Goal: Information Seeking & Learning: Check status

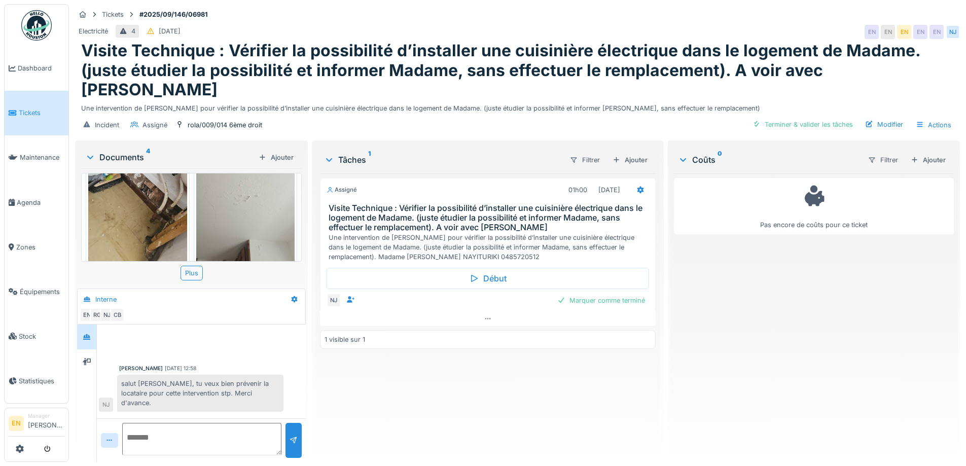
scroll to position [225, 0]
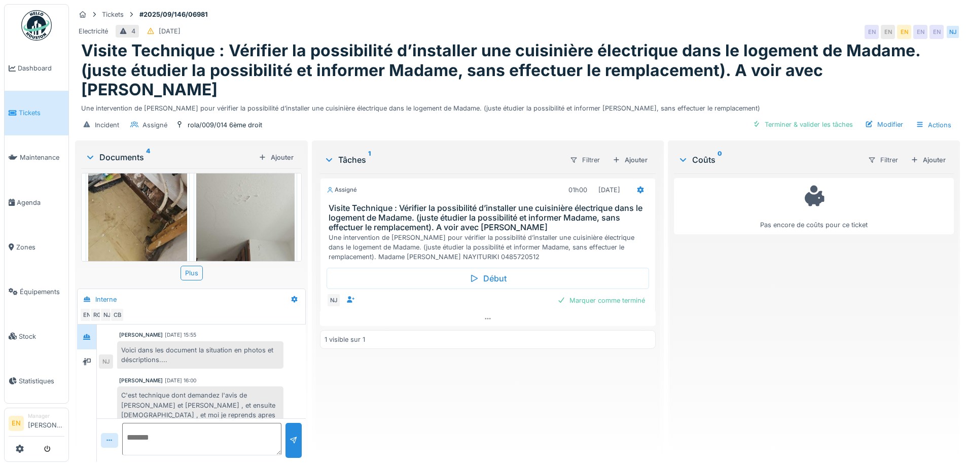
click at [417, 362] on div "Assigné 01h00 25/09/2025 Visite Technique : Vérifier la possibilité d’installer…" at bounding box center [487, 313] width 335 height 280
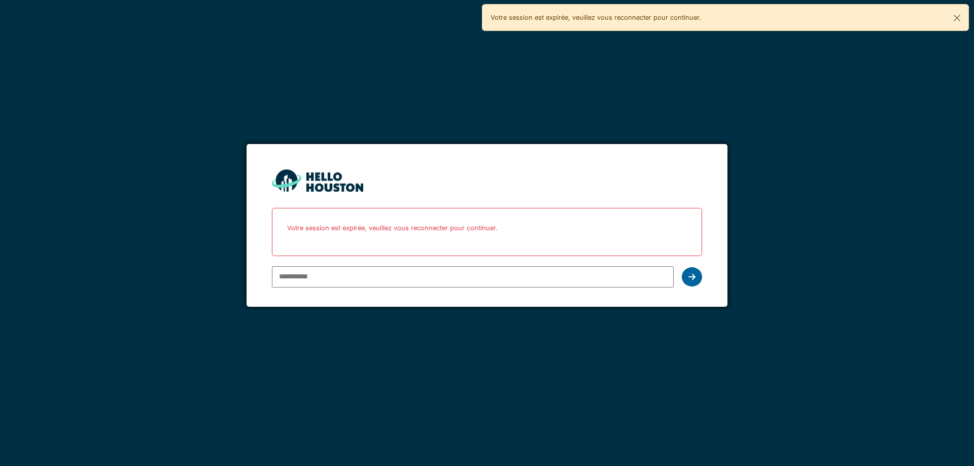
type input "**********"
click at [695, 277] on div at bounding box center [692, 276] width 20 height 19
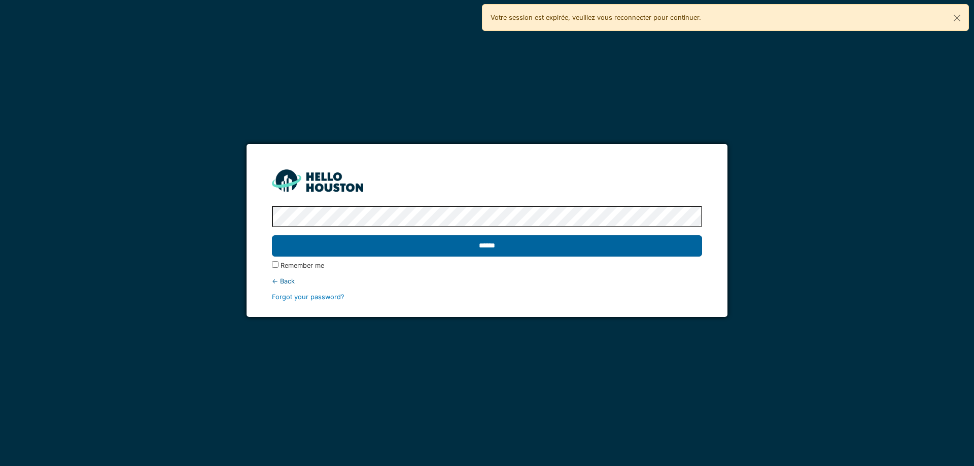
click at [524, 253] on input "******" at bounding box center [486, 245] width 429 height 21
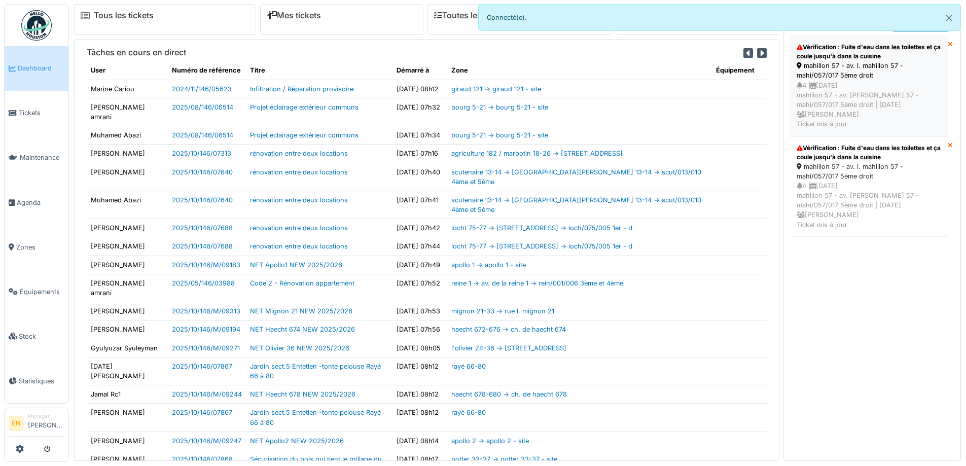
click at [836, 59] on div "Vérification : Fuite d'eau dans les toilettes et ça coule jusqu'à dans la cuisi…" at bounding box center [869, 52] width 145 height 18
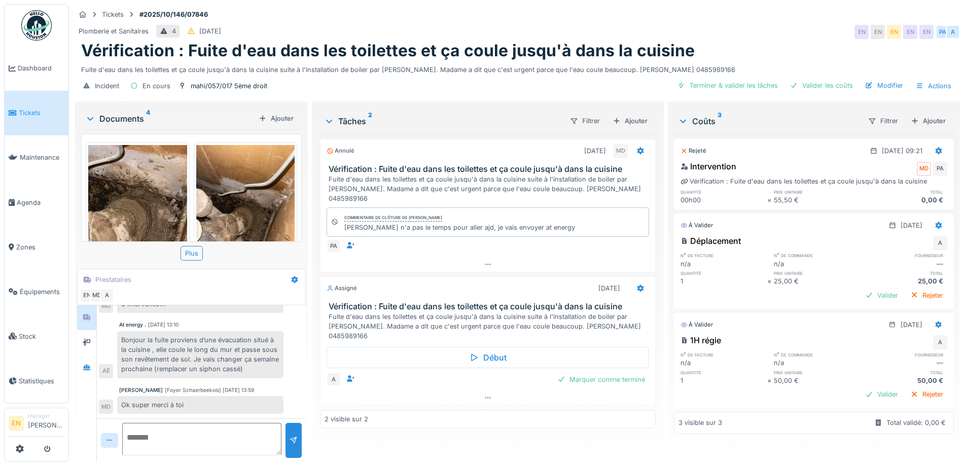
scroll to position [8, 0]
click at [37, 24] on img at bounding box center [36, 25] width 30 height 30
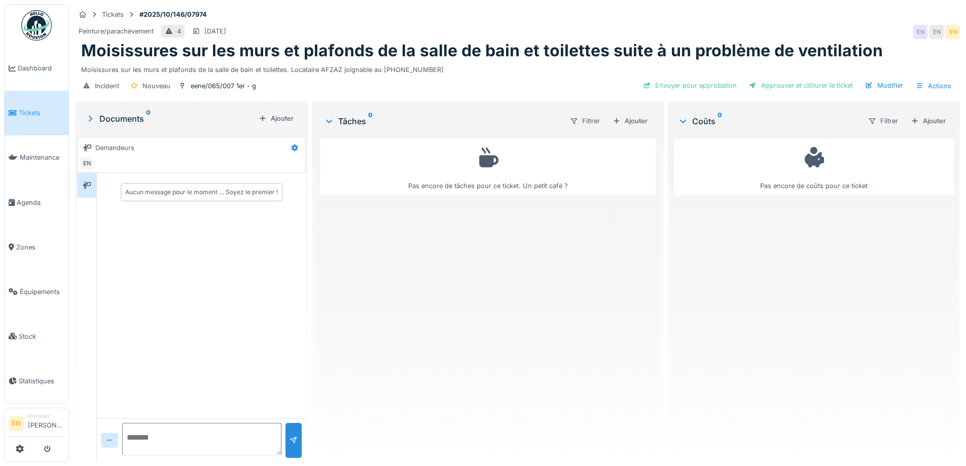
click at [501, 337] on div "Pas encore de tâches pour ce ticket. Un petit café ?" at bounding box center [487, 293] width 335 height 319
click at [550, 332] on div "Pas encore de tâches pour ce ticket. Un petit café ?" at bounding box center [487, 293] width 335 height 319
click at [469, 314] on div "Pas encore de tâches pour ce ticket. Un petit café ?" at bounding box center [487, 293] width 335 height 319
click at [505, 401] on div "Pas encore de tâches pour ce ticket. Un petit café ?" at bounding box center [487, 293] width 335 height 319
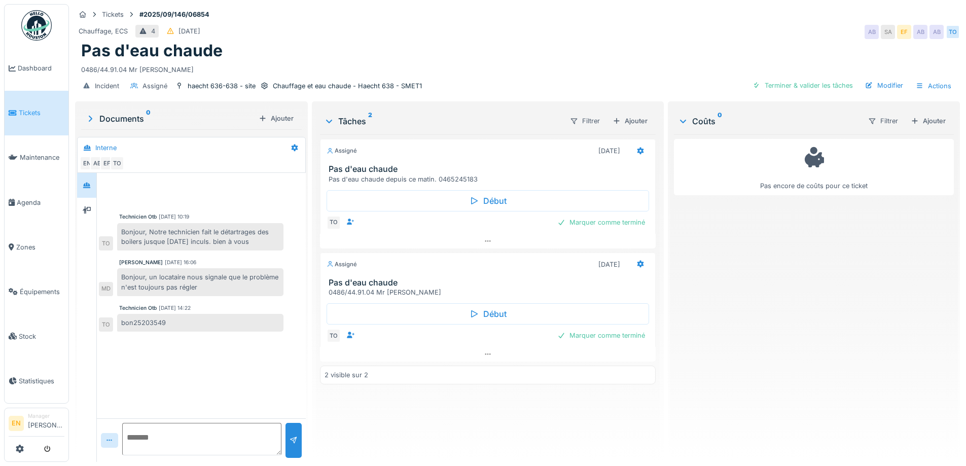
click at [687, 15] on div "Tickets #2025/09/146/06854" at bounding box center [517, 14] width 885 height 13
click at [669, 29] on div "Chauffage, ECS 4 07/09/2025 AB SA EF AB AB TO" at bounding box center [517, 32] width 885 height 18
click at [663, 32] on div "Chauffage, ECS 4 07/09/2025 AB SA EF AB AB TO" at bounding box center [517, 32] width 885 height 18
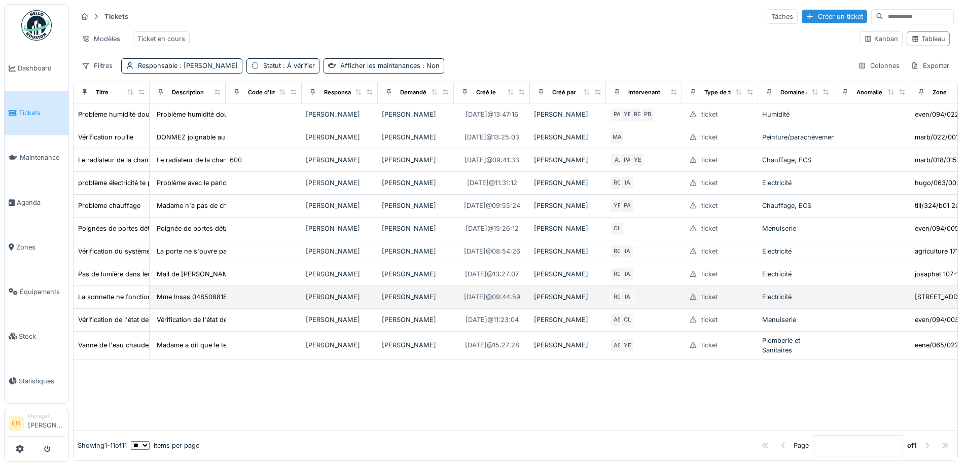
scroll to position [5, 0]
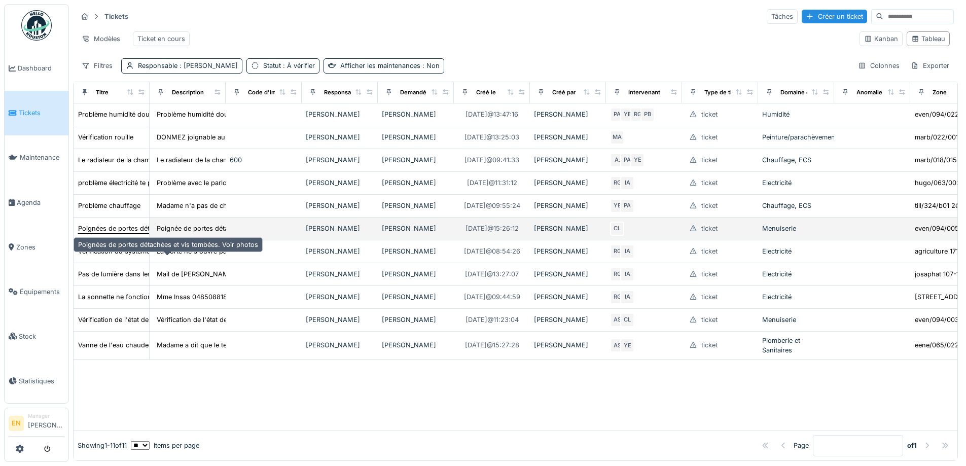
click at [114, 233] on div "Poignées de portes détachées et vis tombées. Voir photos" at bounding box center [168, 229] width 180 height 10
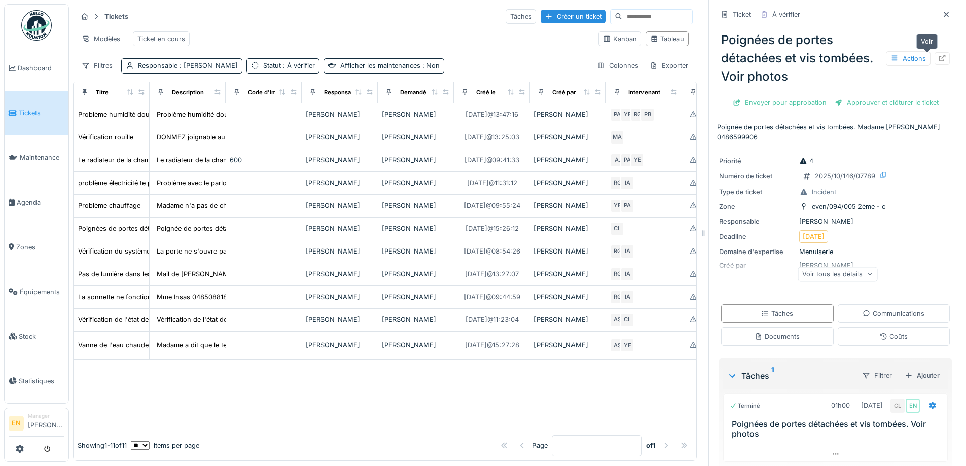
click at [938, 55] on icon at bounding box center [942, 58] width 8 height 7
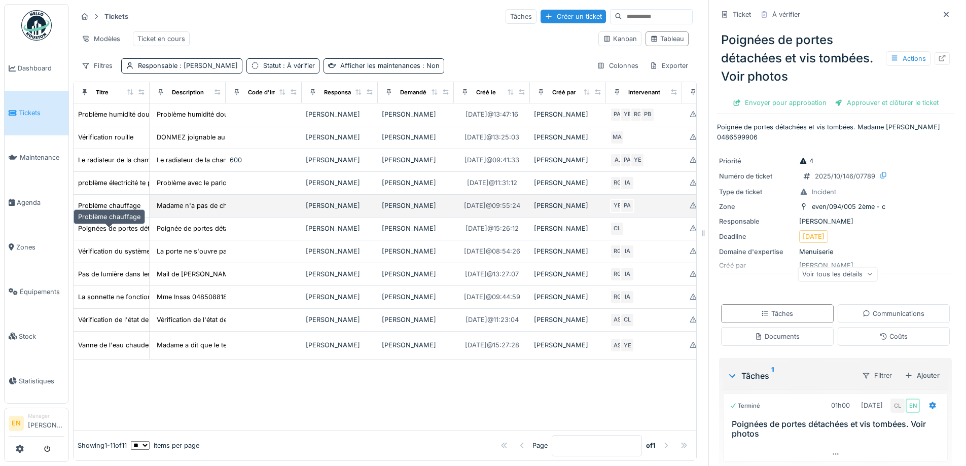
click at [128, 210] on div "Problème chauffage" at bounding box center [109, 206] width 62 height 10
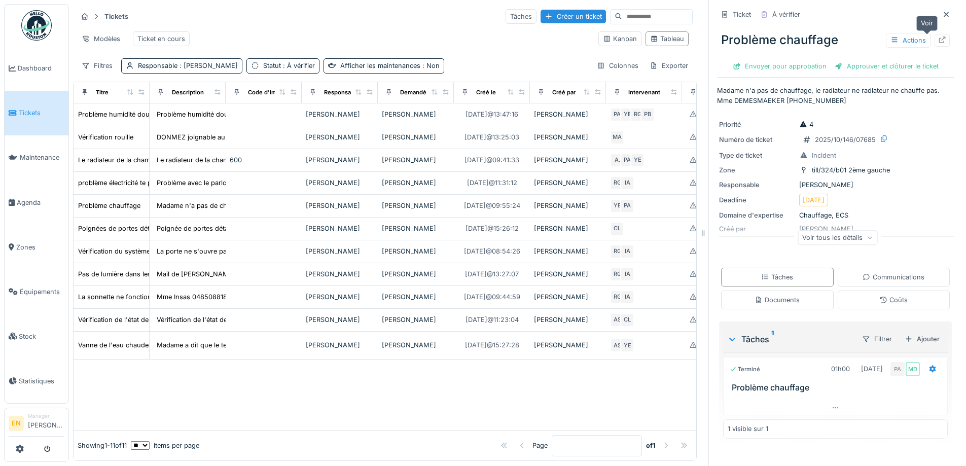
click at [939, 37] on icon at bounding box center [942, 40] width 7 height 7
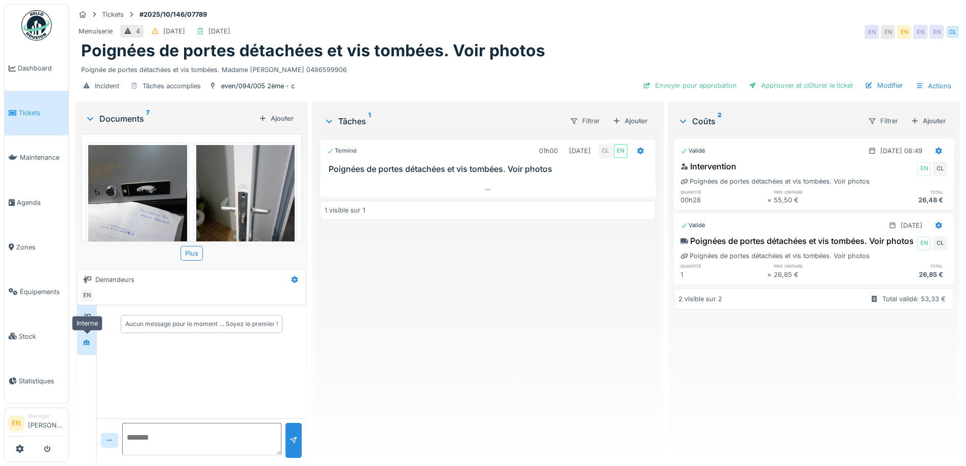
click at [83, 343] on icon at bounding box center [87, 342] width 8 height 7
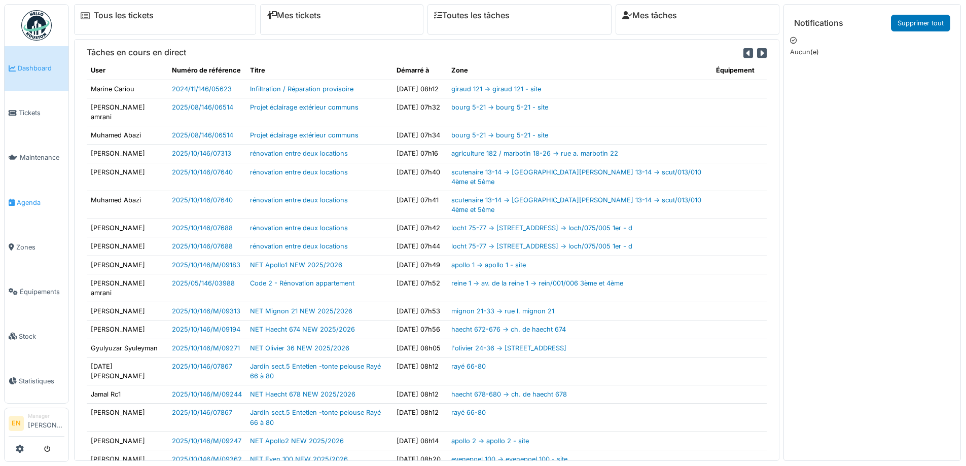
click at [33, 199] on span "Agenda" at bounding box center [41, 203] width 48 height 10
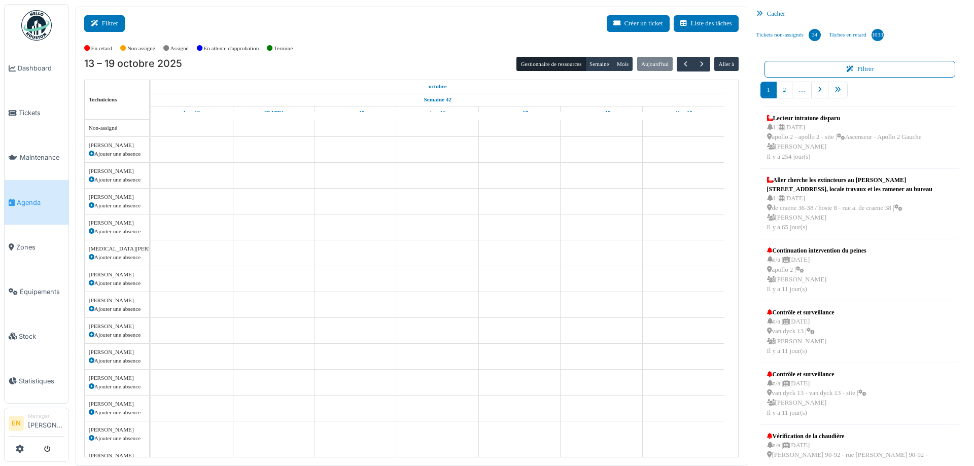
click at [108, 21] on button "Filtrer" at bounding box center [104, 23] width 41 height 17
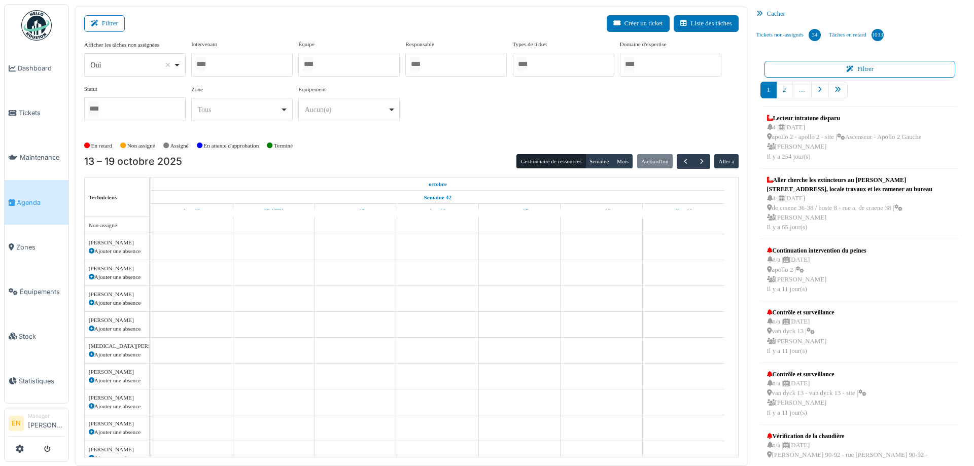
click at [182, 64] on div "*** Oui Remove item" at bounding box center [134, 64] width 101 height 23
select select "**"
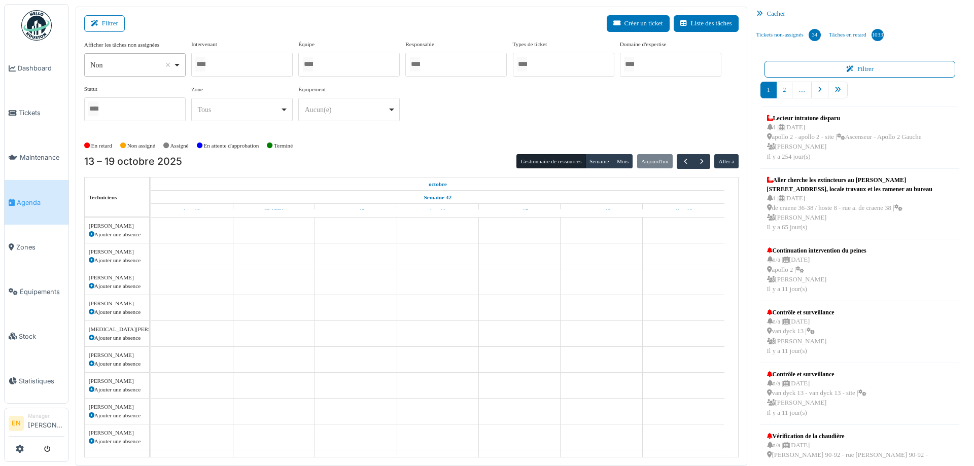
click at [228, 67] on div at bounding box center [241, 65] width 101 height 24
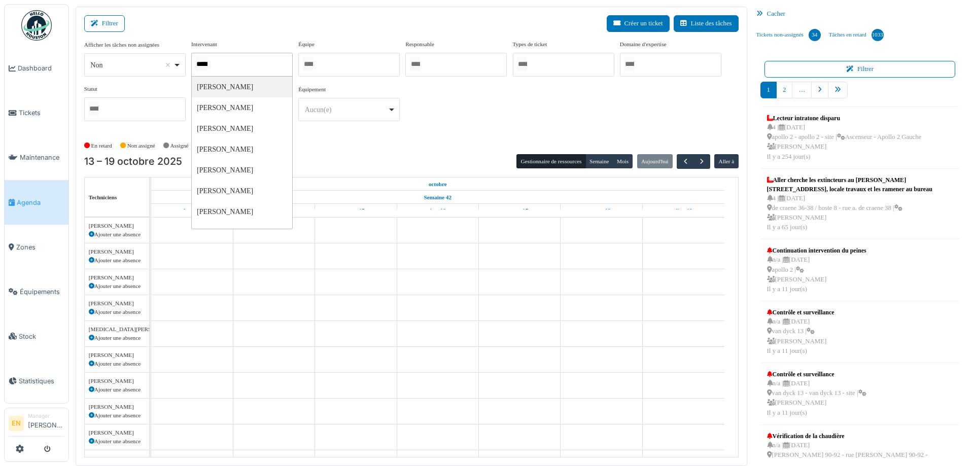
type input "******"
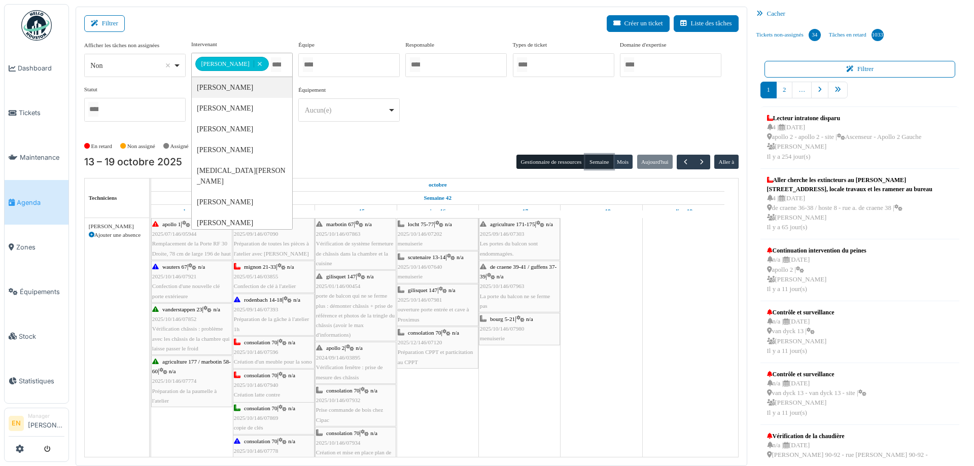
click at [599, 164] on button "Semaine" at bounding box center [599, 162] width 28 height 14
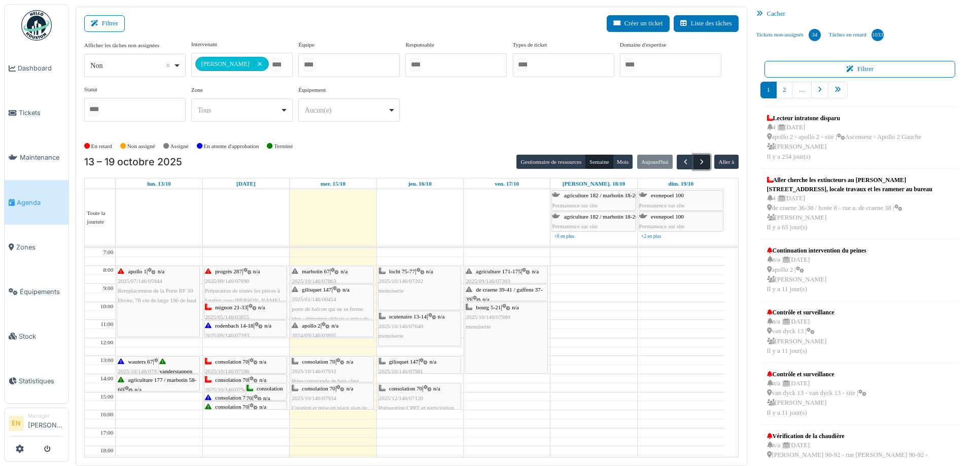
click at [697, 162] on span "button" at bounding box center [701, 162] width 9 height 9
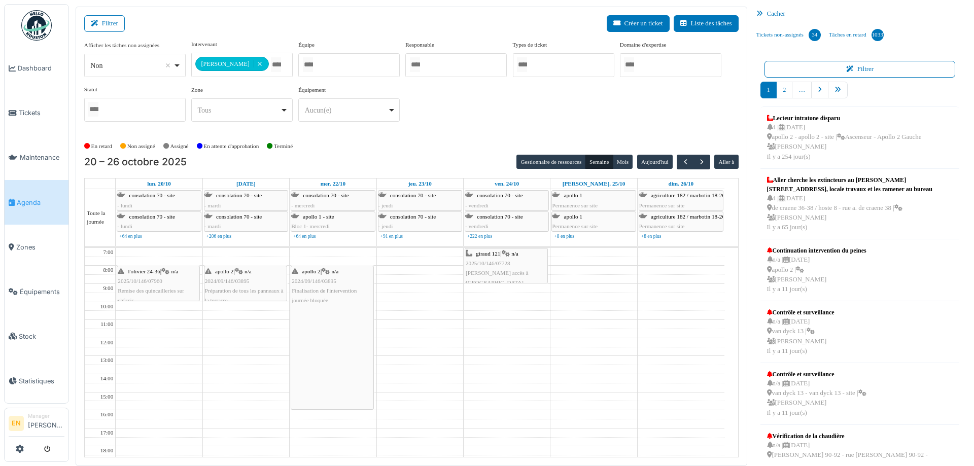
click at [478, 109] on div "**********" at bounding box center [411, 85] width 654 height 90
click at [696, 166] on button "button" at bounding box center [701, 162] width 17 height 15
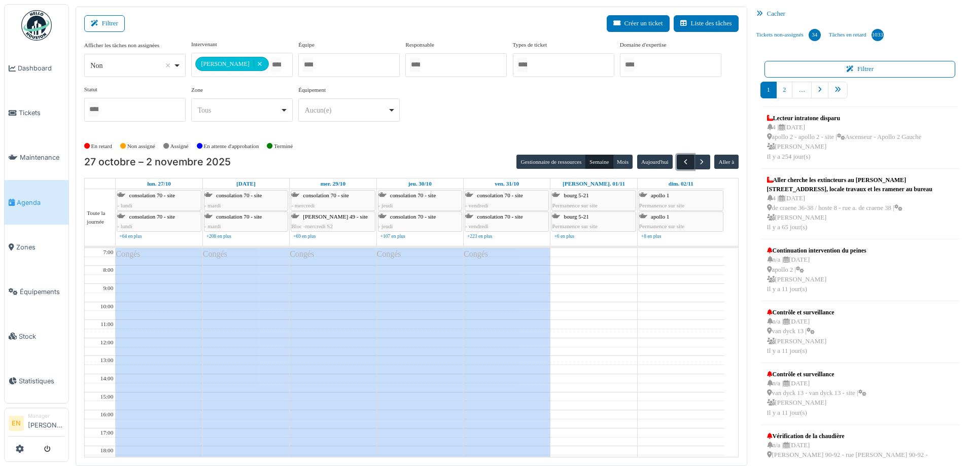
click at [681, 161] on span "button" at bounding box center [685, 162] width 9 height 9
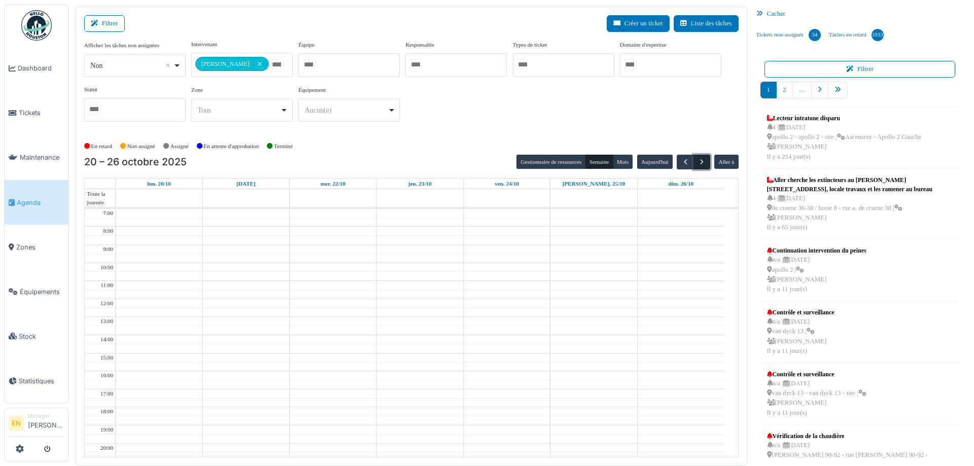
click at [697, 161] on span "button" at bounding box center [701, 162] width 9 height 9
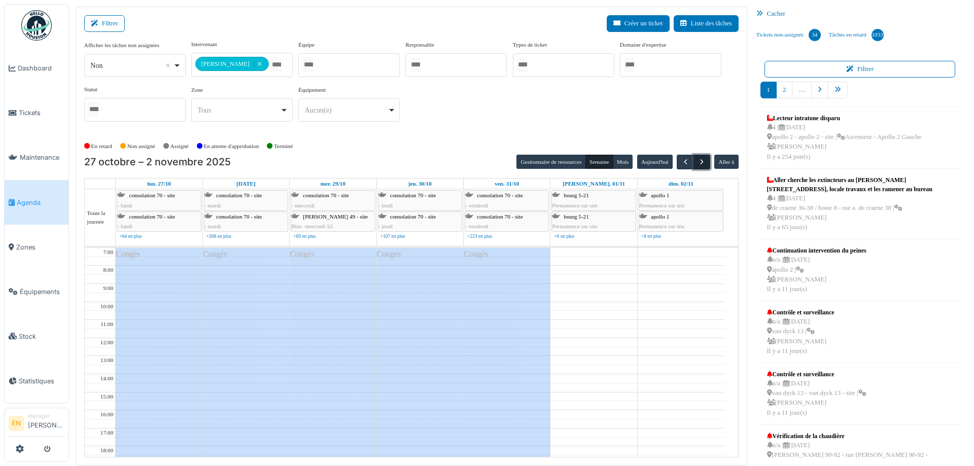
click at [697, 161] on span "button" at bounding box center [701, 162] width 9 height 9
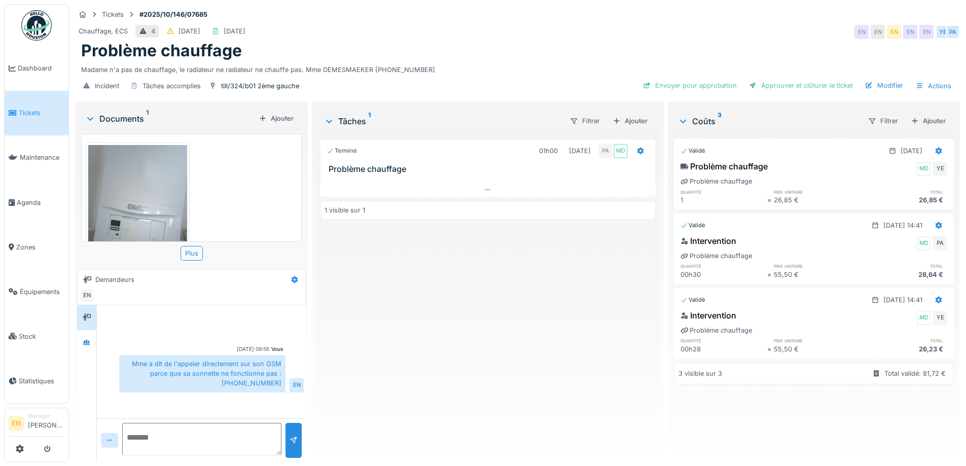
click at [440, 366] on div "Terminé 01h00 14/10/2025 PA MD Problème chauffage 1 visible sur 1" at bounding box center [487, 293] width 335 height 319
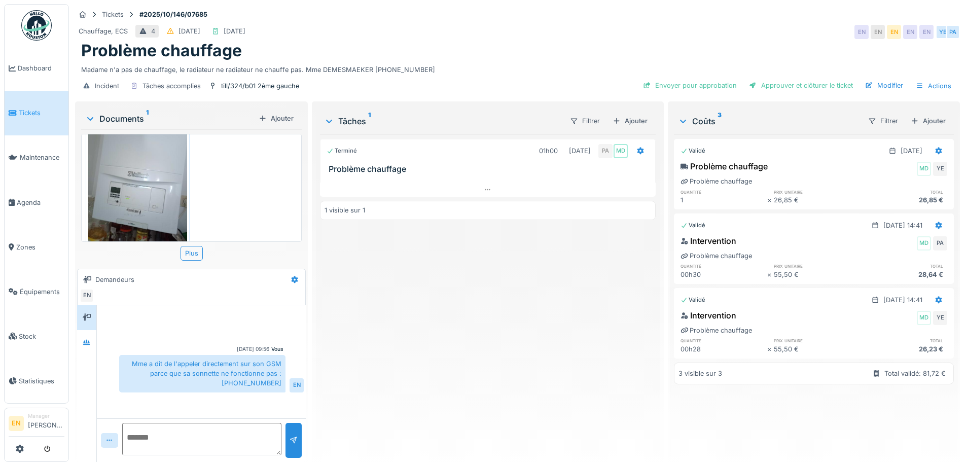
scroll to position [49, 0]
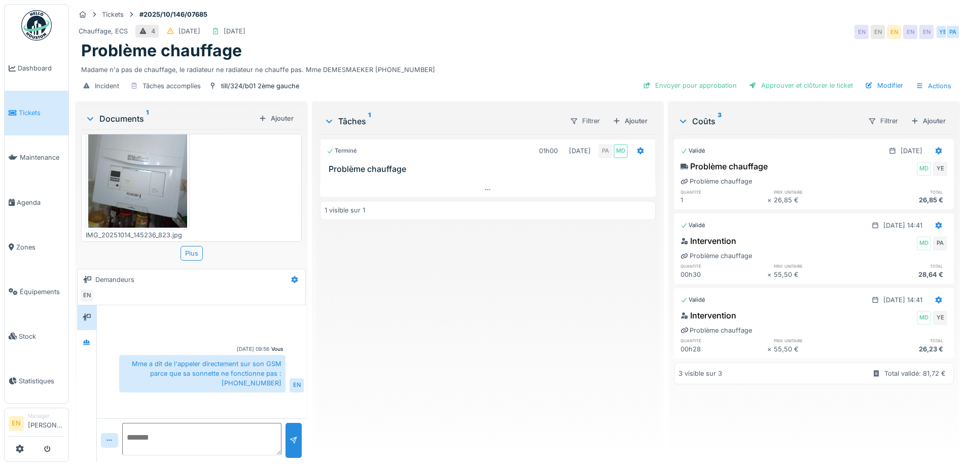
click at [435, 314] on div "Terminé 01h00 14/10/2025 PA MD Problème chauffage 1 visible sur 1" at bounding box center [487, 293] width 335 height 319
click at [485, 187] on icon at bounding box center [488, 190] width 8 height 7
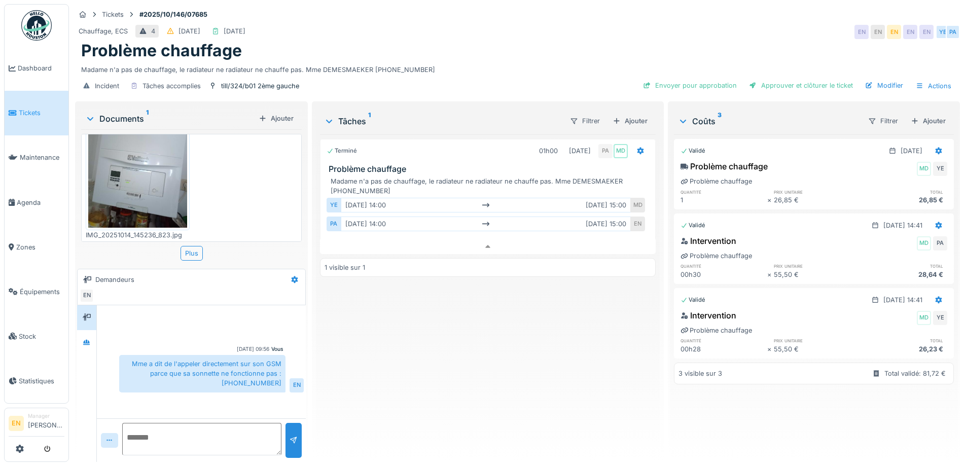
click at [441, 385] on div "Terminé 01h00 14/10/2025 PA MD Problème chauffage Madame n'a pas de chauffage, …" at bounding box center [487, 293] width 335 height 319
click at [472, 395] on div "Terminé 01h00 14/10/2025 PA MD Problème chauffage Madame n'a pas de chauffage, …" at bounding box center [487, 293] width 335 height 319
click at [581, 330] on div "Terminé 01h00 14/10/2025 PA MD Problème chauffage Madame n'a pas de chauffage, …" at bounding box center [487, 293] width 335 height 319
click at [877, 80] on div "Modifier" at bounding box center [884, 86] width 46 height 14
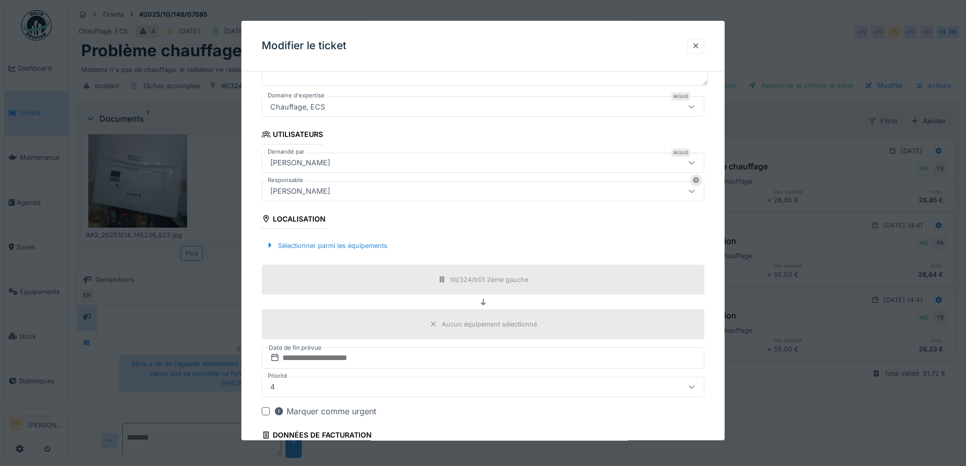
click at [380, 192] on div "[PERSON_NAME]" at bounding box center [457, 191] width 382 height 11
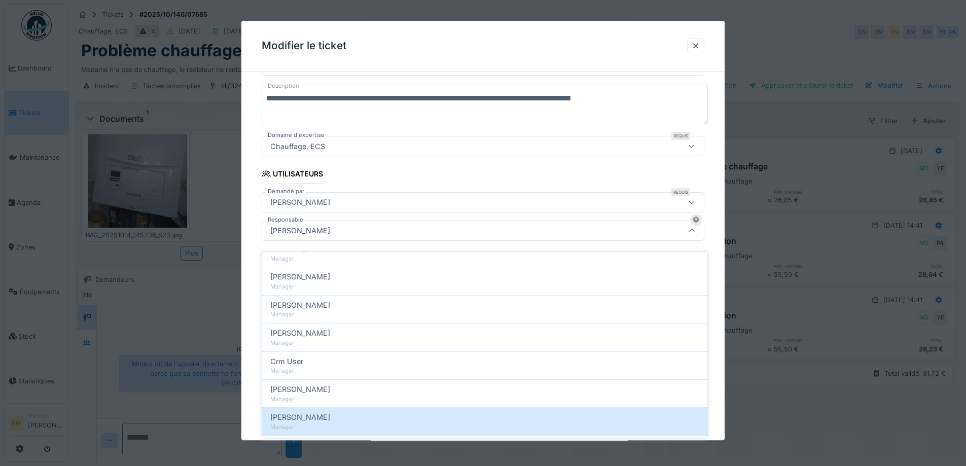
scroll to position [203, 0]
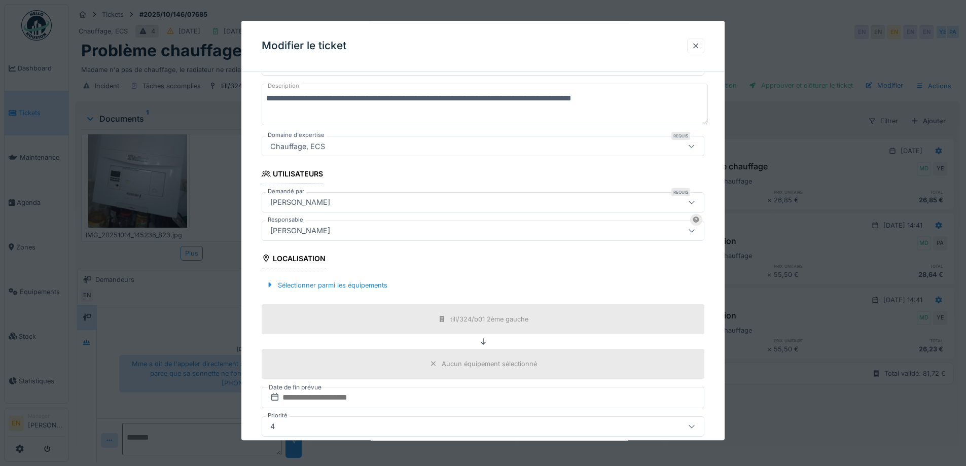
click at [704, 44] on div at bounding box center [695, 46] width 17 height 15
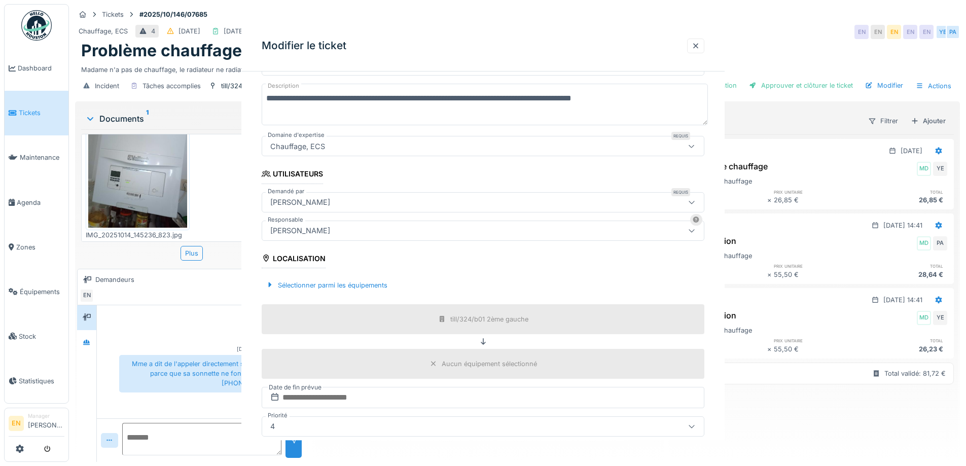
scroll to position [0, 0]
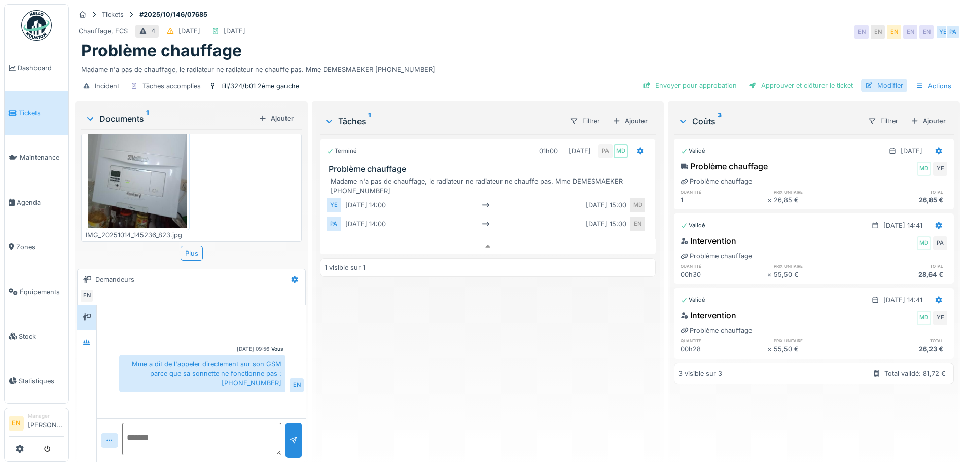
click at [877, 79] on div "Modifier" at bounding box center [884, 86] width 46 height 14
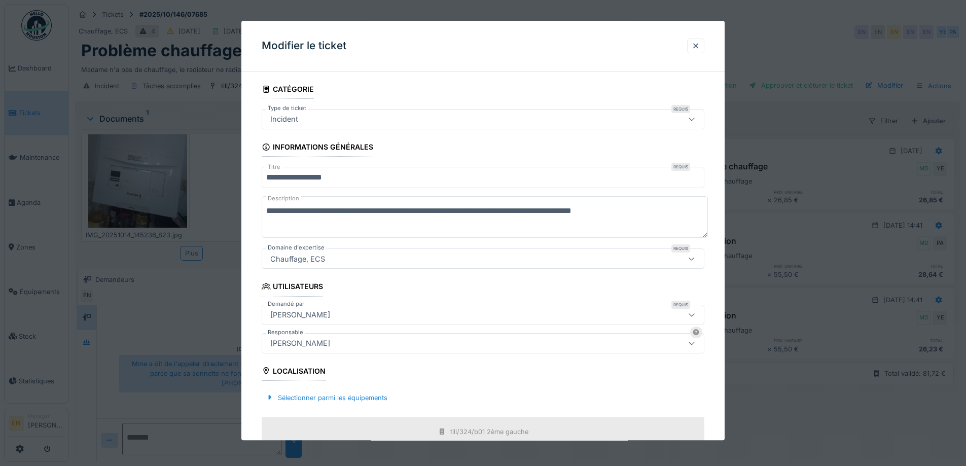
click at [445, 209] on textarea "**********" at bounding box center [485, 218] width 446 height 42
drag, startPoint x: 480, startPoint y: 212, endPoint x: 432, endPoint y: 215, distance: 48.3
click at [432, 215] on textarea "**********" at bounding box center [485, 218] width 446 height 42
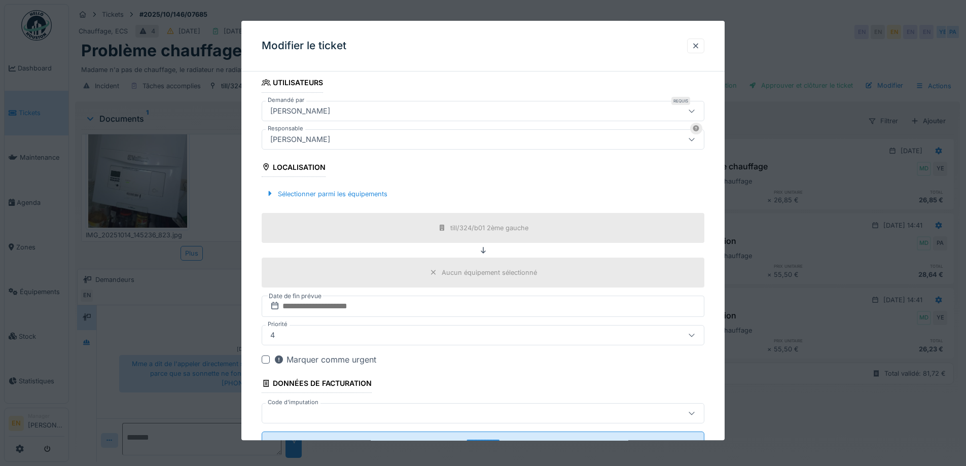
scroll to position [245, 0]
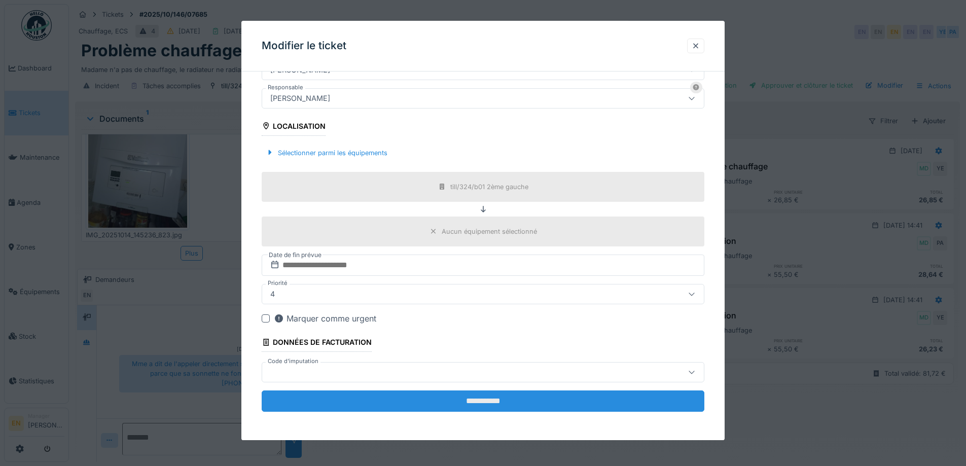
type textarea "**********"
click at [491, 403] on input "**********" at bounding box center [483, 400] width 443 height 21
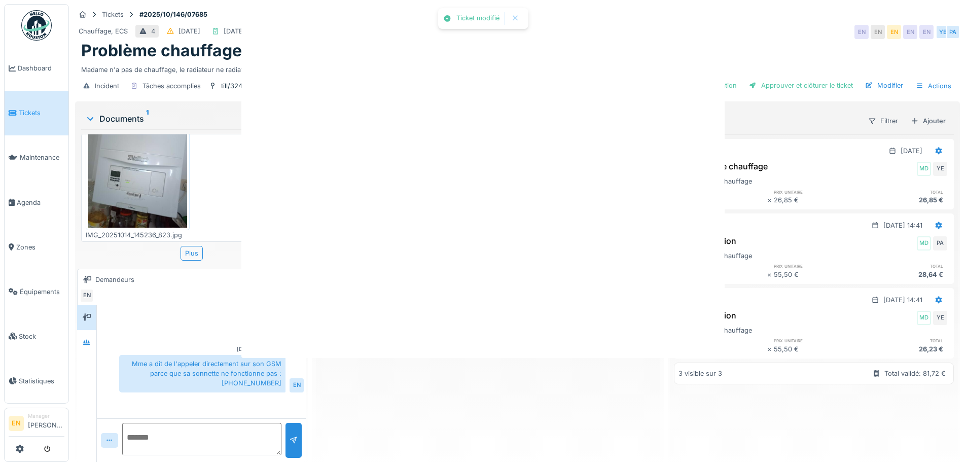
scroll to position [0, 0]
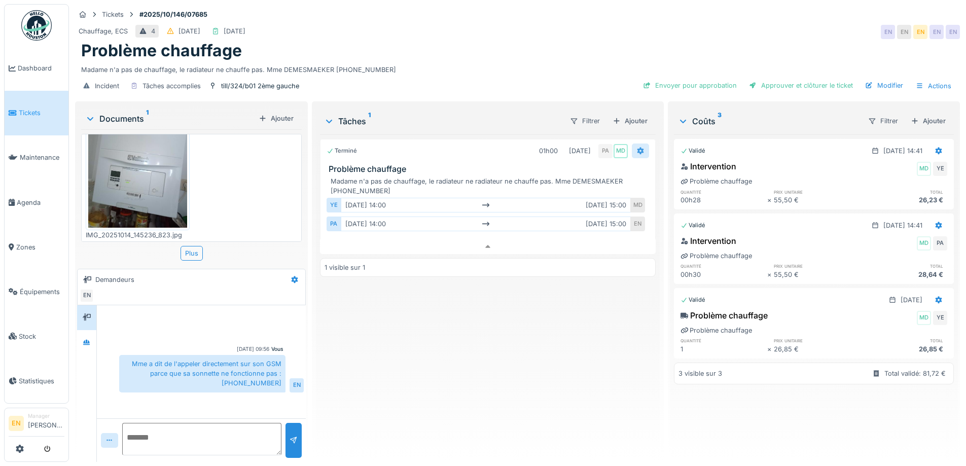
click at [636, 148] on icon at bounding box center [640, 151] width 8 height 7
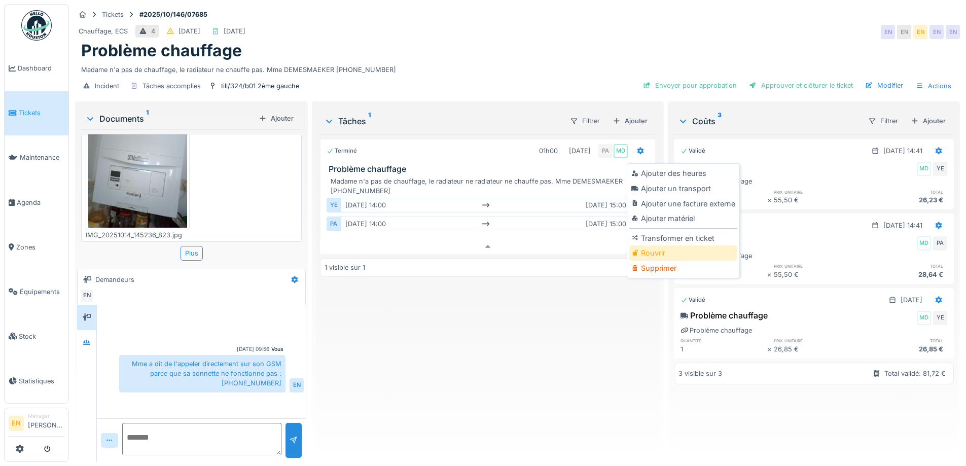
click at [653, 245] on div "Rouvrir" at bounding box center [683, 252] width 108 height 15
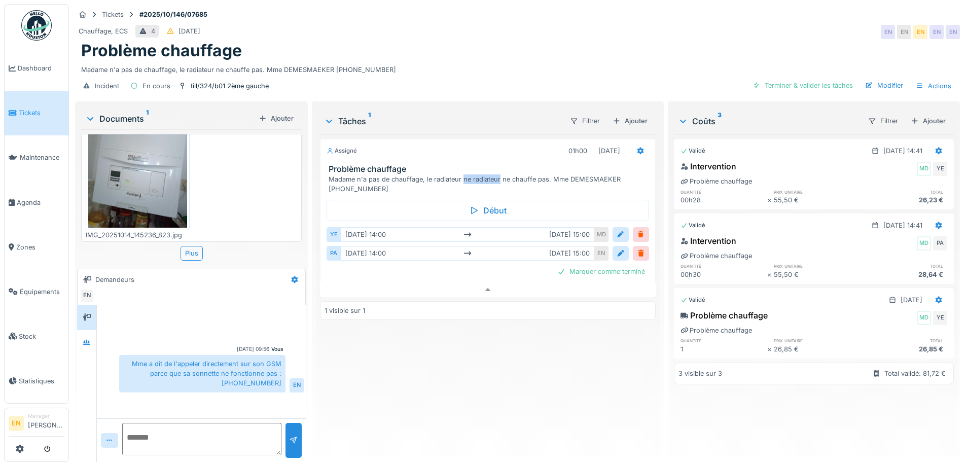
drag, startPoint x: 459, startPoint y: 171, endPoint x: 496, endPoint y: 175, distance: 37.2
click at [496, 175] on div "Madame n'a pas de chauffage, le radiateur ne radiateur ne chauffe pas. Mme DEME…" at bounding box center [490, 183] width 322 height 19
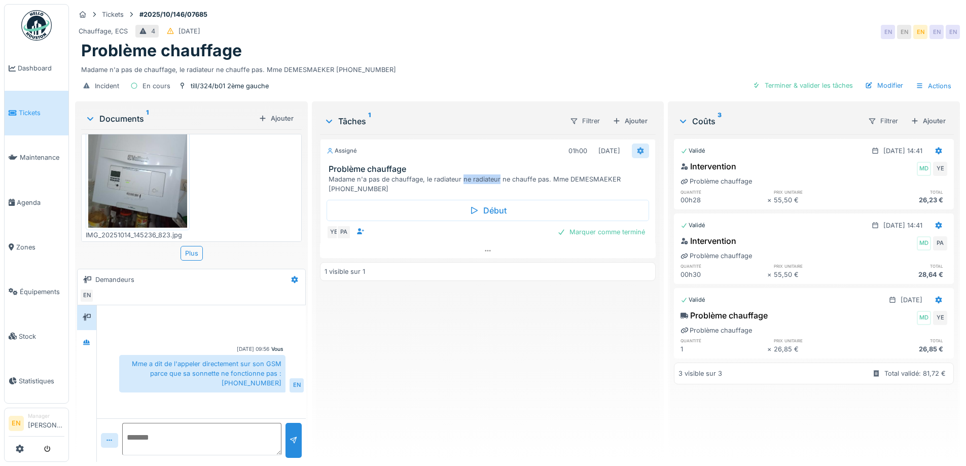
click at [636, 148] on div at bounding box center [640, 151] width 8 height 10
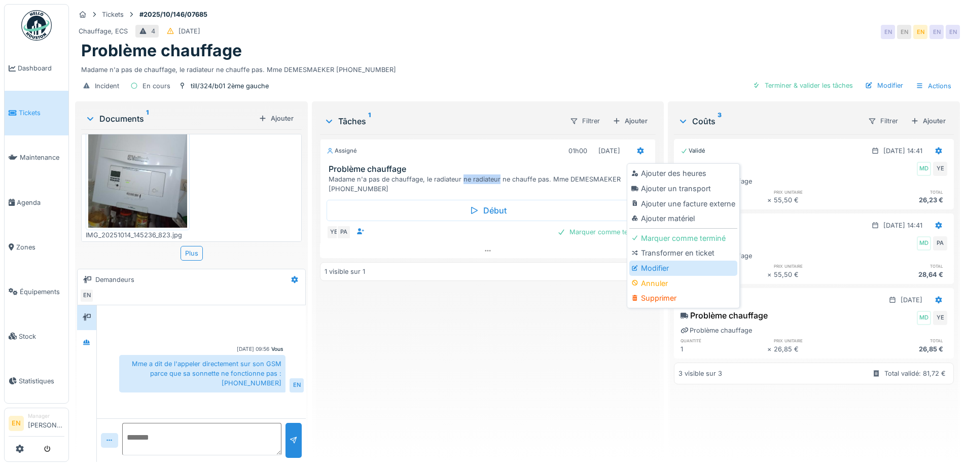
click at [657, 261] on div "Modifier" at bounding box center [683, 268] width 108 height 15
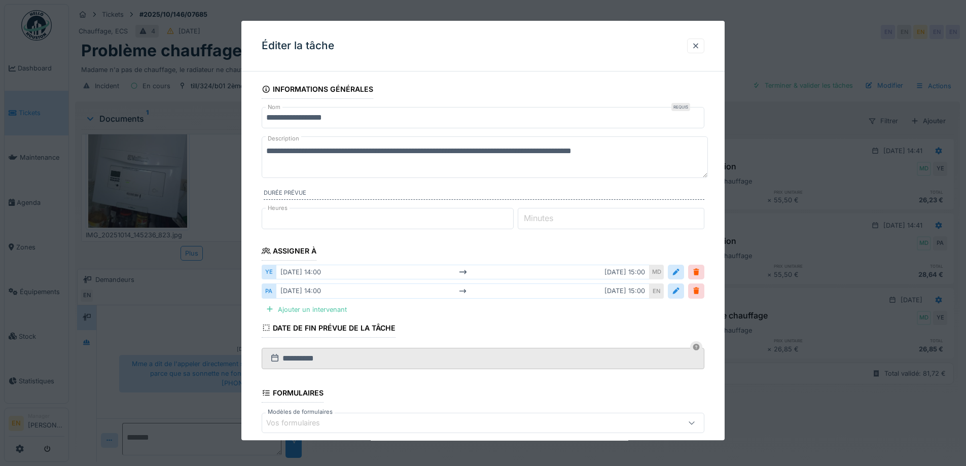
drag, startPoint x: 435, startPoint y: 148, endPoint x: 480, endPoint y: 151, distance: 44.8
click at [480, 151] on textarea "**********" at bounding box center [485, 157] width 446 height 42
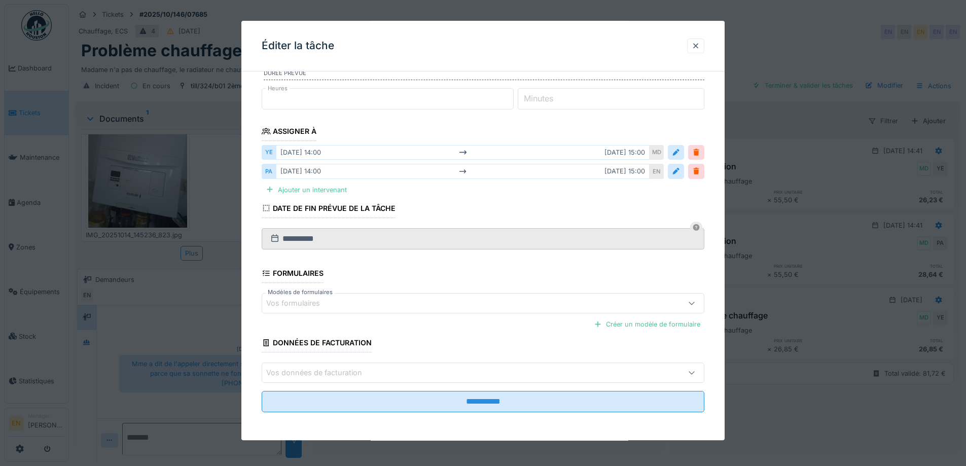
scroll to position [120, 0]
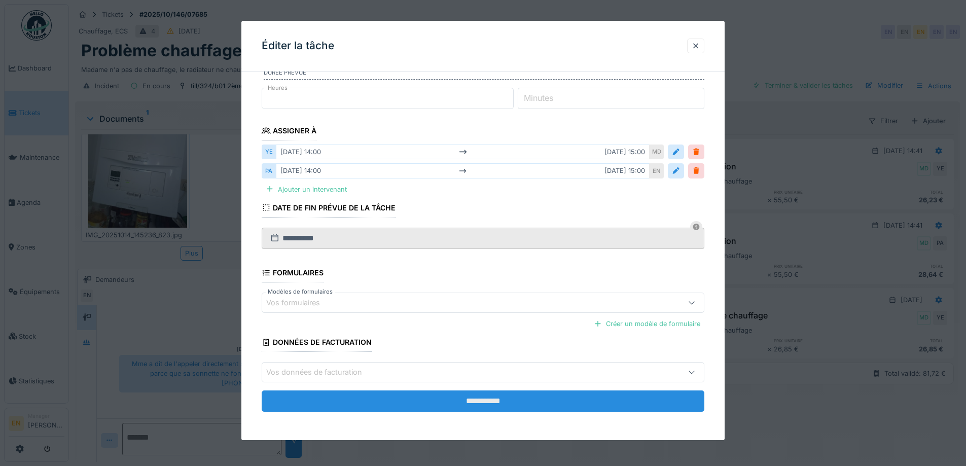
type textarea "**********"
click at [483, 405] on input "**********" at bounding box center [483, 401] width 443 height 21
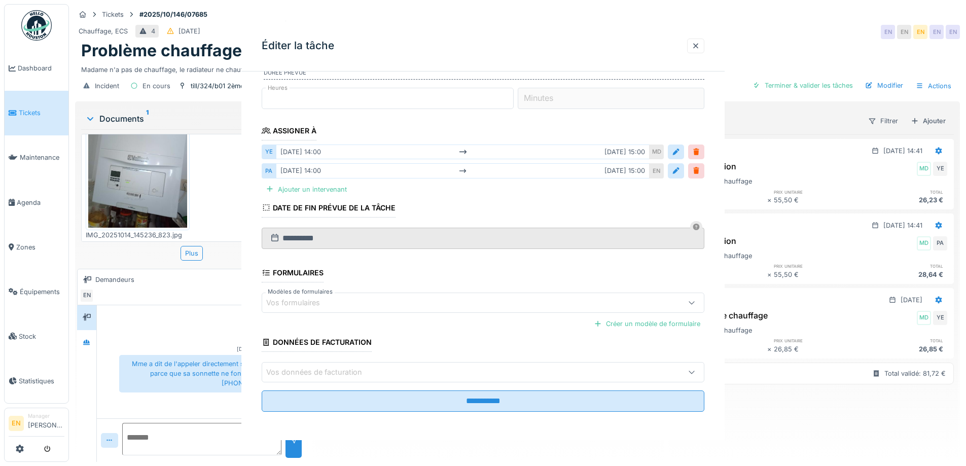
scroll to position [0, 0]
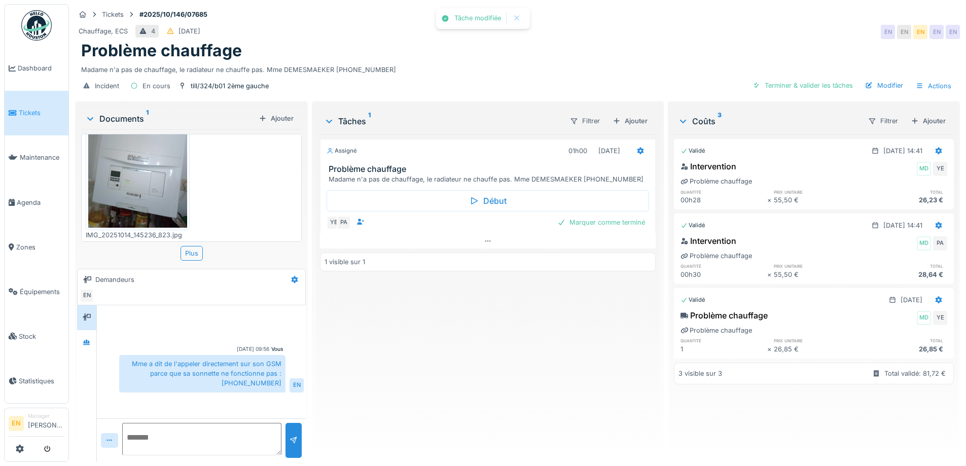
click at [524, 350] on div "Assigné 01h00 14/10/2025 Problème chauffage Madame n'a pas de chauffage, le rad…" at bounding box center [487, 293] width 335 height 319
click at [561, 216] on div "Marquer comme terminé" at bounding box center [601, 223] width 96 height 14
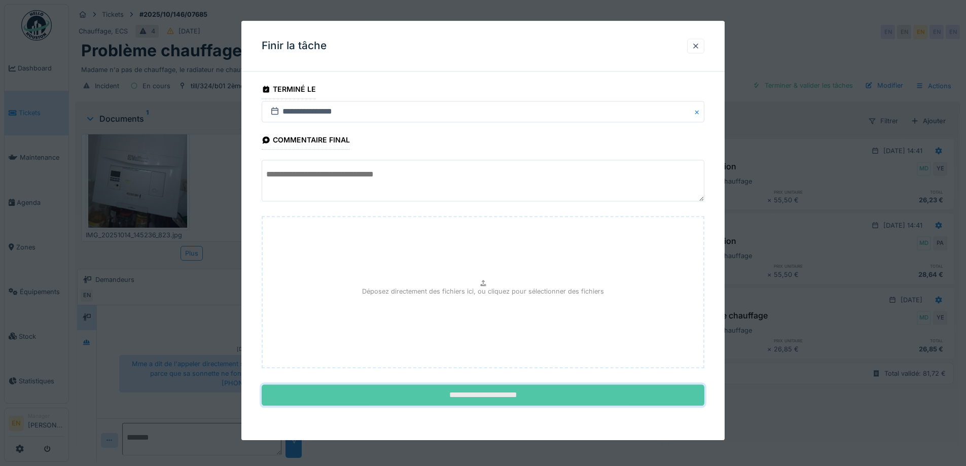
click at [482, 392] on input "**********" at bounding box center [483, 395] width 443 height 21
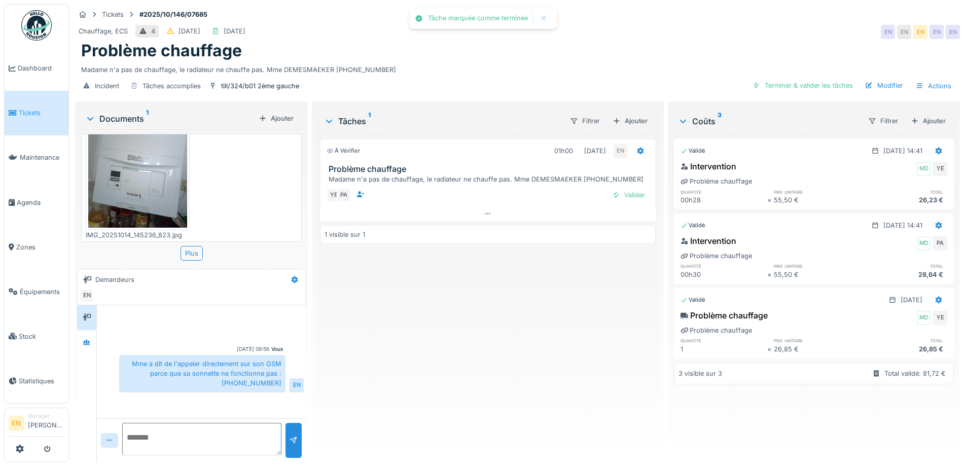
click at [474, 386] on div "À vérifier 01h00 14/10/2025 EN Problème chauffage Madame n'a pas de chauffage, …" at bounding box center [487, 293] width 335 height 319
click at [630, 188] on div "Valider" at bounding box center [628, 195] width 41 height 14
click at [458, 357] on div "Terminé 01h00 14/10/2025 EN EN Problème chauffage 1 visible sur 1" at bounding box center [487, 293] width 335 height 319
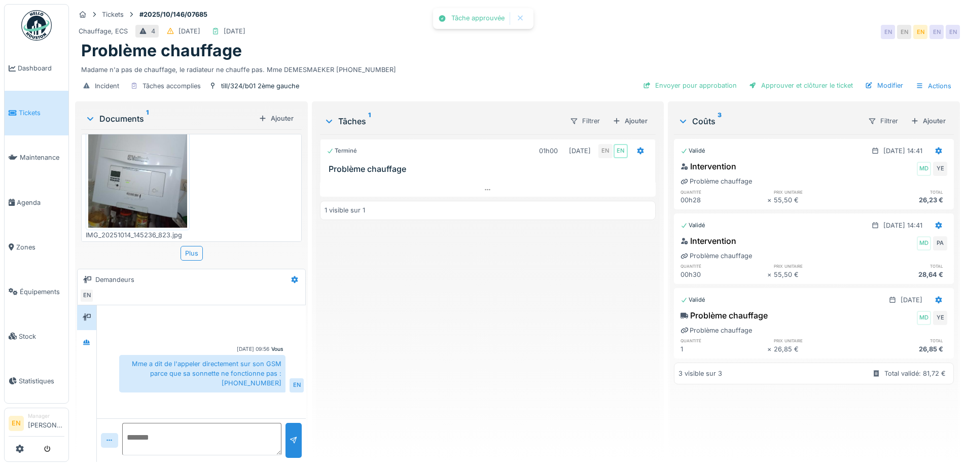
click at [453, 357] on div "Terminé 01h00 14/10/2025 EN EN Problème chauffage 1 visible sur 1" at bounding box center [487, 293] width 335 height 319
click at [597, 26] on div "Chauffage, ECS 4 08/10/2025 15/10/2025 EN EN EN EN EN" at bounding box center [517, 32] width 885 height 18
click at [689, 79] on div "Envoyer pour approbation" at bounding box center [690, 86] width 102 height 14
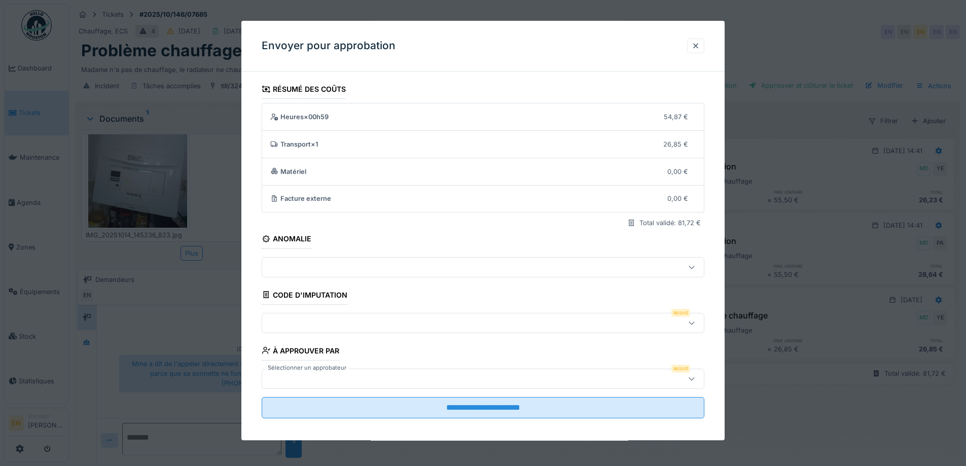
scroll to position [7, 0]
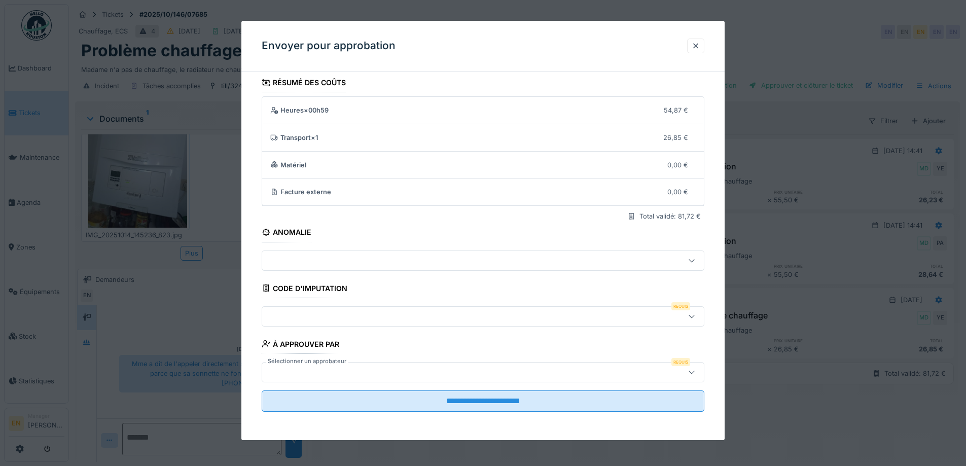
click at [696, 316] on icon at bounding box center [692, 316] width 8 height 7
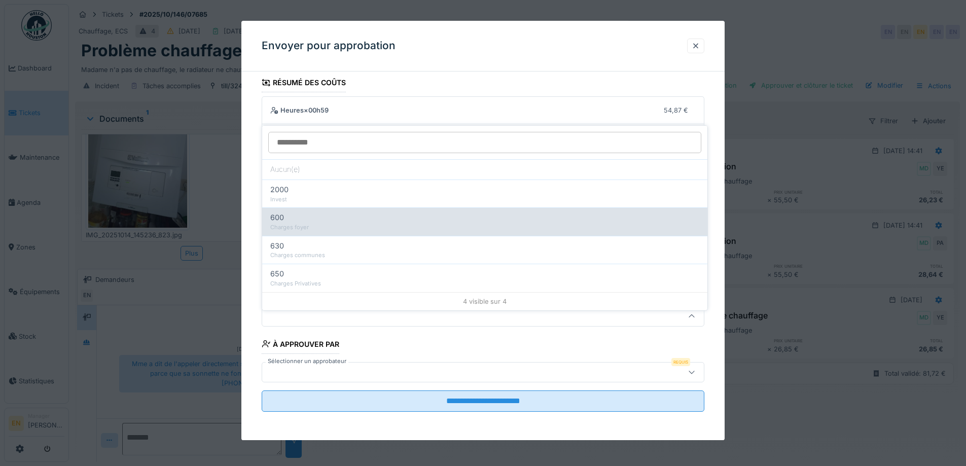
click at [295, 223] on div "Charges foyer" at bounding box center [484, 227] width 429 height 9
type input "***"
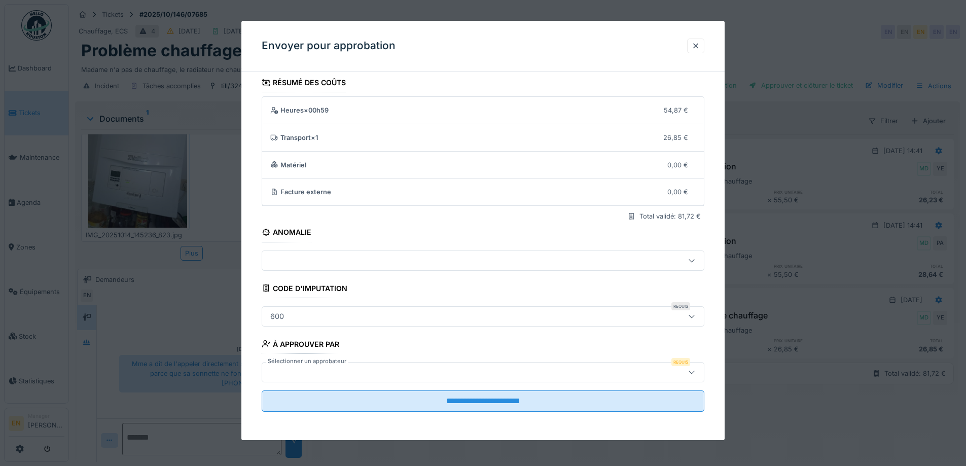
click at [691, 376] on div at bounding box center [691, 372] width 24 height 19
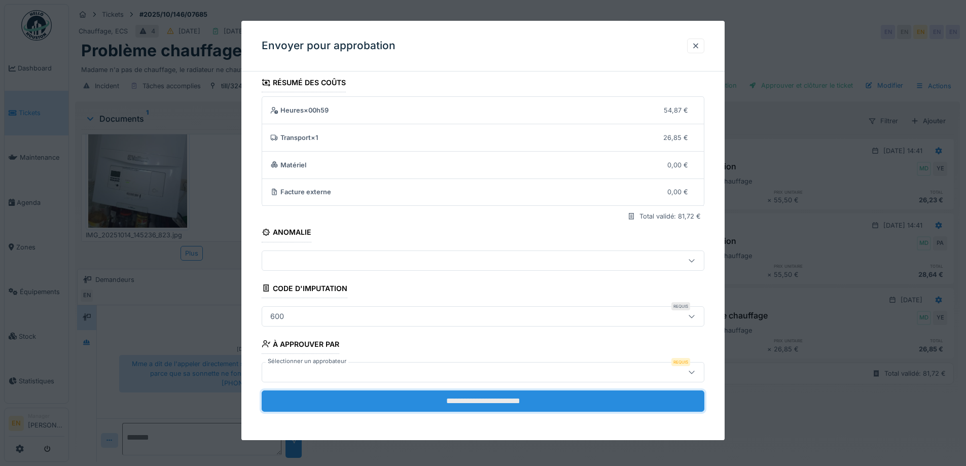
click at [495, 404] on input "**********" at bounding box center [483, 400] width 443 height 21
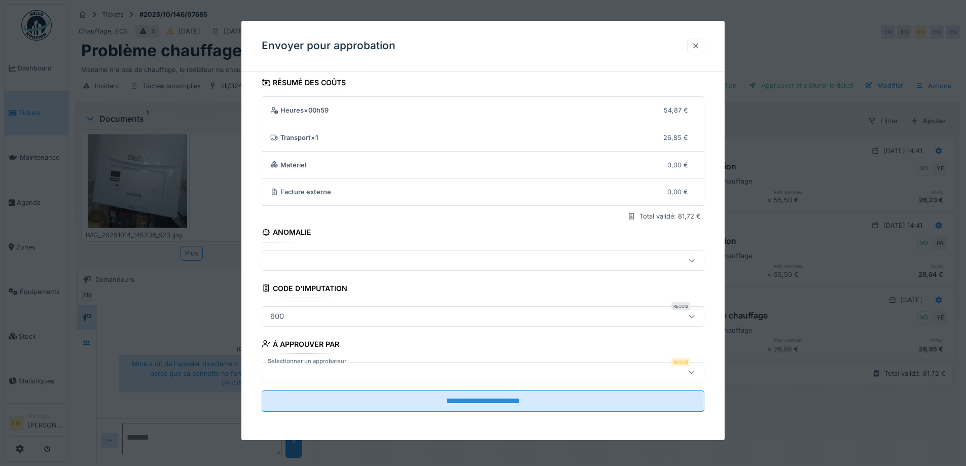
click at [700, 49] on div at bounding box center [696, 46] width 8 height 10
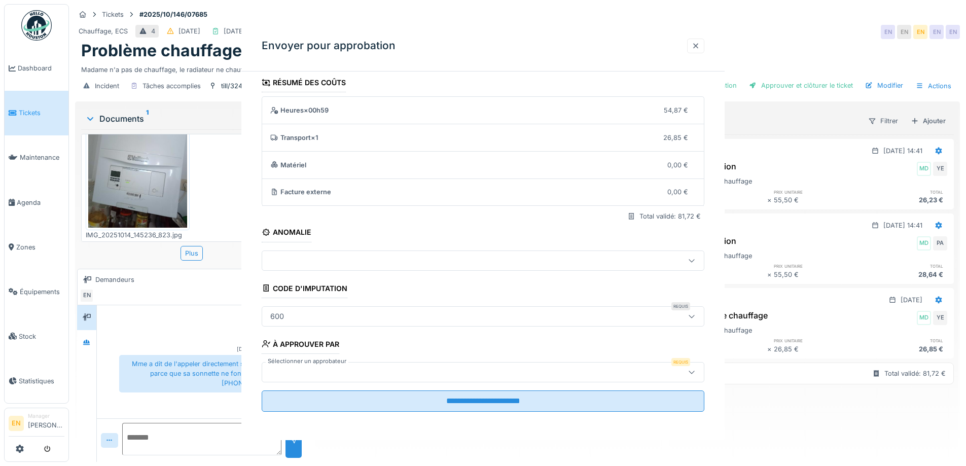
scroll to position [0, 0]
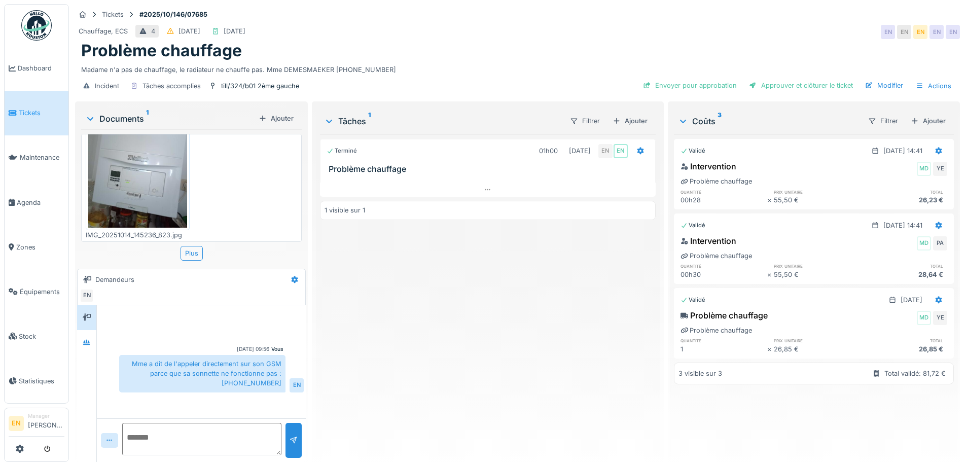
click at [573, 61] on div "Madame n'a pas de chauffage, le radiateur ne chauffe pas. Mme DEMESMAEKER 0477.…" at bounding box center [517, 68] width 873 height 14
click at [576, 273] on div "Terminé 01h00 14/10/2025 EN EN Problème chauffage 1 visible sur 1" at bounding box center [487, 293] width 335 height 319
click at [791, 79] on div "Approuver et clôturer le ticket" at bounding box center [801, 86] width 112 height 14
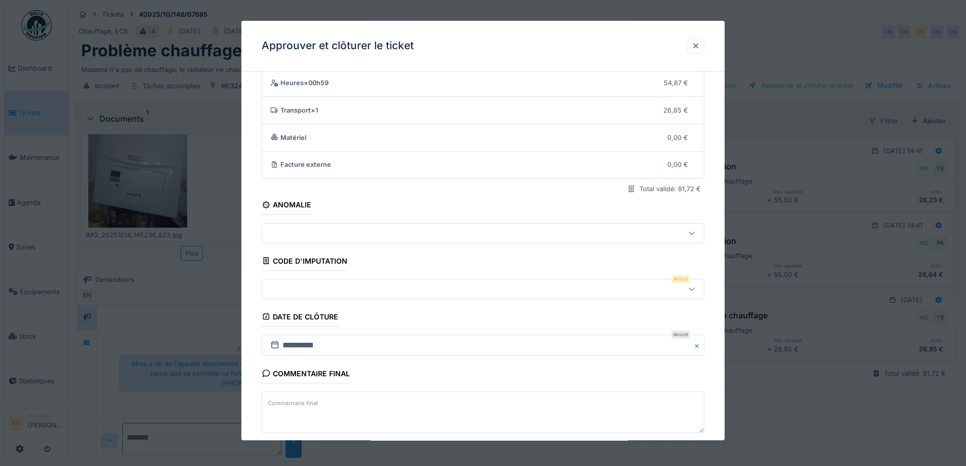
scroll to position [51, 0]
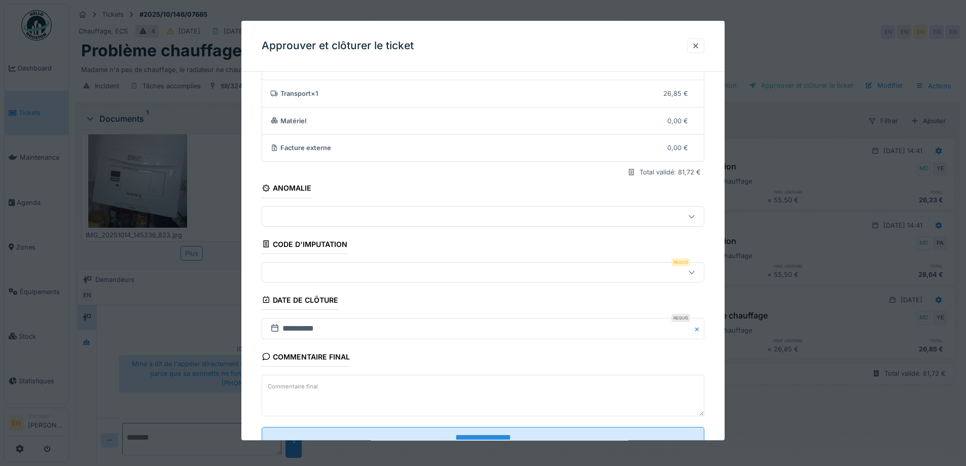
click at [695, 274] on icon at bounding box center [692, 272] width 8 height 7
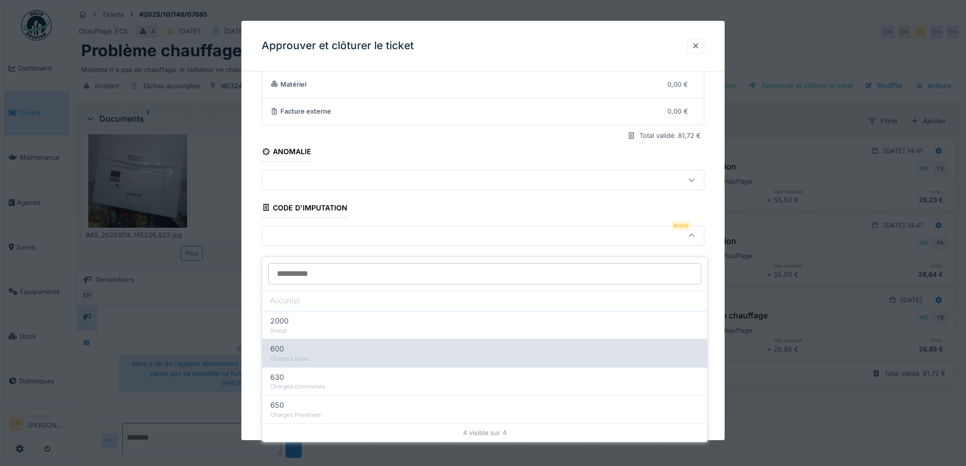
click at [333, 354] on div "Charges foyer" at bounding box center [484, 358] width 429 height 9
type input "***"
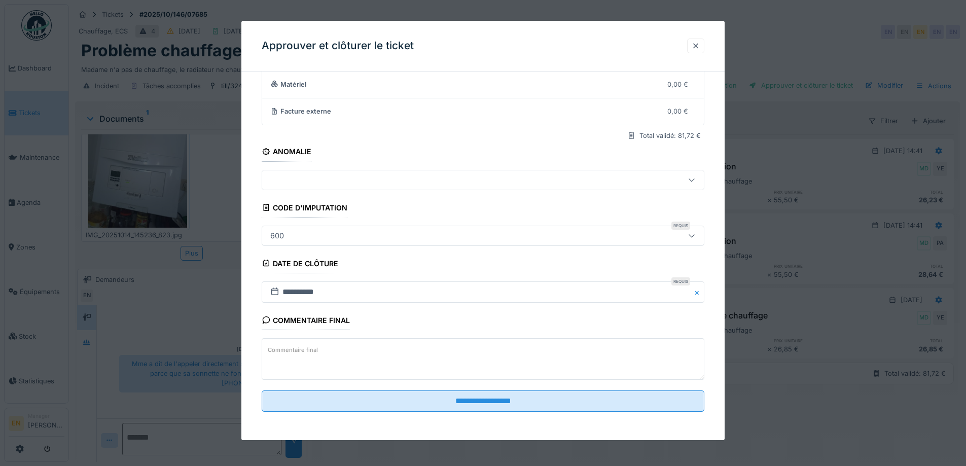
click at [699, 42] on div at bounding box center [696, 46] width 8 height 10
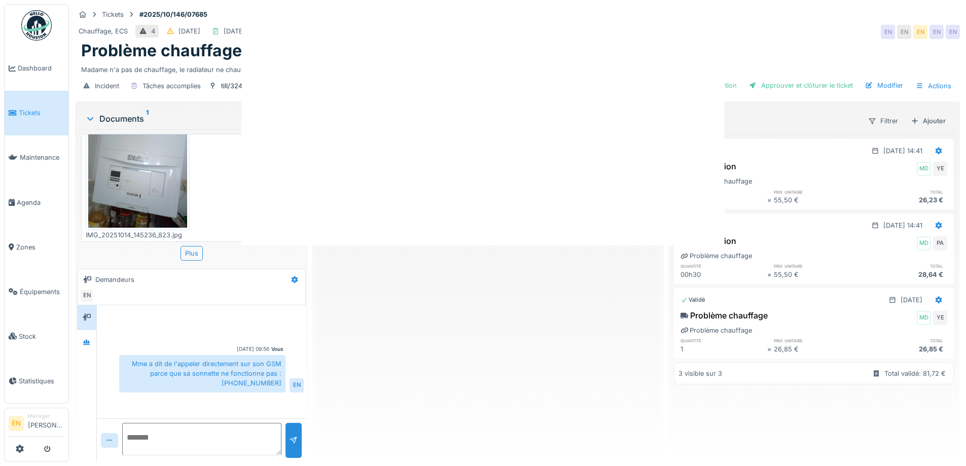
scroll to position [0, 0]
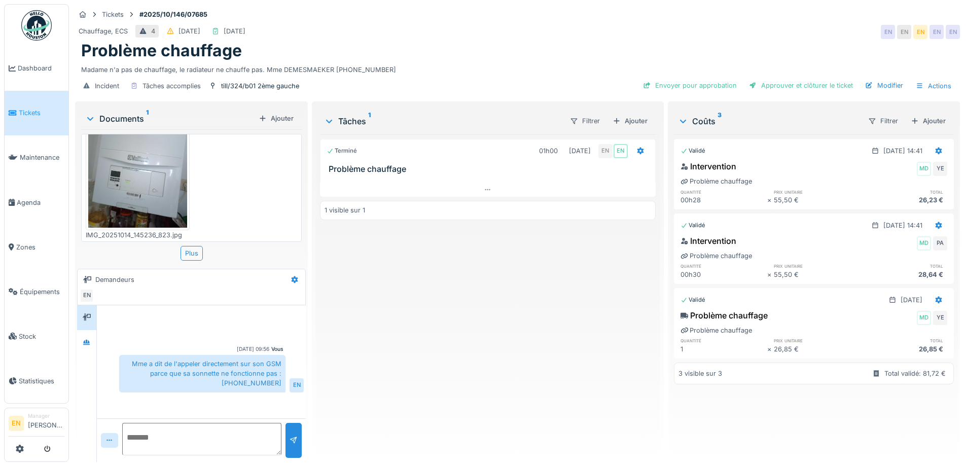
click at [453, 367] on div "Terminé 01h00 14/10/2025 EN EN Problème chauffage 1 visible sur 1" at bounding box center [487, 293] width 335 height 319
click at [390, 393] on div "Terminé 01h00 14/10/2025 EN EN Problème chauffage 1 visible sur 1" at bounding box center [487, 293] width 335 height 319
click at [403, 388] on div "Terminé 01h00 14/10/2025 EN EN Problème chauffage 1 visible sur 1" at bounding box center [487, 293] width 335 height 319
click at [431, 420] on div "Terminé 01h00 14/10/2025 EN EN Problème chauffage 1 visible sur 1" at bounding box center [487, 293] width 335 height 319
click at [374, 337] on div "Terminé 01h00 14/10/2025 EN EN Problème chauffage 1 visible sur 1" at bounding box center [487, 293] width 335 height 319
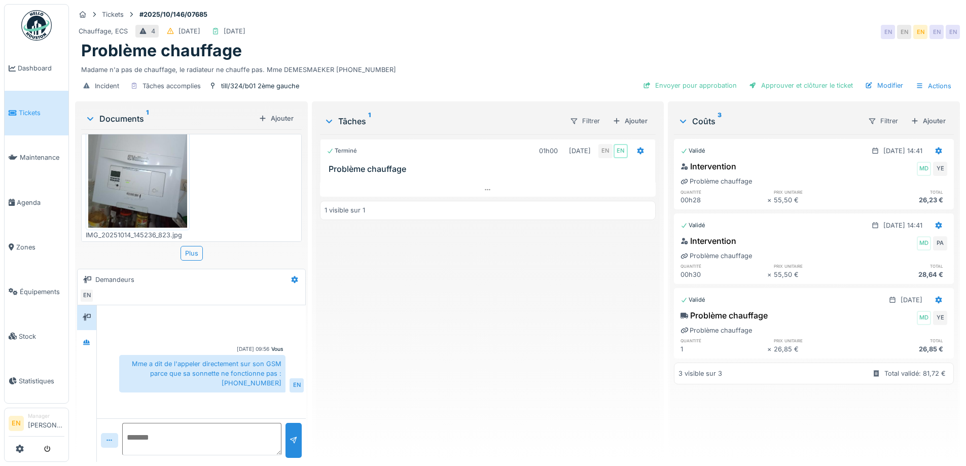
click at [425, 296] on div "Terminé 01h00 14/10/2025 EN EN Problème chauffage 1 visible sur 1" at bounding box center [487, 293] width 335 height 319
click at [429, 334] on div "Terminé 01h00 14/10/2025 EN EN Problème chauffage 1 visible sur 1" at bounding box center [487, 293] width 335 height 319
click at [428, 41] on div "Problème chauffage" at bounding box center [517, 50] width 873 height 19
click at [405, 360] on div "Terminé 01h00 14/10/2025 EN EN Problème chauffage 1 visible sur 1" at bounding box center [487, 293] width 335 height 319
click at [428, 361] on div "Terminé 01h00 14/10/2025 EN EN Problème chauffage 1 visible sur 1" at bounding box center [487, 293] width 335 height 319
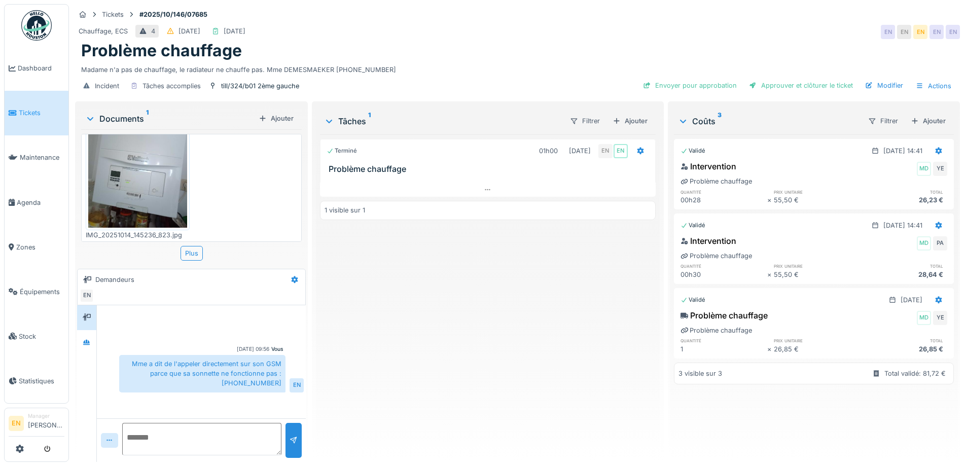
drag, startPoint x: 530, startPoint y: 328, endPoint x: 446, endPoint y: 93, distance: 248.9
click at [526, 316] on div "Terminé 01h00 14/10/2025 EN EN Problème chauffage 1 visible sur 1" at bounding box center [487, 293] width 335 height 319
click at [445, 50] on div "Problème chauffage" at bounding box center [517, 50] width 873 height 19
click at [408, 342] on div "Terminé 01h00 14/10/2025 EN EN Problème chauffage 1 visible sur 1" at bounding box center [487, 293] width 335 height 319
click at [540, 42] on div "Problème chauffage" at bounding box center [517, 50] width 873 height 19
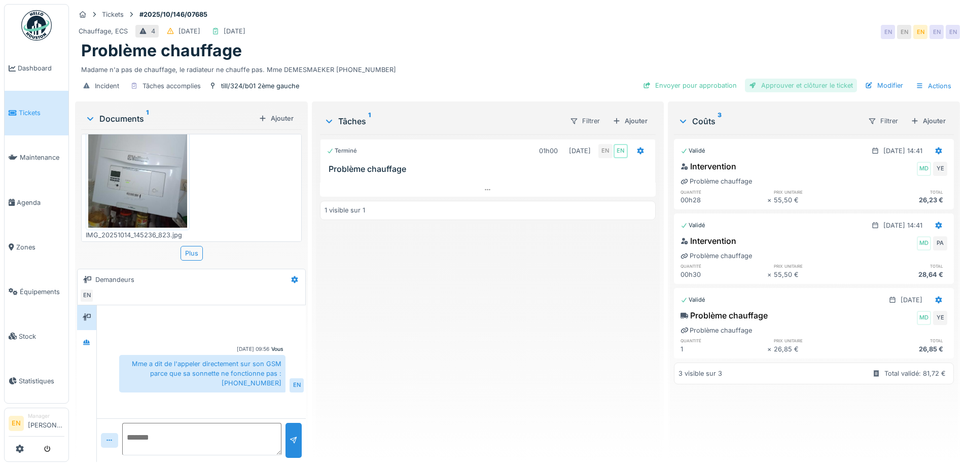
click at [789, 79] on div "Approuver et clôturer le ticket" at bounding box center [801, 86] width 112 height 14
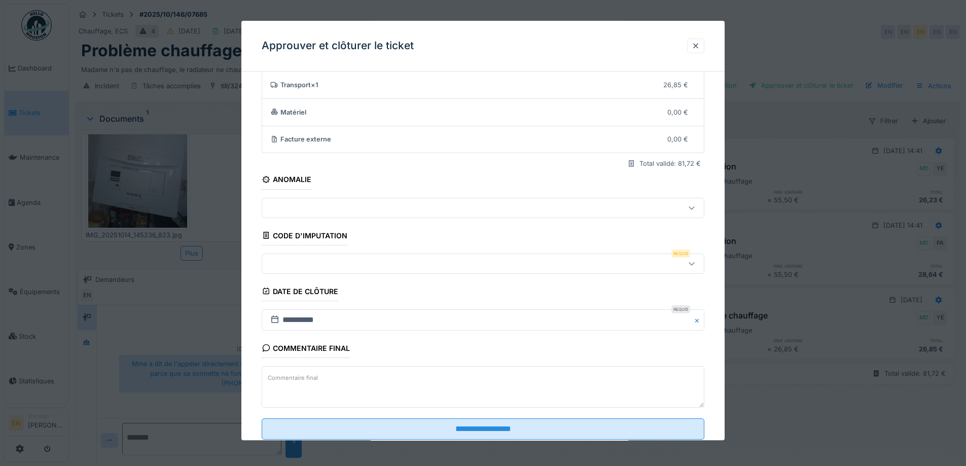
scroll to position [87, 0]
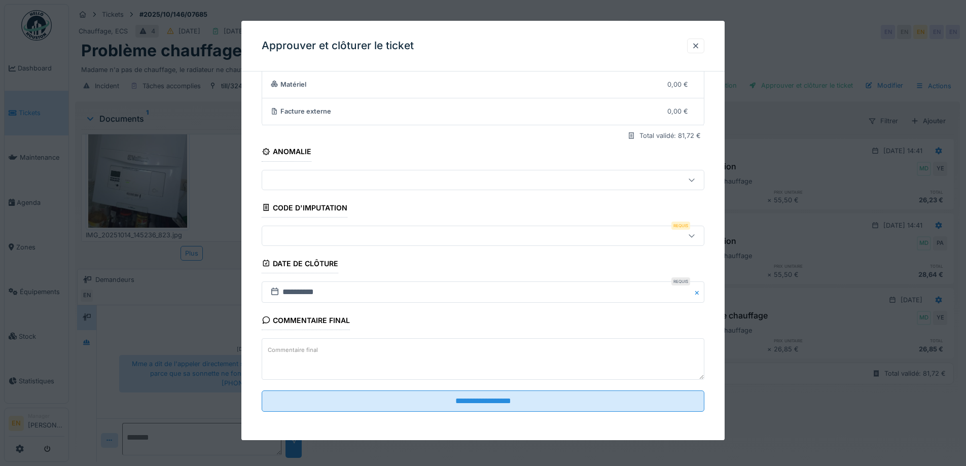
click at [695, 240] on div at bounding box center [692, 236] width 8 height 10
click at [723, 231] on div "**********" at bounding box center [482, 216] width 483 height 448
click at [700, 46] on div at bounding box center [696, 46] width 8 height 10
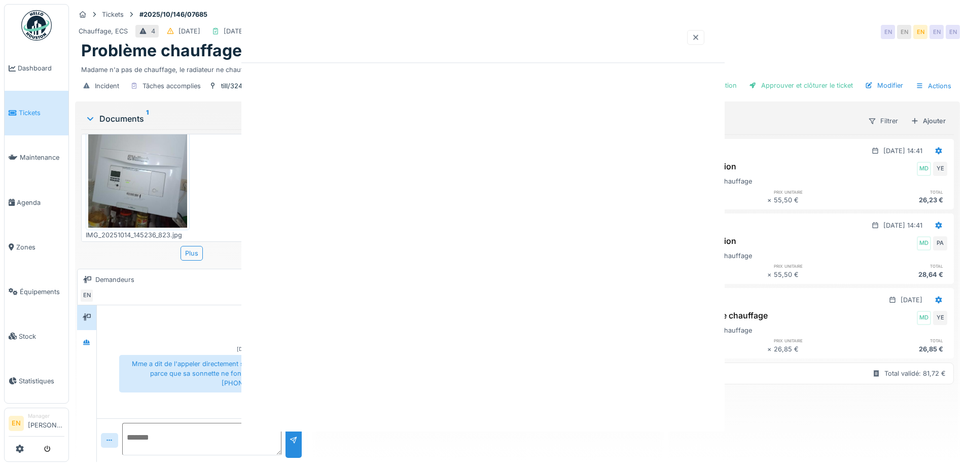
scroll to position [0, 0]
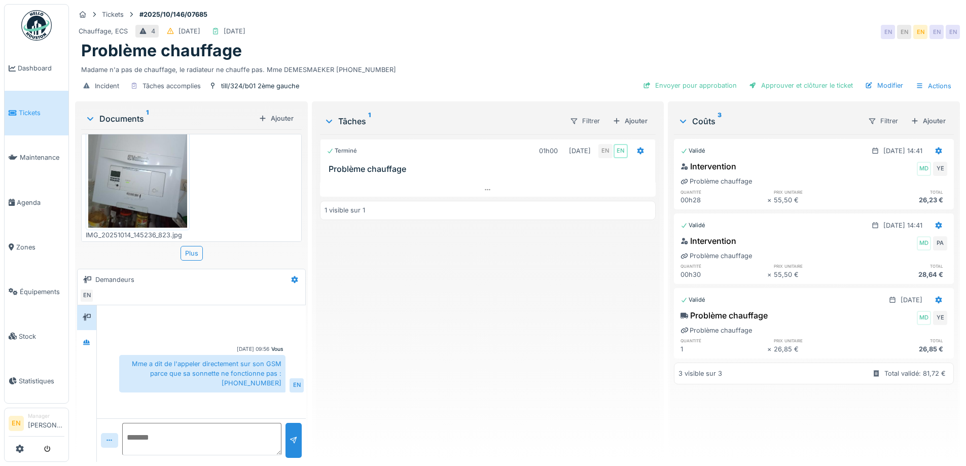
click at [481, 365] on div "Terminé 01h00 14/10/2025 EN EN Problème chauffage 1 visible sur 1" at bounding box center [487, 293] width 335 height 319
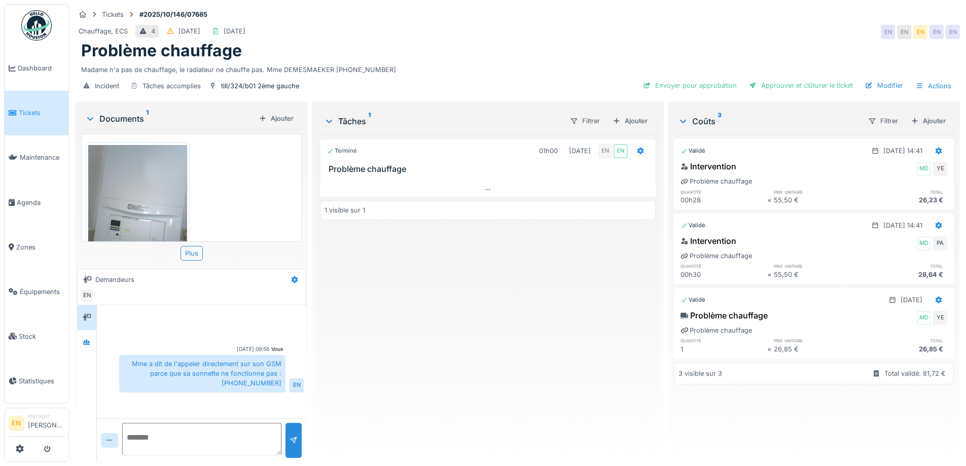
click at [410, 372] on div "Terminé 01h00 14/10/2025 EN EN Problème chauffage 1 visible sur 1" at bounding box center [487, 293] width 335 height 319
click at [456, 330] on div "Terminé 01h00 14/10/2025 EN EN Problème chauffage 1 visible sur 1" at bounding box center [487, 293] width 335 height 319
click at [568, 47] on div "Problème chauffage" at bounding box center [517, 50] width 873 height 19
click at [461, 359] on div "Terminé 01h00 14/10/2025 EN EN Problème chauffage 1 visible sur 1" at bounding box center [487, 293] width 335 height 319
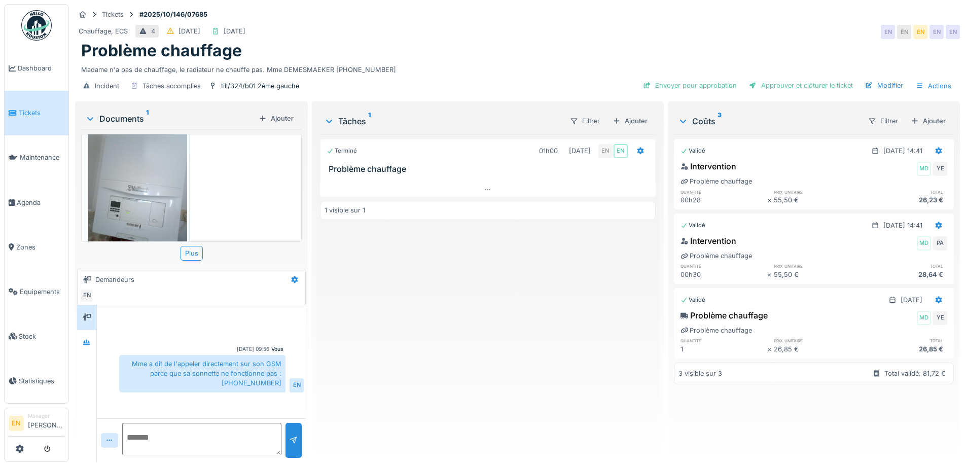
scroll to position [49, 0]
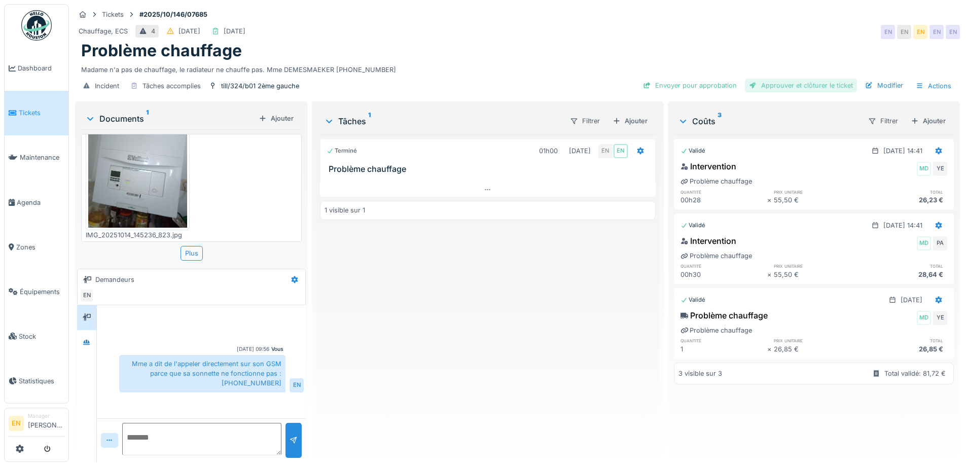
click at [810, 80] on div "Approuver et clôturer le ticket" at bounding box center [801, 86] width 112 height 14
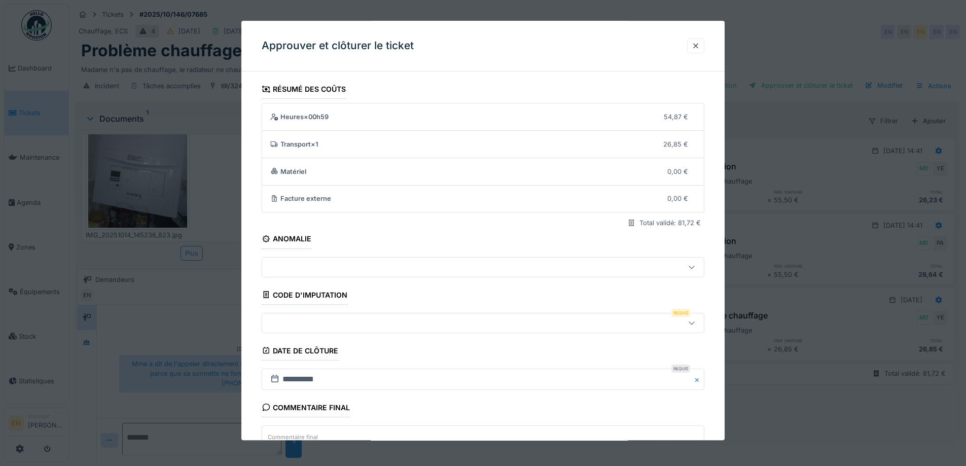
scroll to position [87, 0]
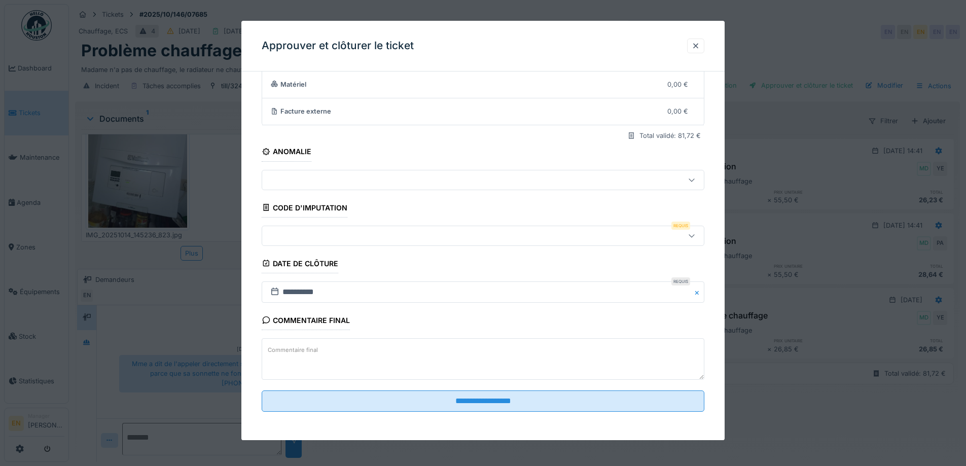
click at [695, 235] on icon at bounding box center [692, 235] width 8 height 7
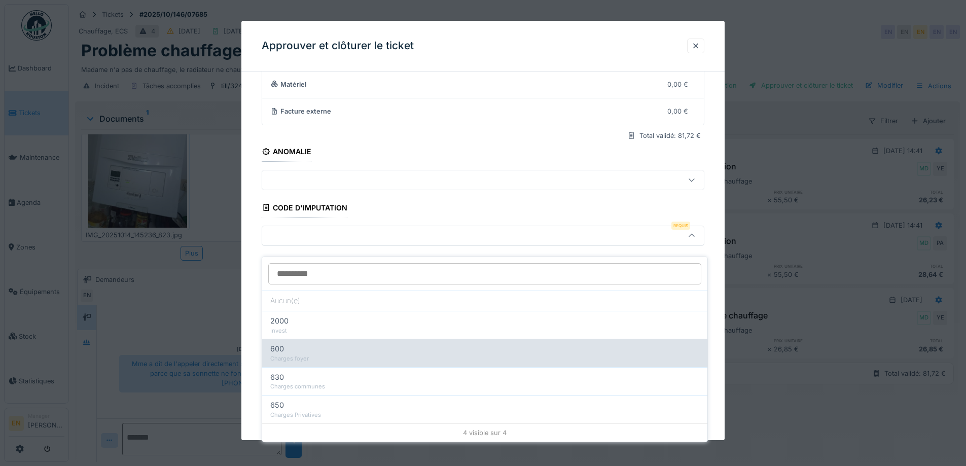
click at [331, 343] on div "600" at bounding box center [484, 348] width 429 height 11
type input "***"
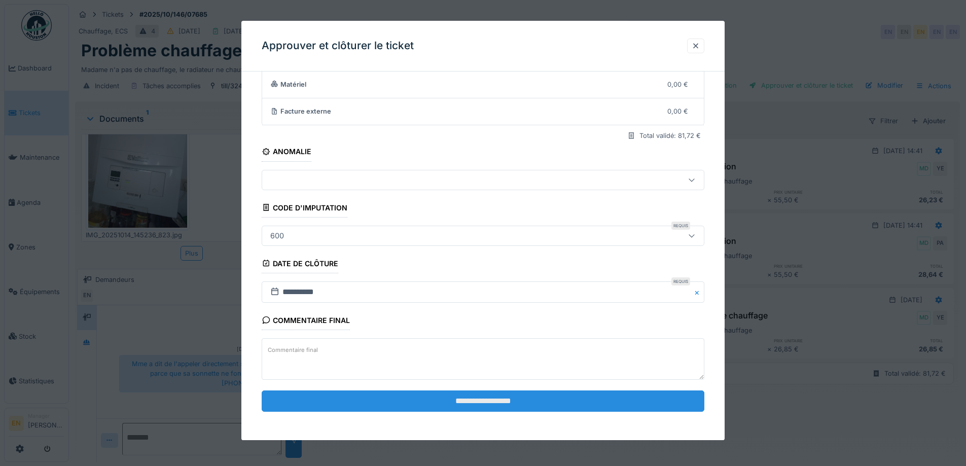
click at [476, 399] on input "**********" at bounding box center [483, 400] width 443 height 21
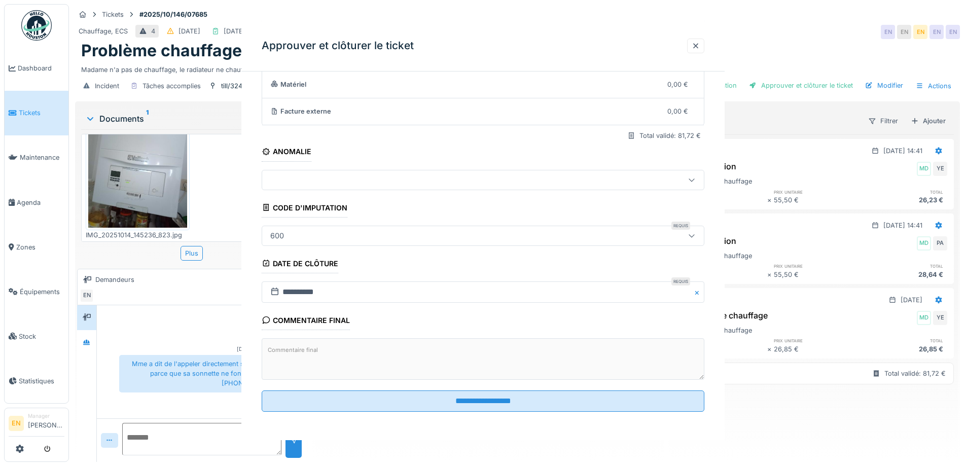
scroll to position [0, 0]
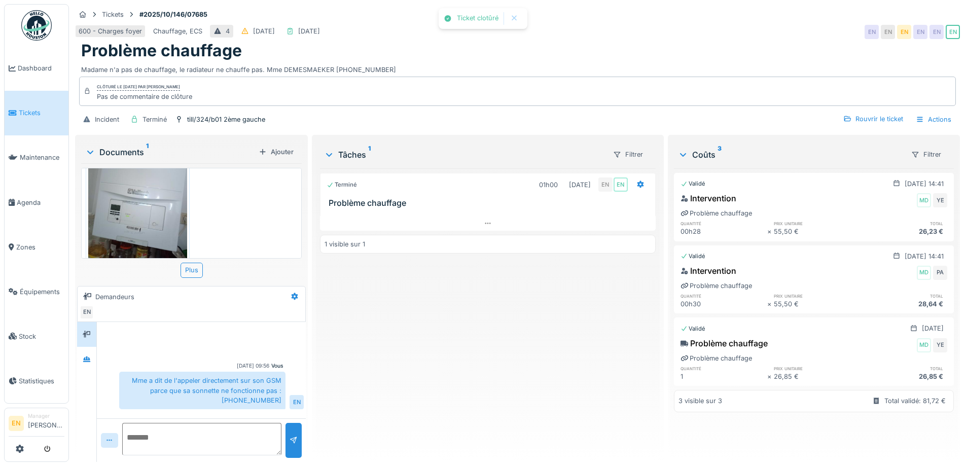
click at [488, 382] on div "Terminé 01h00 14/10/2025 EN EN Problème chauffage 1 visible sur 1" at bounding box center [487, 310] width 335 height 285
click at [35, 30] on img at bounding box center [36, 25] width 30 height 30
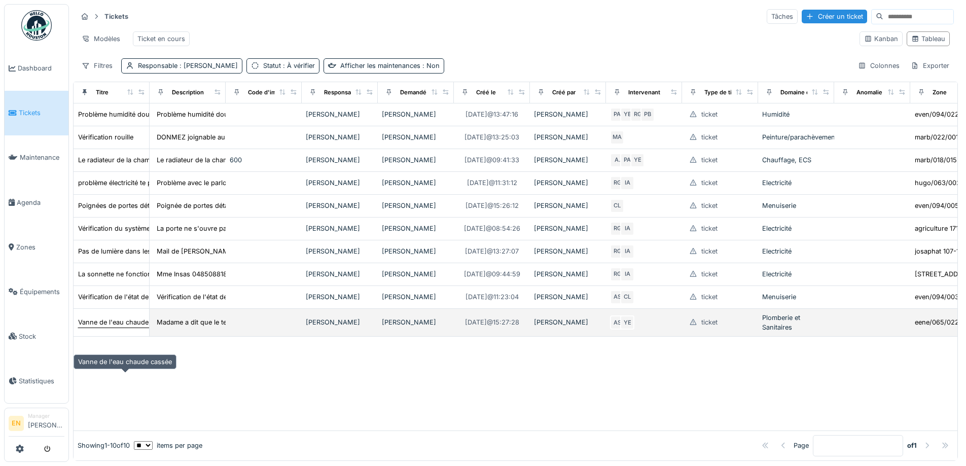
click at [117, 327] on div "Vanne de l'eau chaude cassée" at bounding box center [125, 322] width 94 height 10
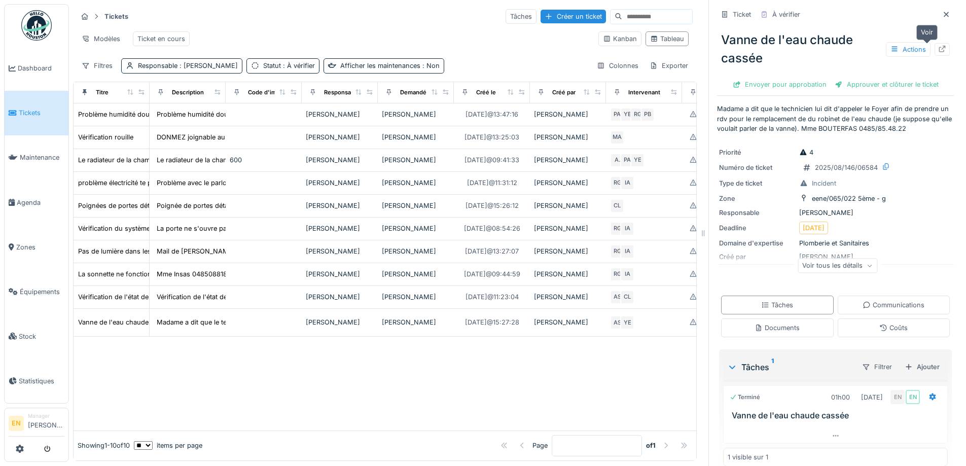
click at [938, 51] on icon at bounding box center [942, 49] width 8 height 7
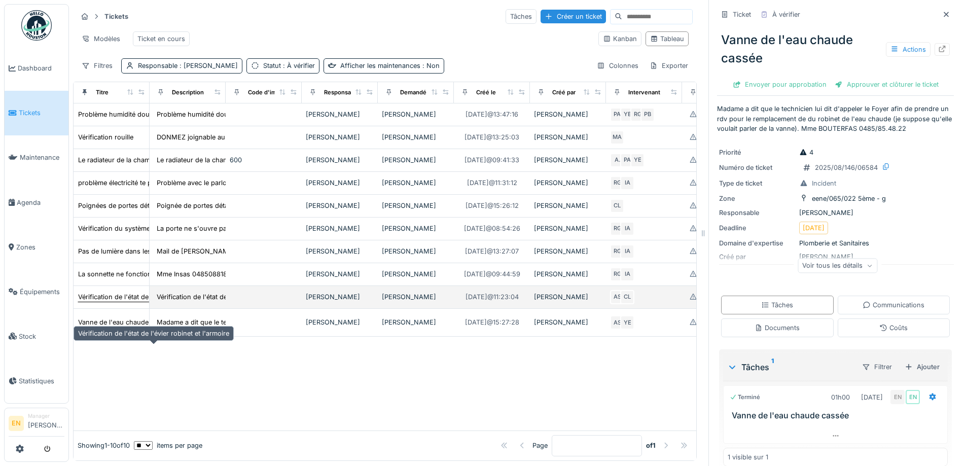
click at [135, 302] on div "Vérification de l'état de l'évier robinet et l'armoire" at bounding box center [153, 297] width 151 height 10
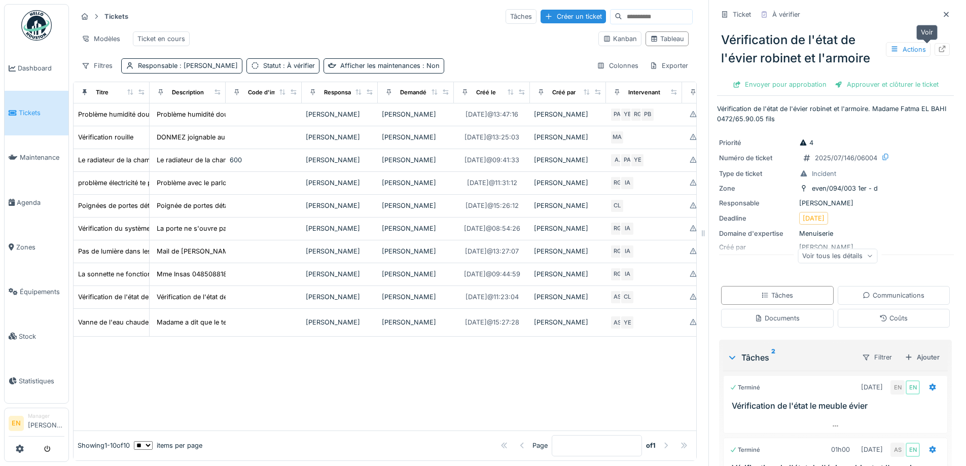
click at [938, 48] on icon at bounding box center [942, 49] width 8 height 7
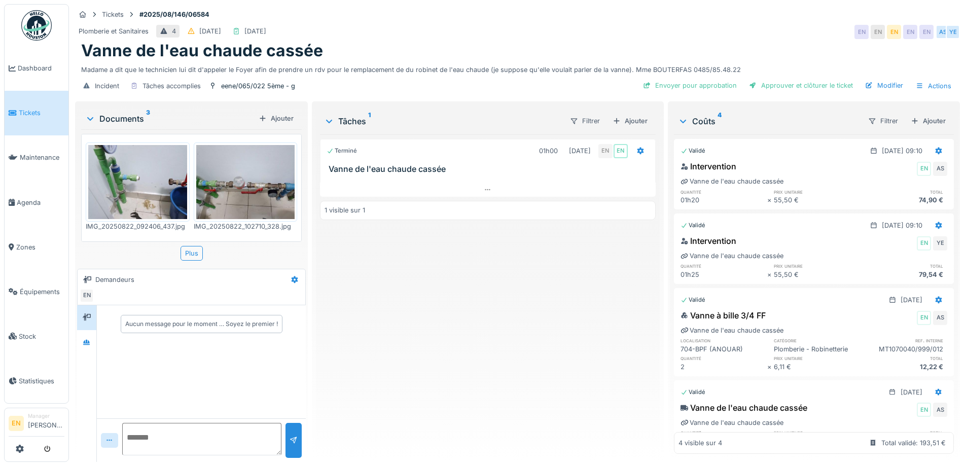
click at [421, 347] on div "Terminé 01h00 [DATE] EN EN Vanne de l'eau chaude cassée 1 visible sur 1" at bounding box center [487, 293] width 335 height 319
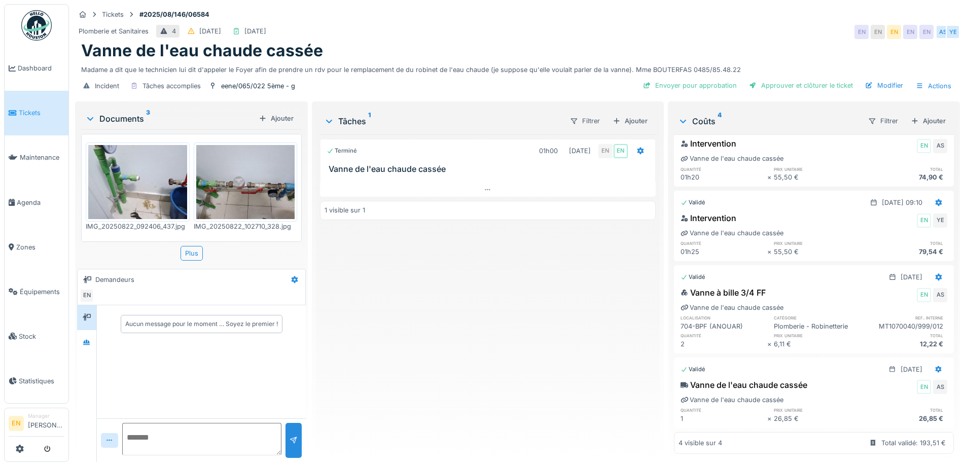
scroll to position [38, 0]
click at [484, 188] on icon at bounding box center [488, 190] width 8 height 7
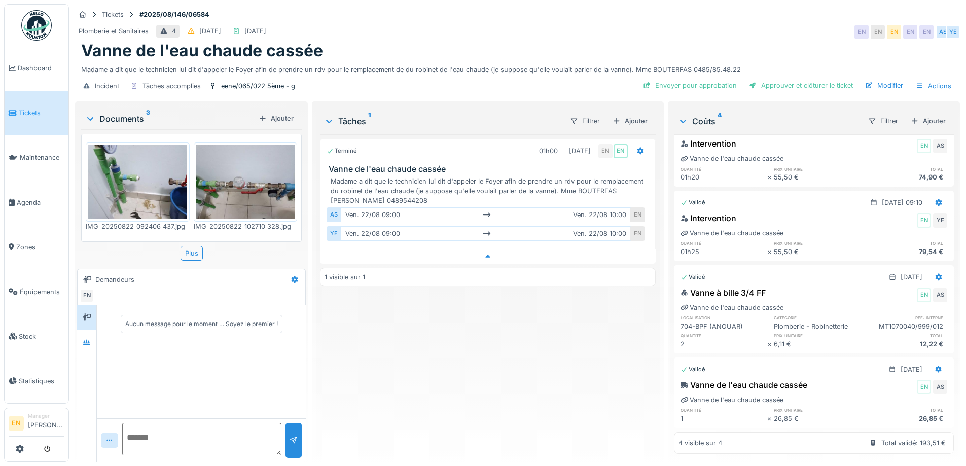
scroll to position [8, 0]
click at [86, 340] on div at bounding box center [86, 342] width 15 height 13
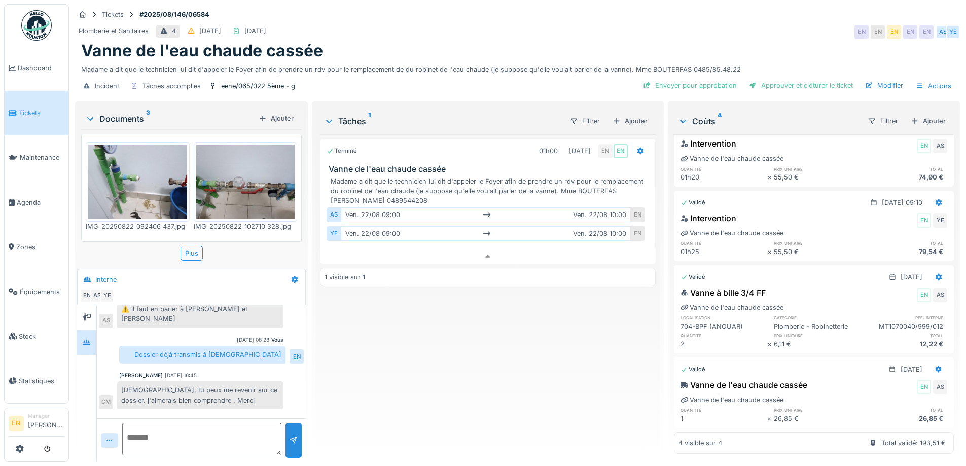
scroll to position [264, 0]
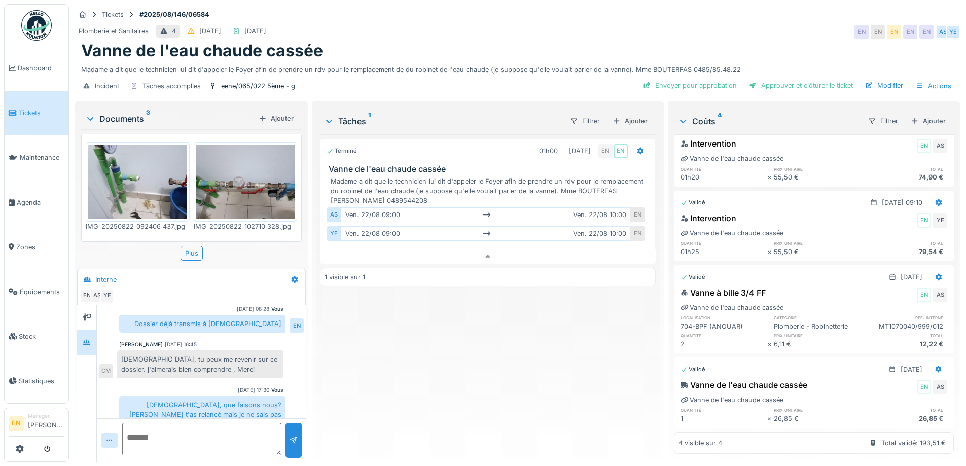
click at [542, 330] on div "Terminé 01h00 [DATE] EN EN Vanne de l'eau chaude cassée Madame a dit que le tec…" at bounding box center [487, 293] width 335 height 319
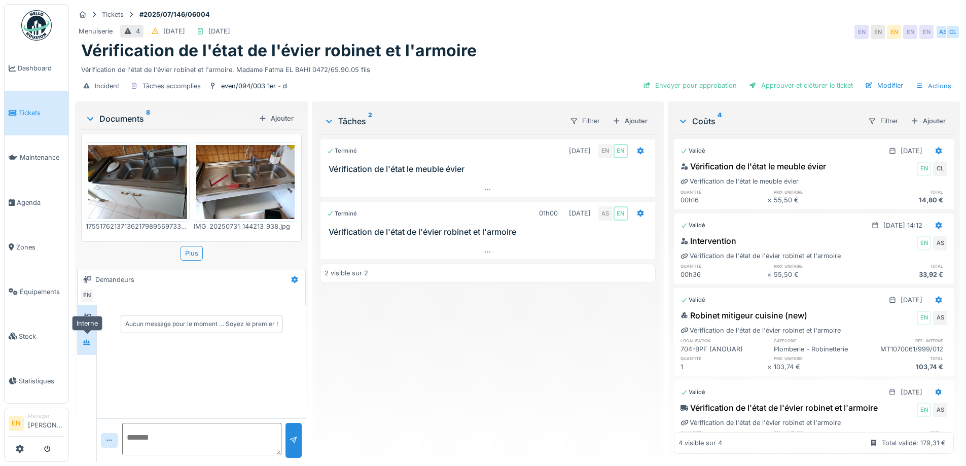
click at [88, 348] on div at bounding box center [86, 342] width 15 height 13
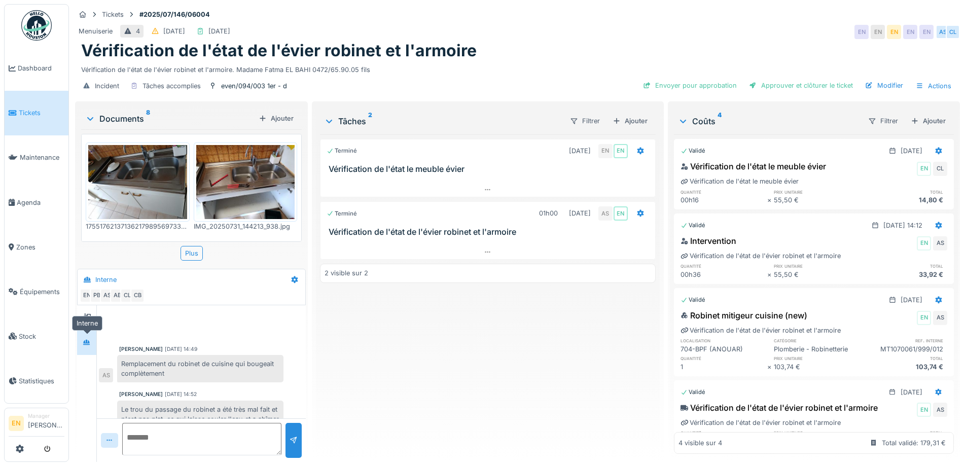
scroll to position [141, 0]
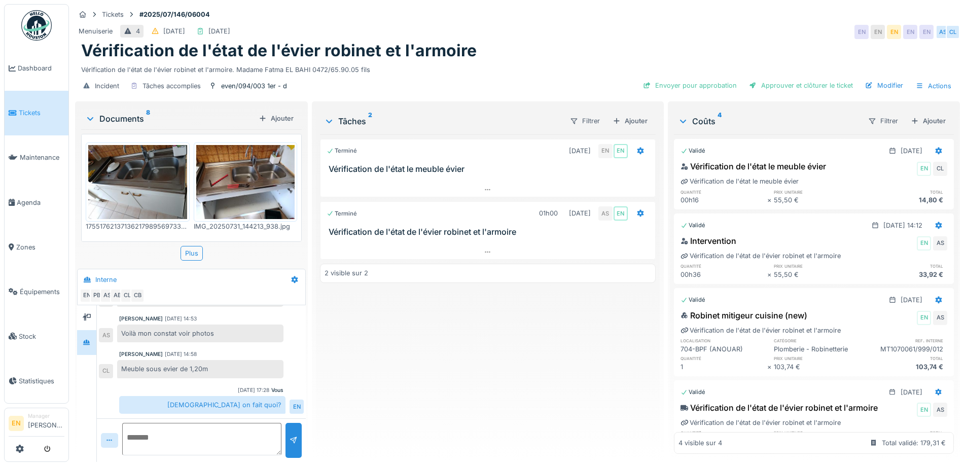
click at [430, 368] on div "Terminé [DATE] EN EN Vérification de l'état le meuble évier Terminé 01h00 [DATE…" at bounding box center [487, 293] width 335 height 319
click at [451, 356] on div "Terminé [DATE] EN EN Vérification de l'état le meuble évier Terminé 01h00 [DATE…" at bounding box center [487, 293] width 335 height 319
click at [451, 356] on div "Terminé 14/08/2025 EN EN Vérification de l'état le meuble évier Terminé 01h00 3…" at bounding box center [487, 293] width 335 height 319
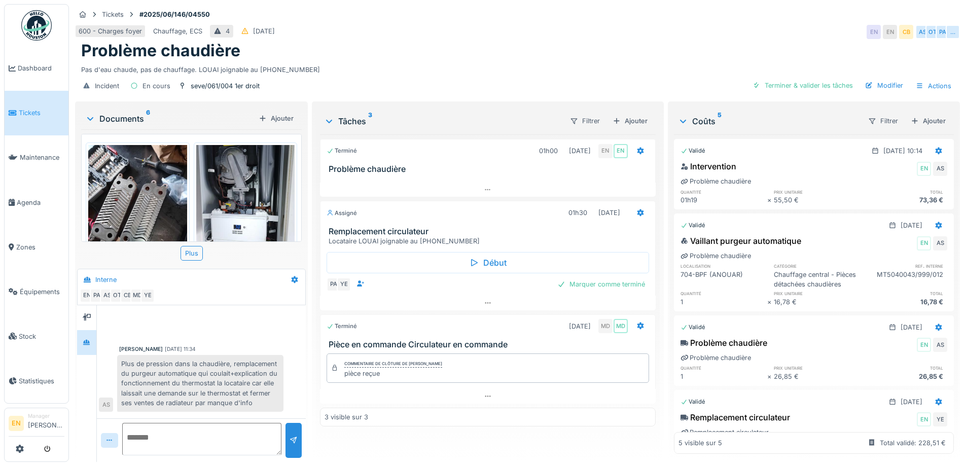
scroll to position [158, 0]
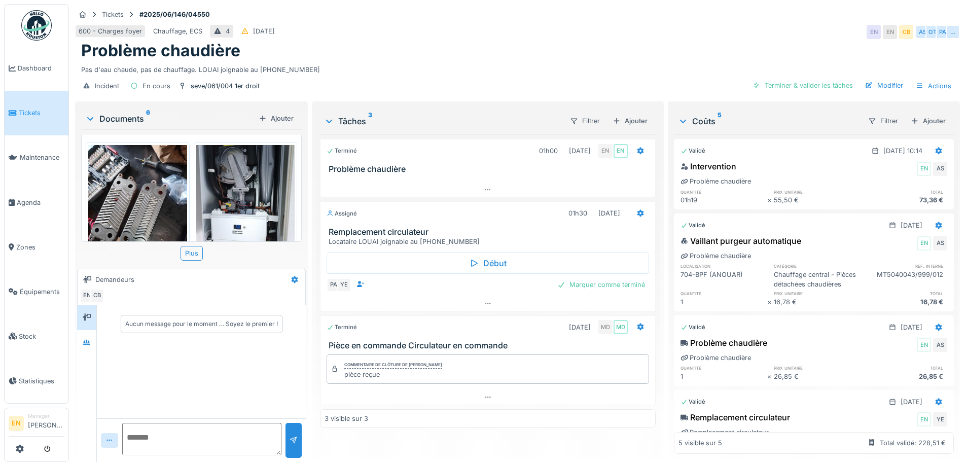
click at [525, 76] on div "Incident En cours seve/061/004 1er droit Terminer & valider les tâches Modifier…" at bounding box center [517, 86] width 885 height 23
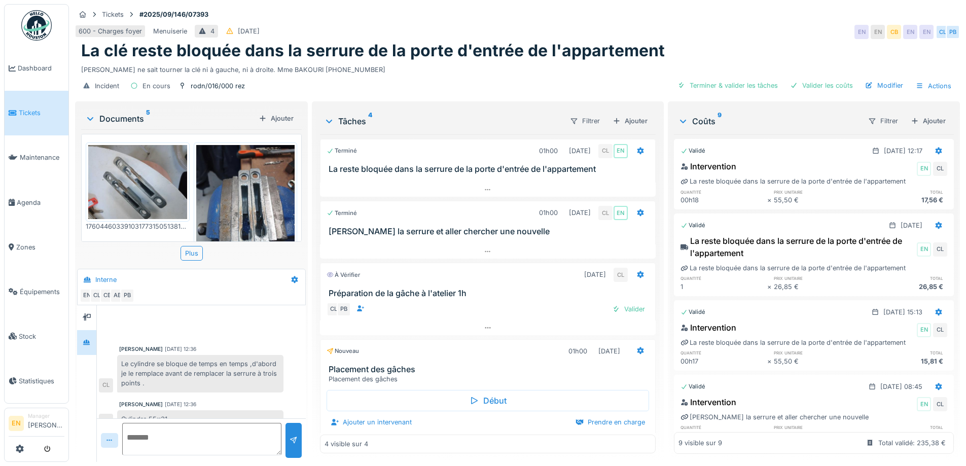
scroll to position [6, 0]
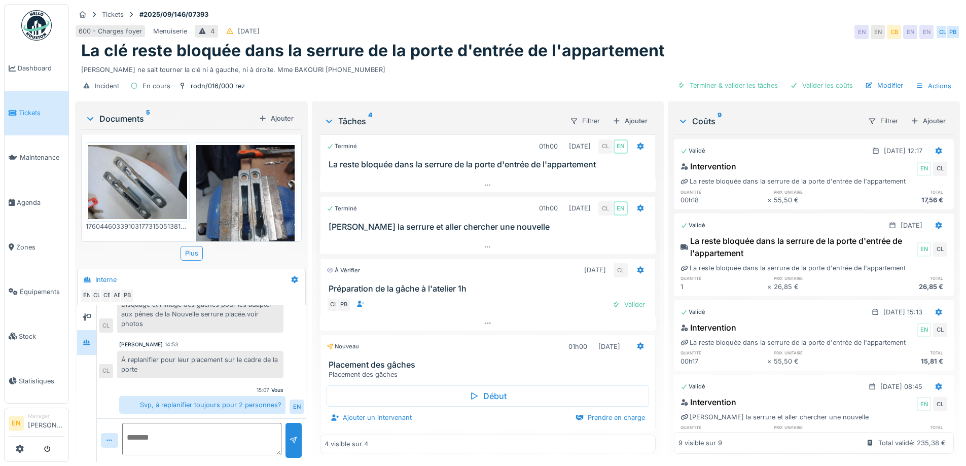
click at [573, 79] on div "Incident En cours rodn/016/000 rez Terminer & valider les tâches Valider les co…" at bounding box center [517, 86] width 885 height 23
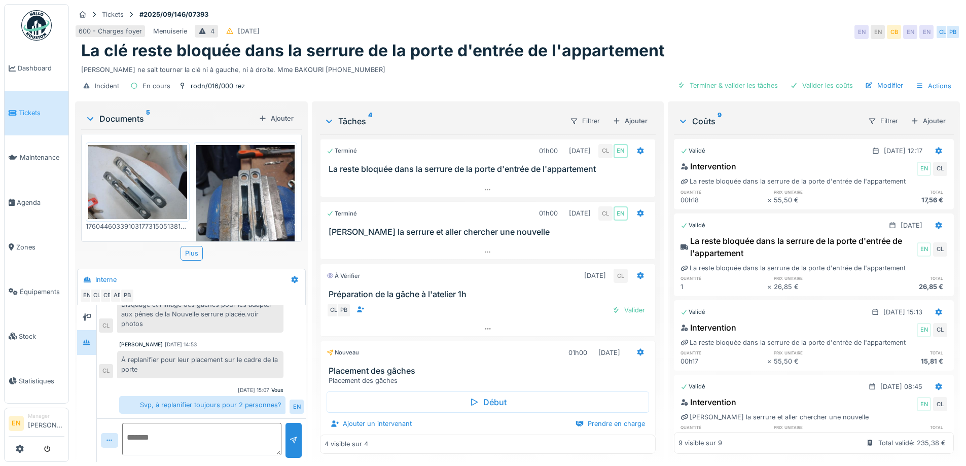
scroll to position [8, 0]
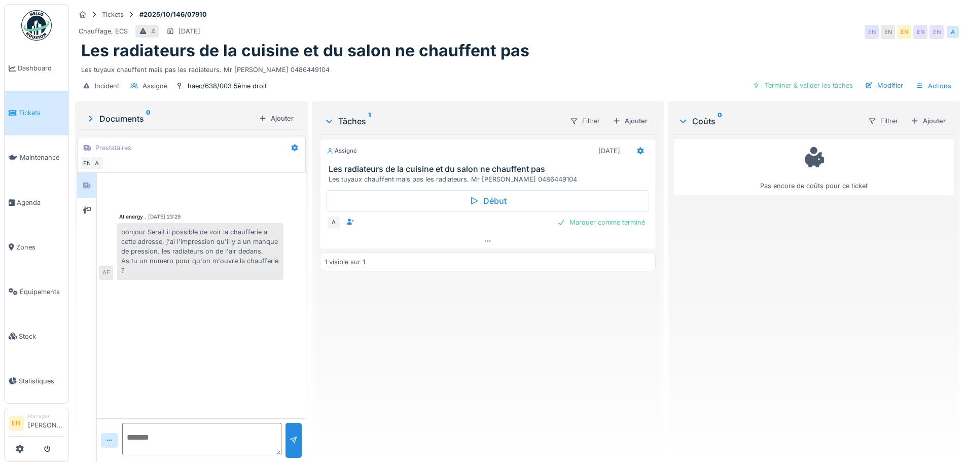
drag, startPoint x: 0, startPoint y: 0, endPoint x: 403, endPoint y: 366, distance: 544.6
click at [403, 366] on div "Assigné [DATE] Les radiateurs de la cuisine et du salon ne chauffent pas Les tu…" at bounding box center [487, 293] width 335 height 319
click at [406, 361] on div "Assigné [DATE] Les radiateurs de la cuisine et du salon ne chauffent pas Les tu…" at bounding box center [487, 293] width 335 height 319
click at [213, 353] on div "At energy . [DATE] 23:29 bonjour Serait il possible de voir la chaufferie a cet…" at bounding box center [201, 295] width 209 height 245
click at [195, 433] on textarea at bounding box center [201, 439] width 159 height 32
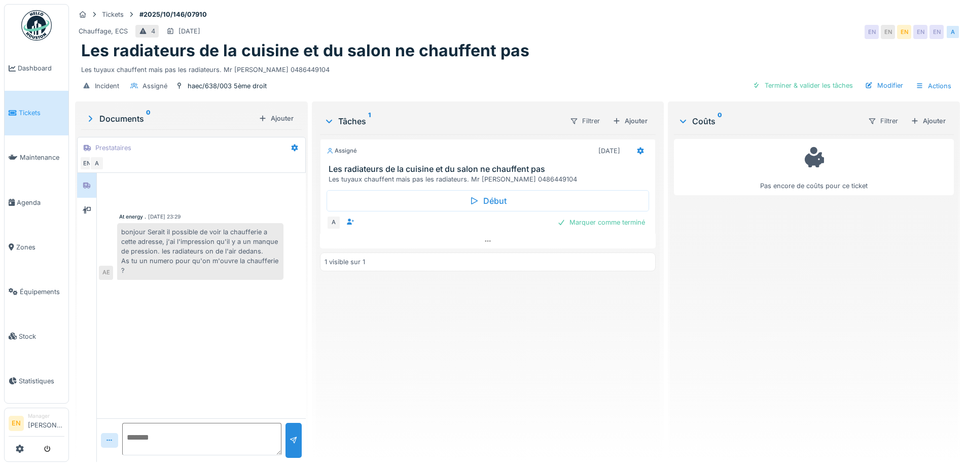
click at [192, 444] on textarea at bounding box center [201, 439] width 159 height 32
type textarea "*"
drag, startPoint x: 205, startPoint y: 443, endPoint x: 199, endPoint y: 437, distance: 8.3
click at [204, 442] on textarea at bounding box center [201, 439] width 159 height 32
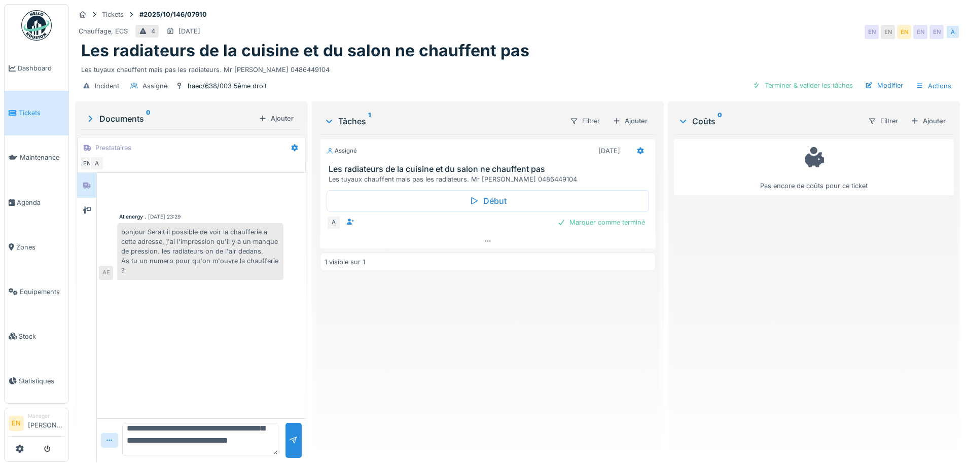
type textarea "**********"
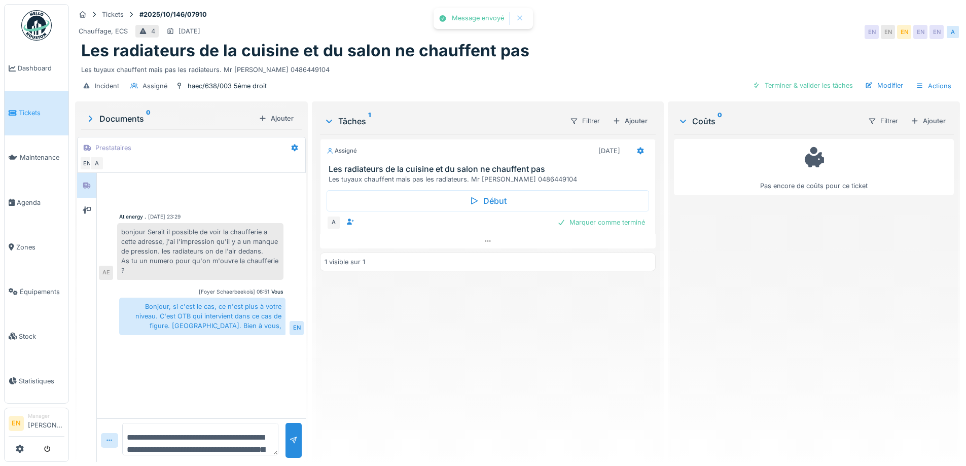
click at [510, 374] on div "Assigné 13/10/2025 Les radiateurs de la cuisine et du salon ne chauffent pas Le…" at bounding box center [487, 293] width 335 height 319
click at [637, 153] on icon at bounding box center [640, 151] width 7 height 7
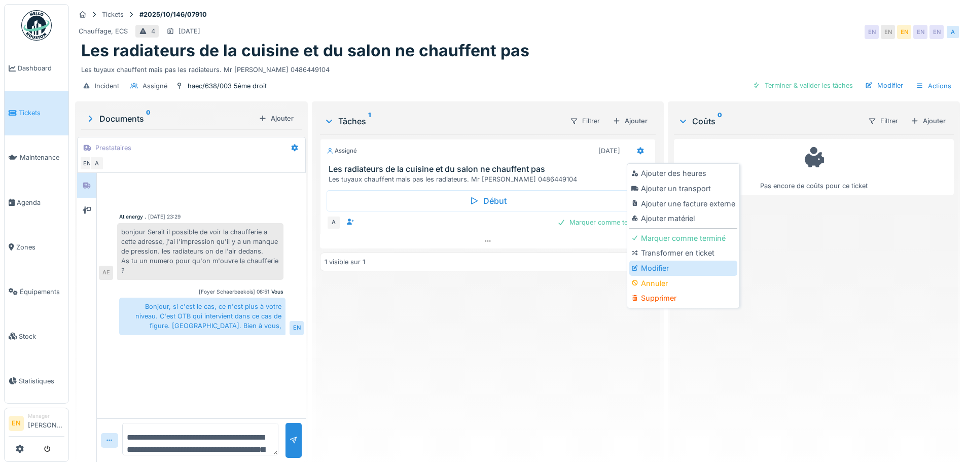
click at [654, 270] on div "Modifier" at bounding box center [683, 268] width 108 height 15
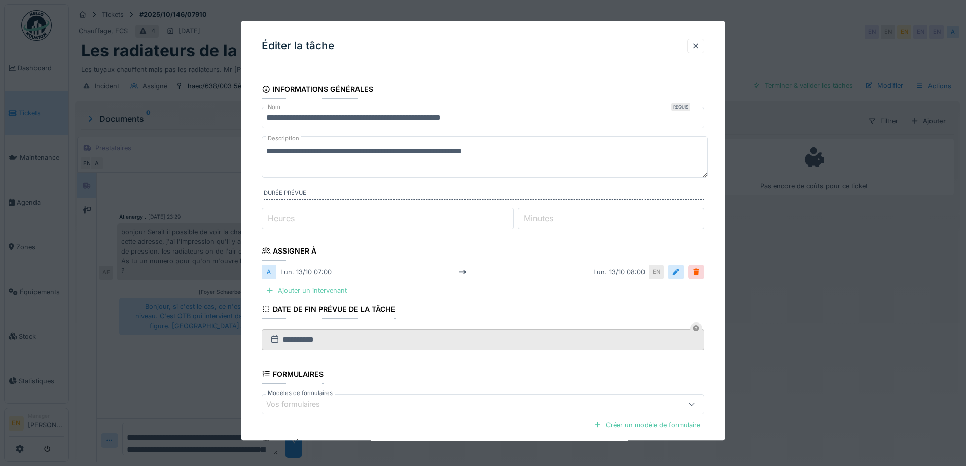
click at [334, 289] on div "Ajouter un intervenant" at bounding box center [306, 291] width 89 height 14
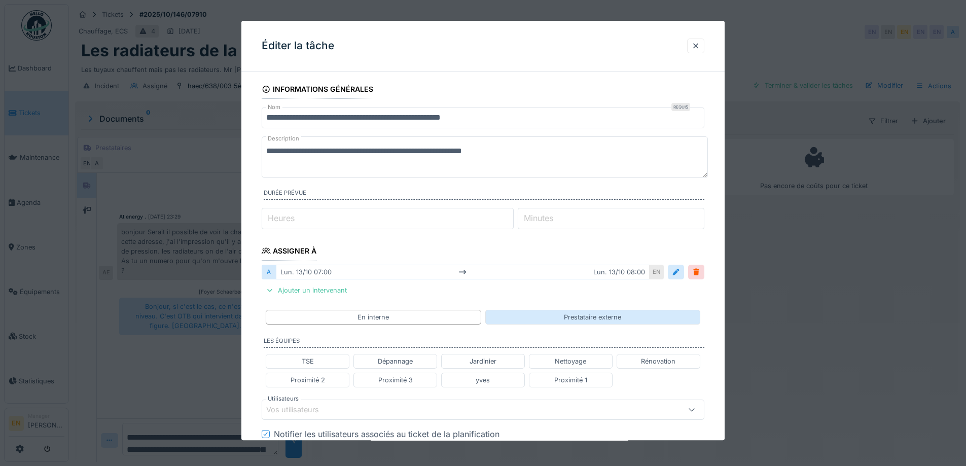
click at [564, 315] on div "Prestataire externe" at bounding box center [592, 317] width 215 height 15
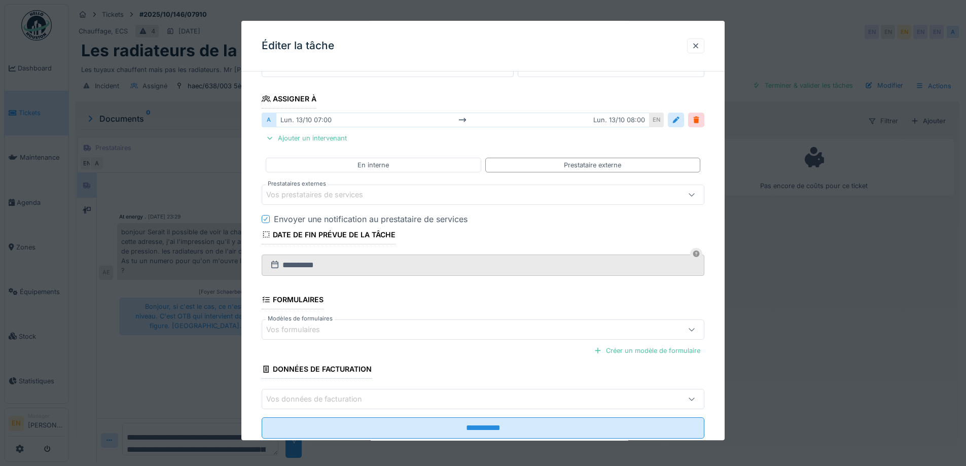
click at [369, 194] on div "Vos prestataires de services" at bounding box center [321, 194] width 111 height 11
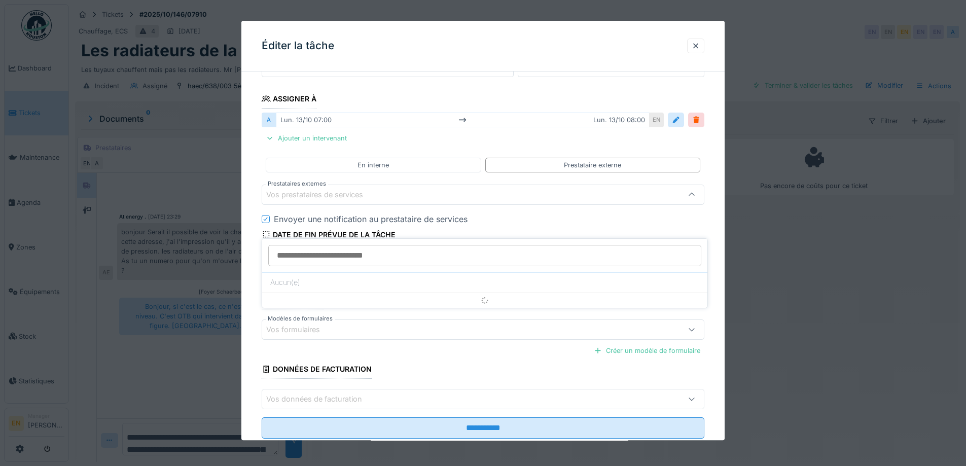
scroll to position [116, 0]
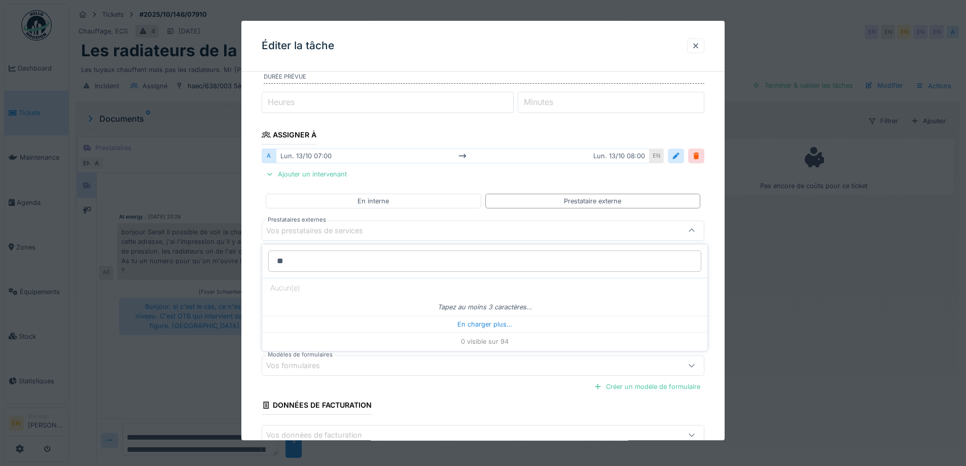
type input "***"
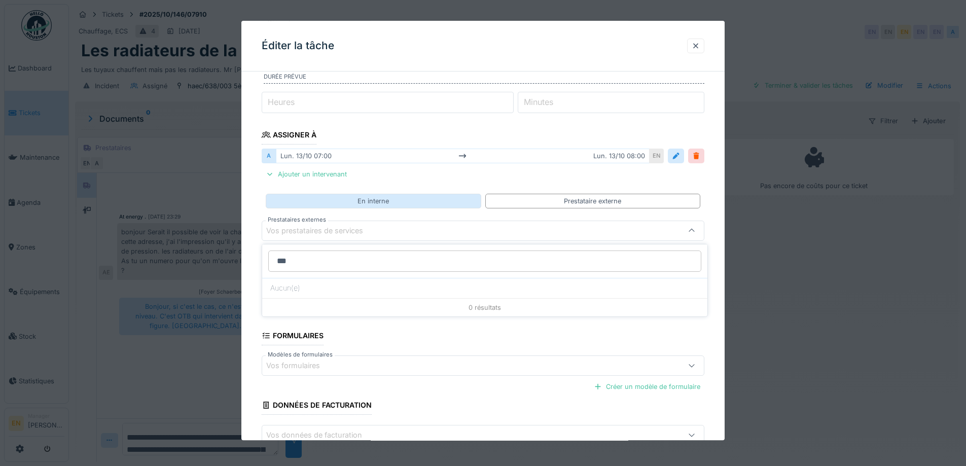
click at [393, 202] on div "En interne" at bounding box center [373, 201] width 215 height 15
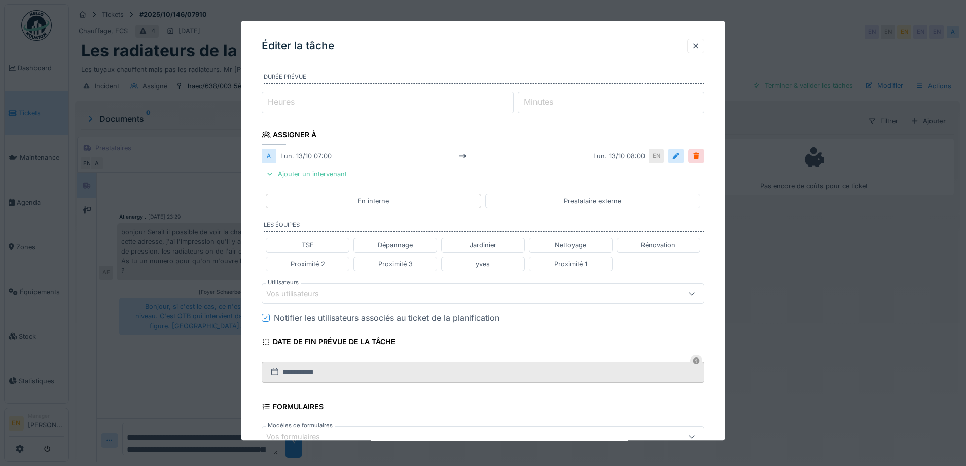
click at [354, 293] on div "Vos utilisateurs" at bounding box center [457, 293] width 382 height 11
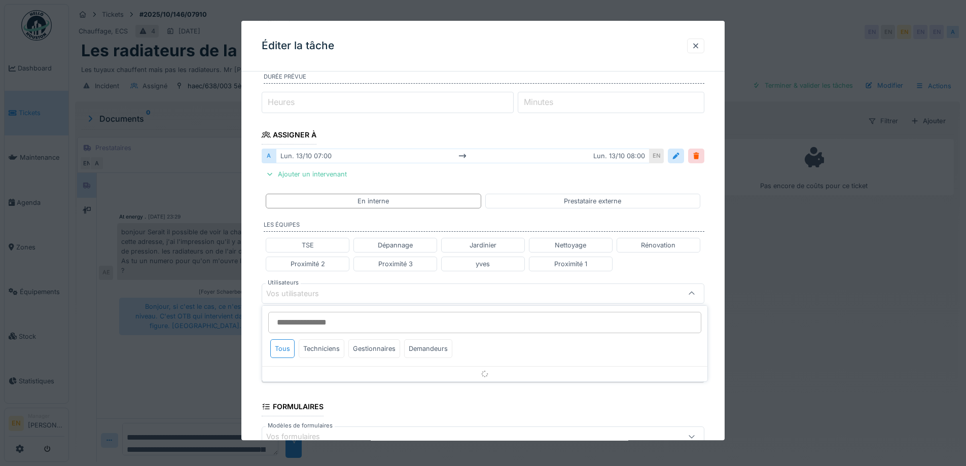
scroll to position [179, 0]
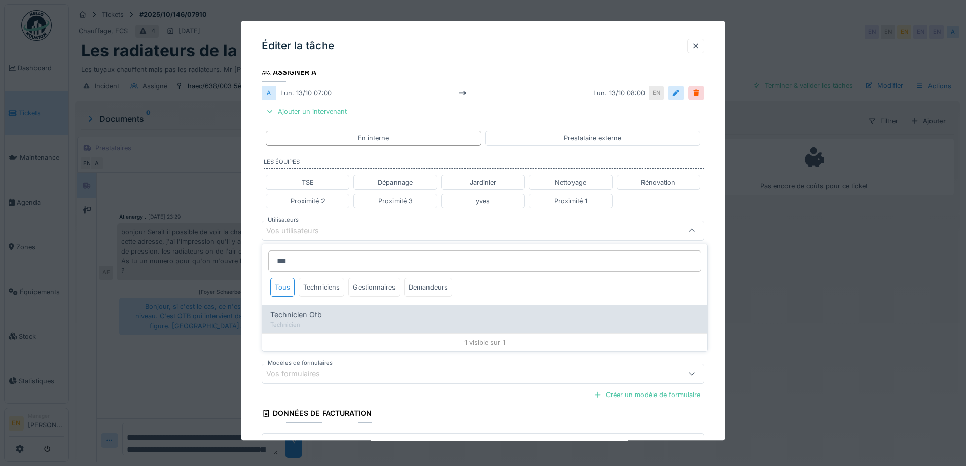
type input "***"
click at [338, 316] on div "Technicien Otb" at bounding box center [484, 314] width 429 height 11
type input "****"
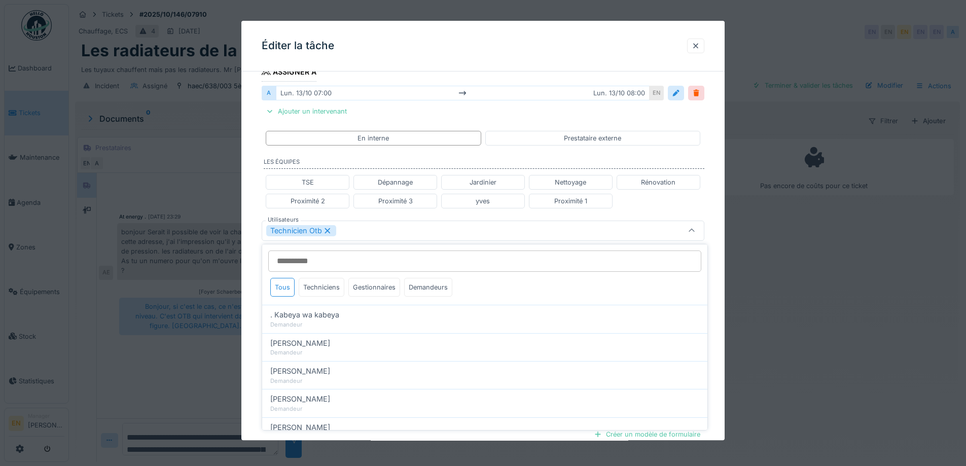
click at [719, 337] on div "**********" at bounding box center [482, 226] width 483 height 650
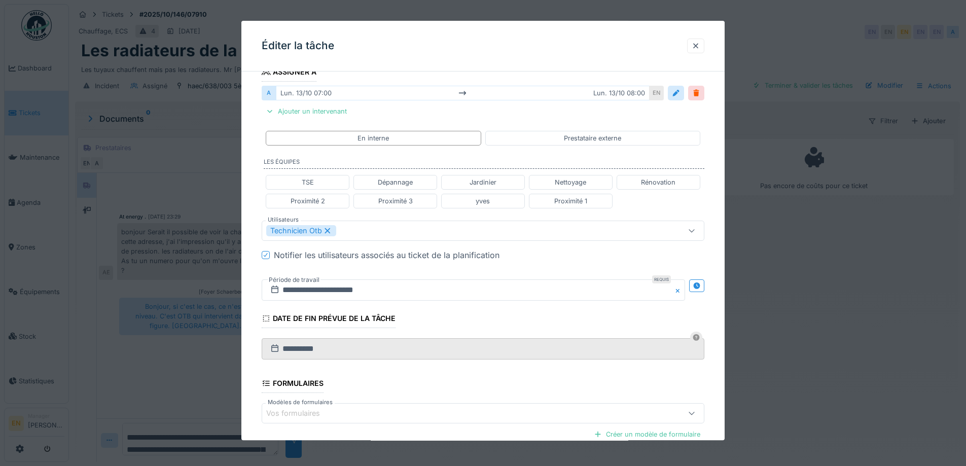
scroll to position [230, 0]
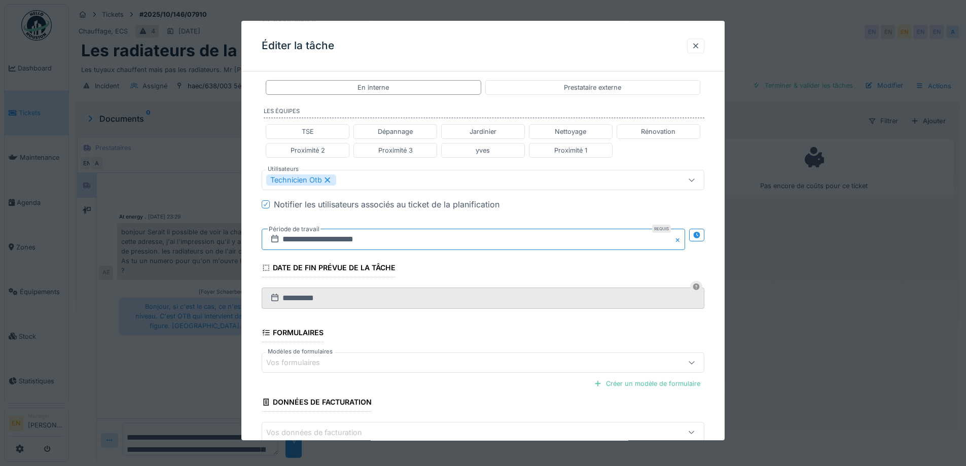
click at [357, 240] on input "**********" at bounding box center [473, 239] width 423 height 21
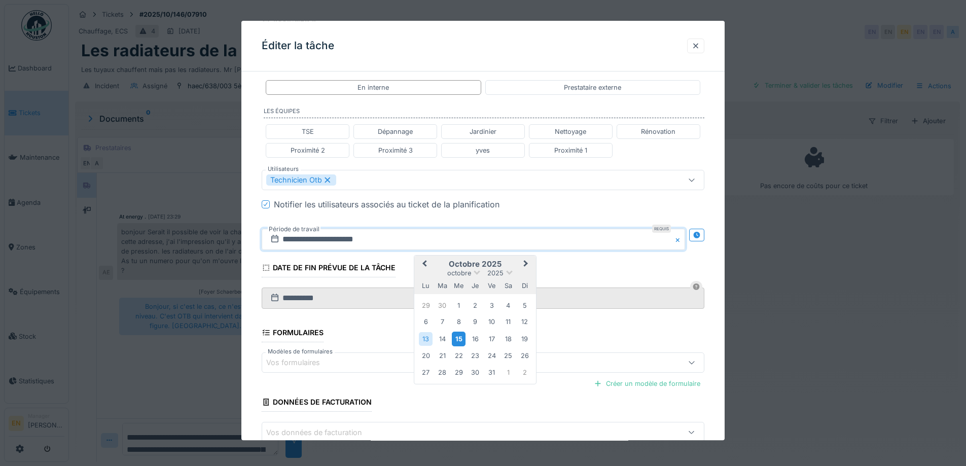
click at [457, 339] on div "15" at bounding box center [459, 339] width 14 height 15
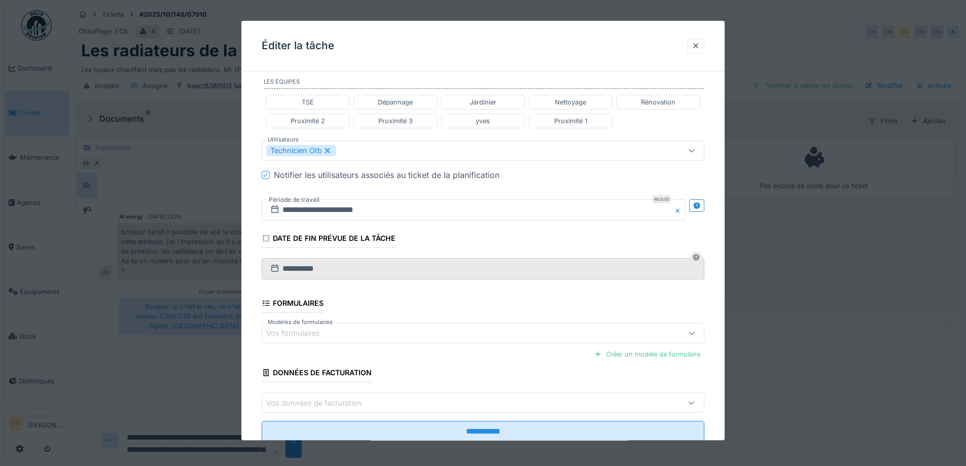
scroll to position [290, 0]
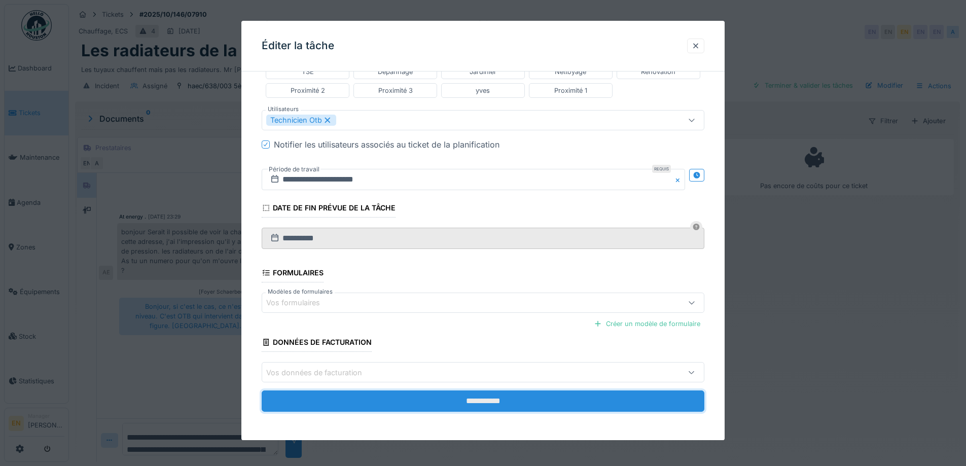
click at [488, 404] on input "**********" at bounding box center [483, 401] width 443 height 21
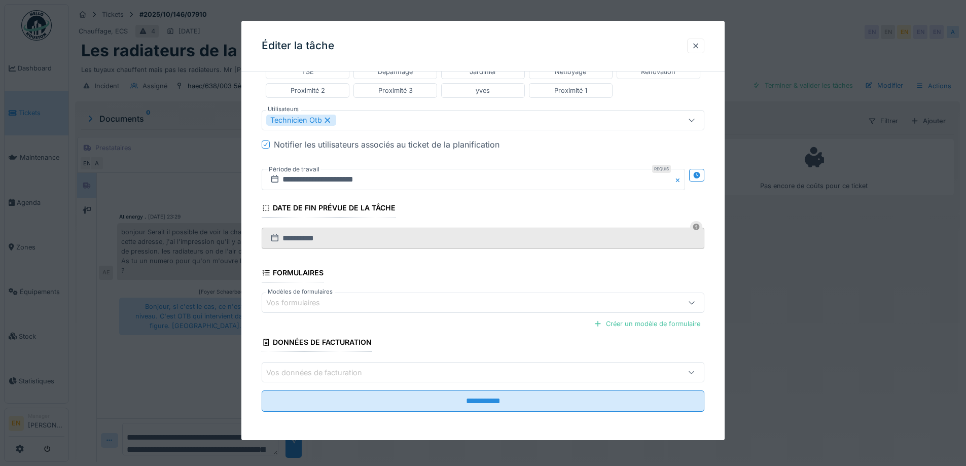
click at [700, 46] on div at bounding box center [696, 46] width 8 height 10
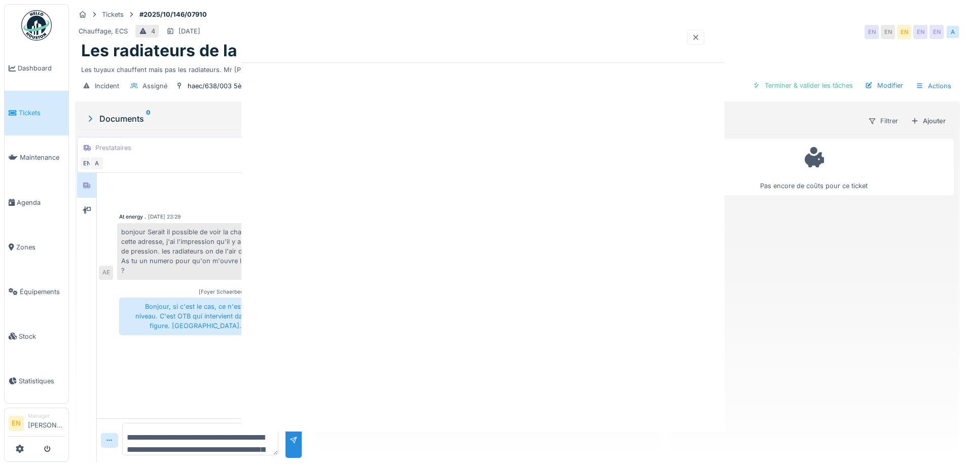
scroll to position [0, 0]
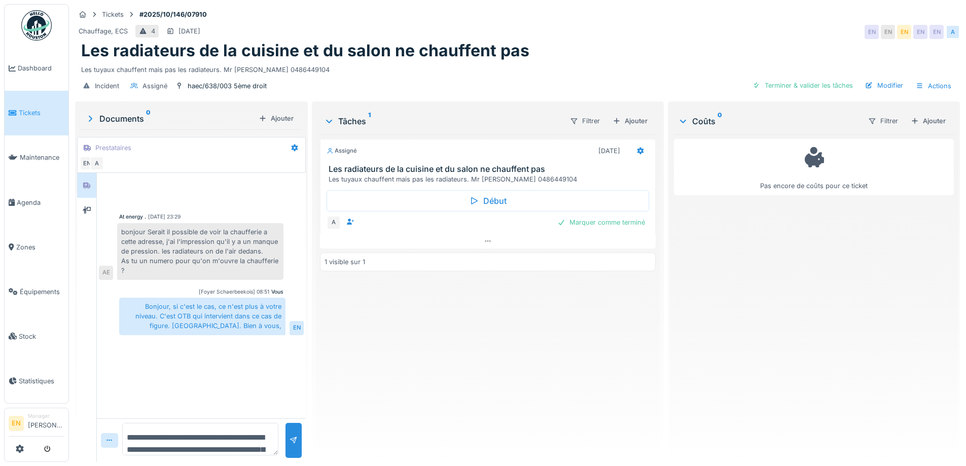
click at [451, 360] on div "Assigné 13/10/2025 Les radiateurs de la cuisine et du salon ne chauffent pas Le…" at bounding box center [487, 293] width 335 height 319
drag, startPoint x: 326, startPoint y: 166, endPoint x: 549, endPoint y: 180, distance: 223.5
click at [549, 180] on div "Les radiateurs de la cuisine et du salon ne chauffent pas Les tuyaux chauffent …" at bounding box center [487, 173] width 334 height 19
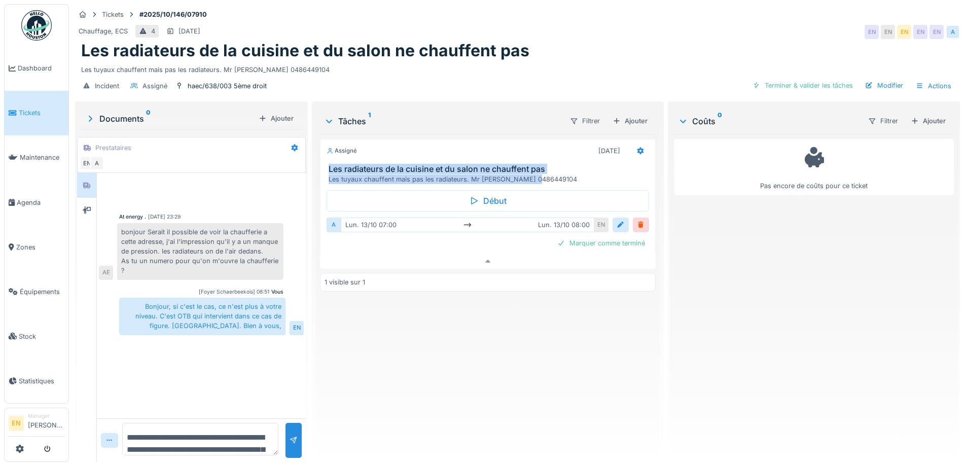
scroll to position [8, 0]
copy div "Les radiateurs de la cuisine et du salon ne chauffent pas Les tuyaux chauffent …"
click at [636, 115] on div "Ajouter" at bounding box center [629, 121] width 43 height 14
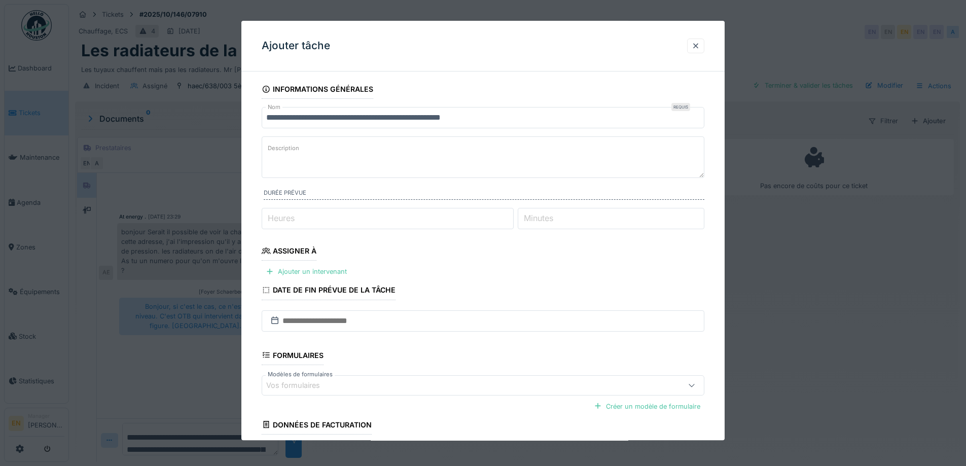
click at [341, 151] on textarea "Description" at bounding box center [483, 157] width 443 height 42
paste textarea "**********"
drag, startPoint x: 267, startPoint y: 166, endPoint x: 253, endPoint y: 152, distance: 19.7
click at [253, 152] on div "**********" at bounding box center [482, 301] width 483 height 443
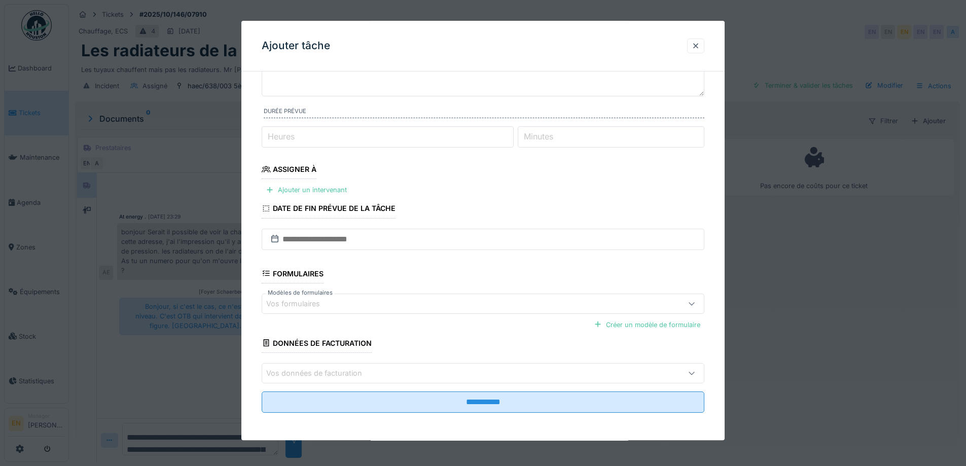
scroll to position [83, 0]
type textarea "**********"
click at [326, 188] on div "Ajouter un intervenant" at bounding box center [306, 190] width 89 height 14
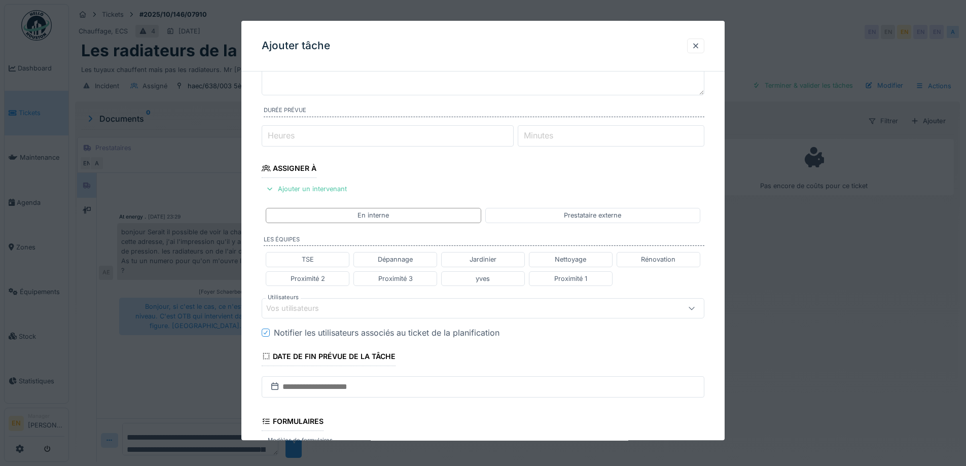
click at [353, 310] on div "Vos utilisateurs" at bounding box center [457, 308] width 382 height 11
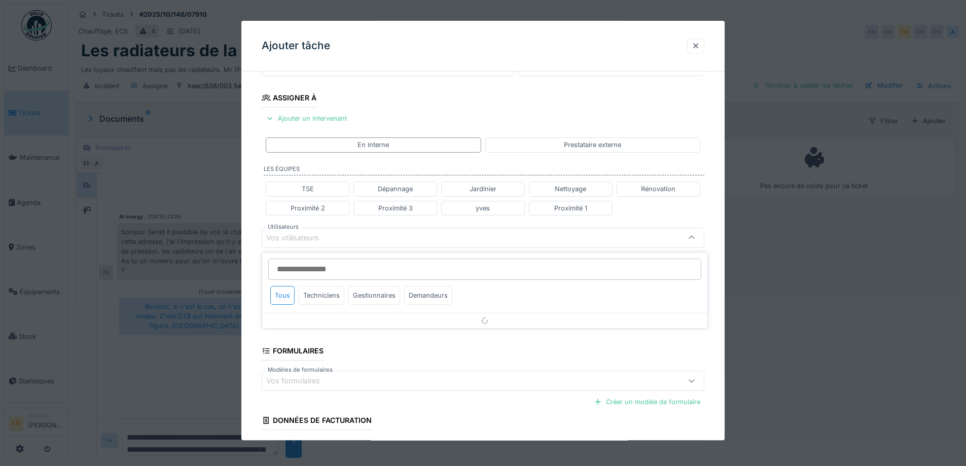
scroll to position [160, 0]
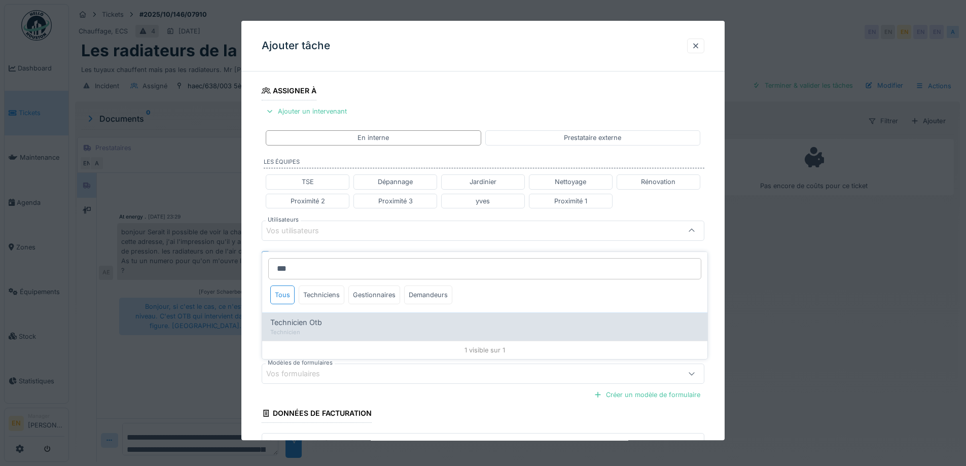
type input "***"
click at [322, 319] on span "Technicien Otb" at bounding box center [296, 322] width 52 height 11
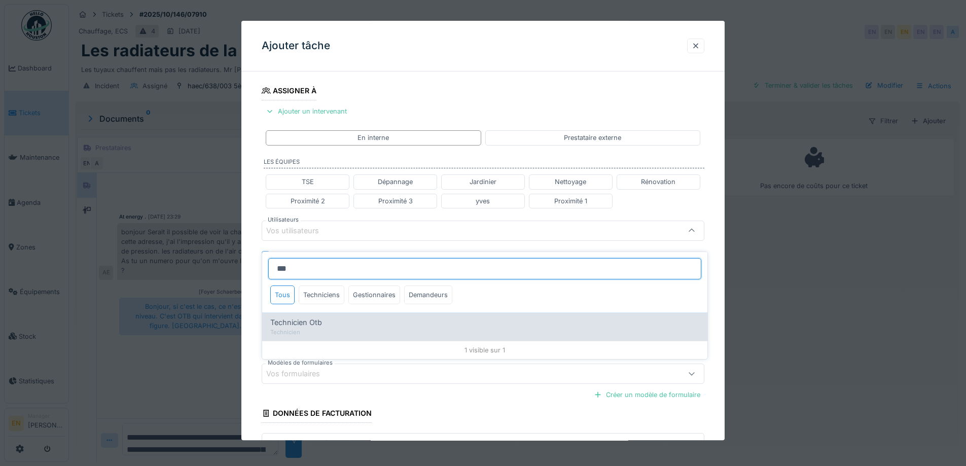
type input "****"
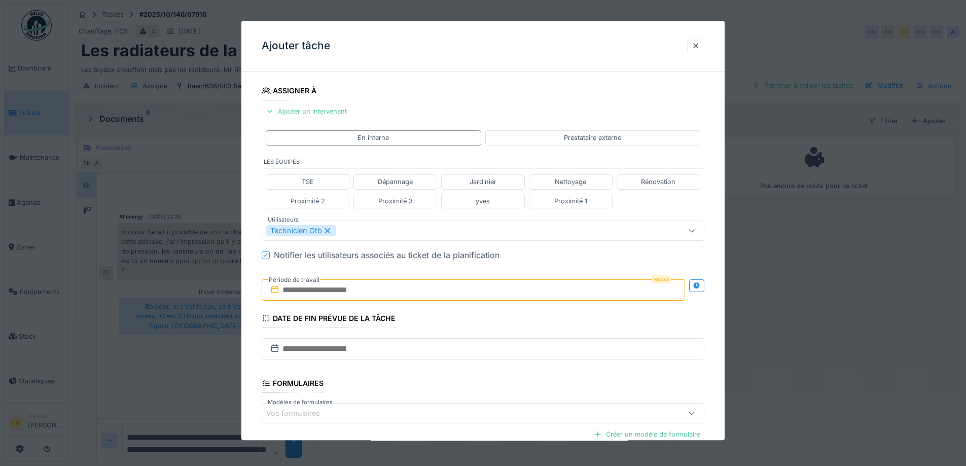
click at [715, 345] on div "**********" at bounding box center [482, 234] width 483 height 631
click at [351, 292] on input "text" at bounding box center [473, 289] width 423 height 21
click at [458, 392] on div "15" at bounding box center [459, 389] width 14 height 15
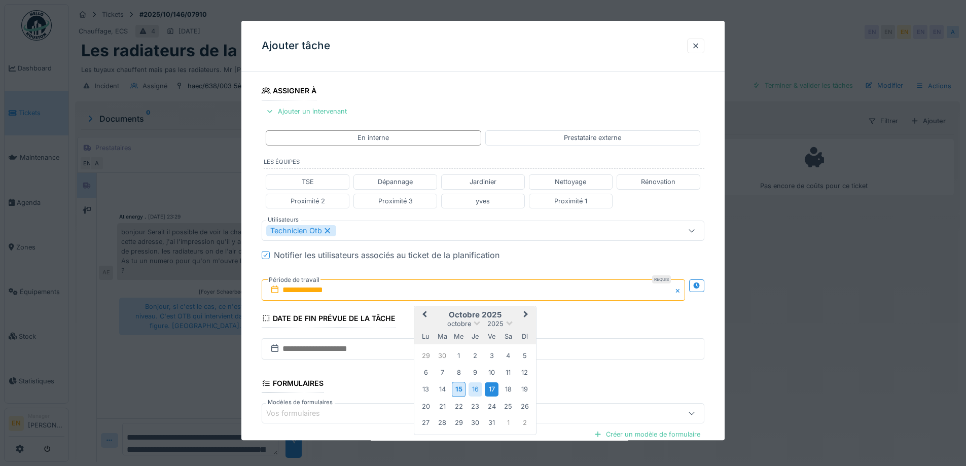
click at [493, 388] on div "17" at bounding box center [492, 390] width 14 height 14
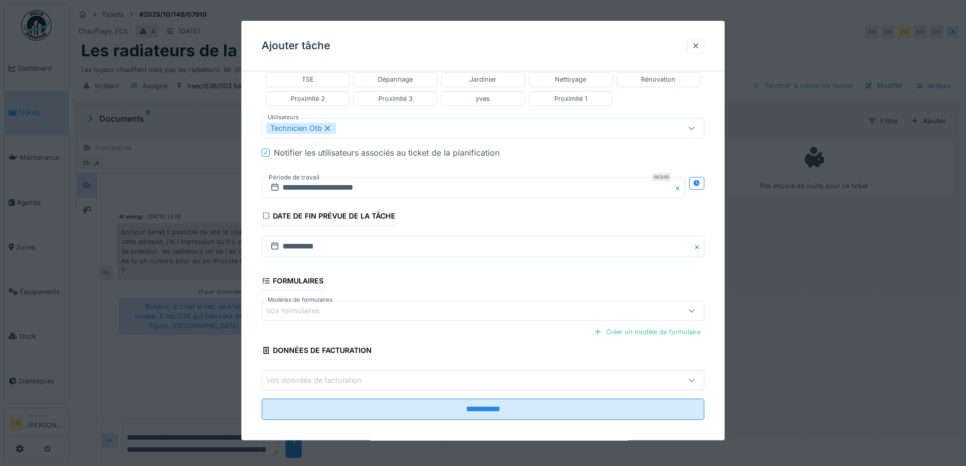
scroll to position [271, 0]
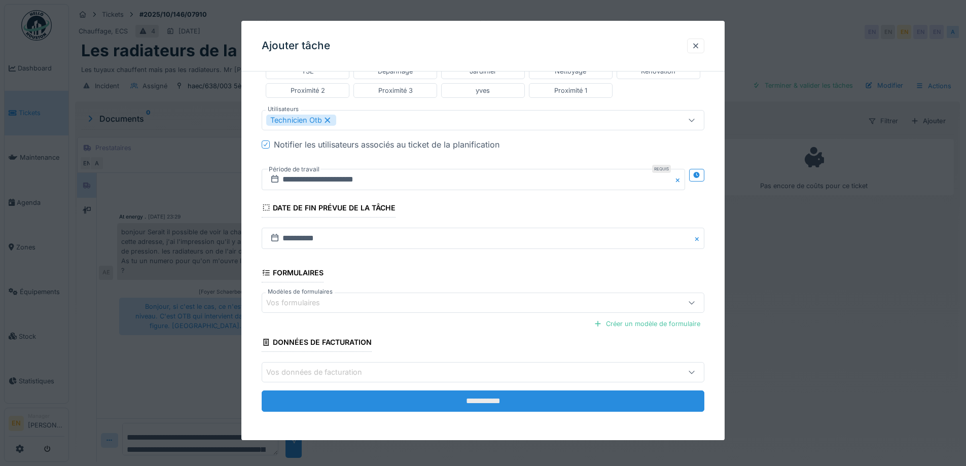
click at [481, 400] on input "**********" at bounding box center [483, 401] width 443 height 21
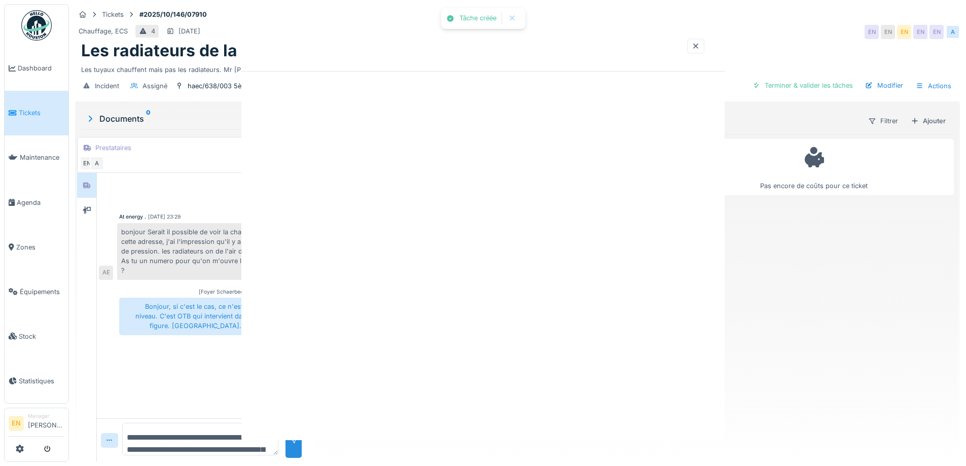
scroll to position [0, 0]
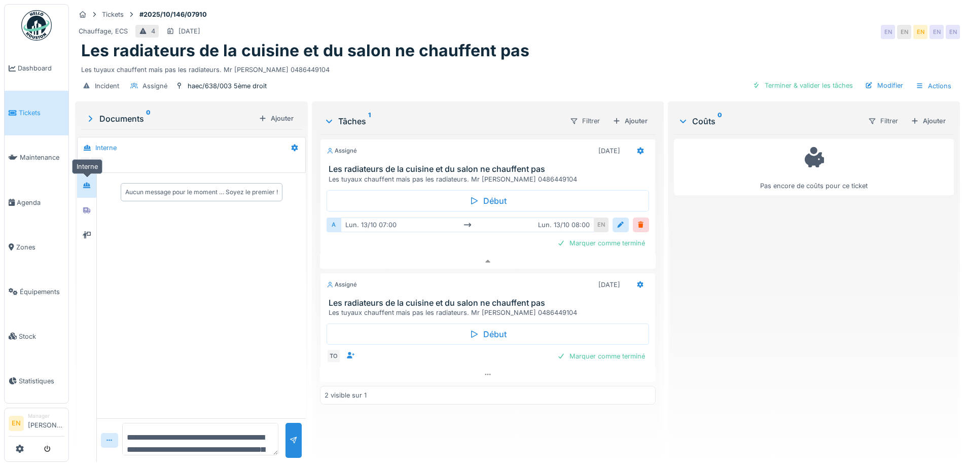
click at [85, 183] on icon at bounding box center [86, 186] width 7 height 6
click at [91, 229] on div at bounding box center [86, 235] width 15 height 13
click at [85, 207] on icon at bounding box center [87, 210] width 8 height 7
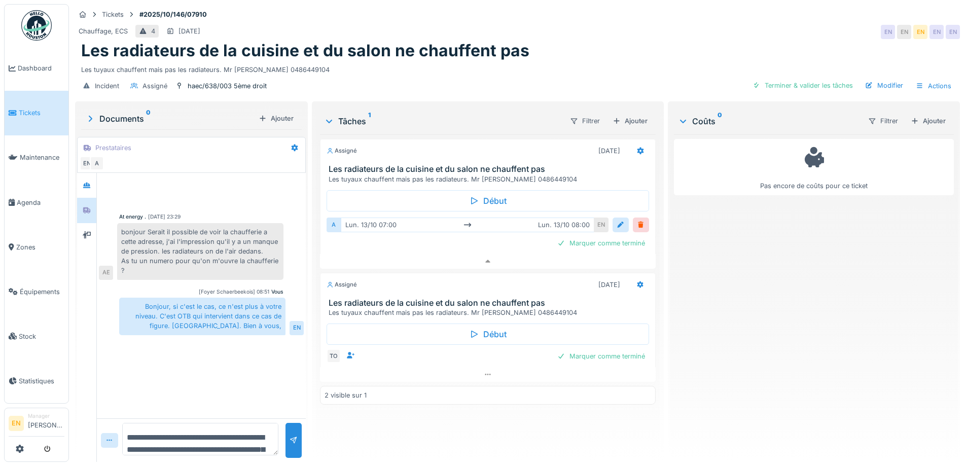
click at [184, 361] on div "At energy . 13/10/2025 23:29 bonjour Serait il possible de voir la chaufferie a…" at bounding box center [201, 295] width 209 height 245
click at [291, 145] on icon at bounding box center [295, 148] width 8 height 7
click at [312, 164] on div "Modifier" at bounding box center [334, 170] width 95 height 15
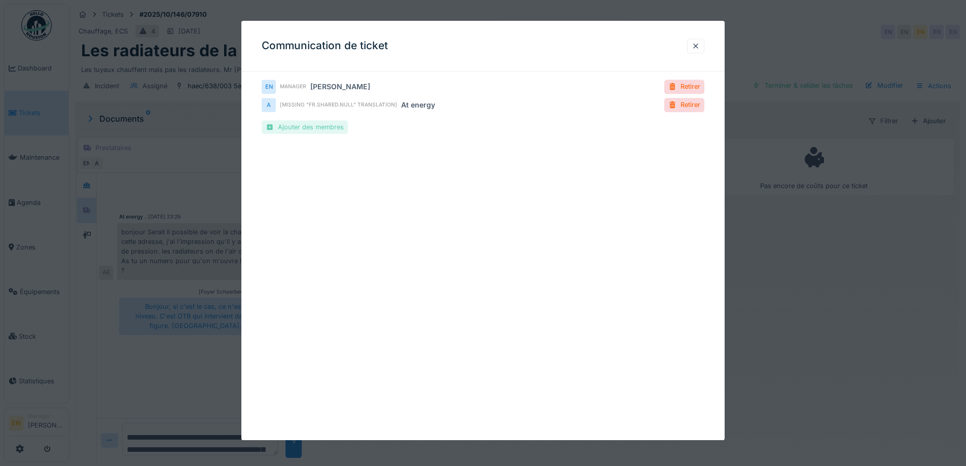
click at [306, 128] on div "Ajouter des membres" at bounding box center [305, 127] width 86 height 14
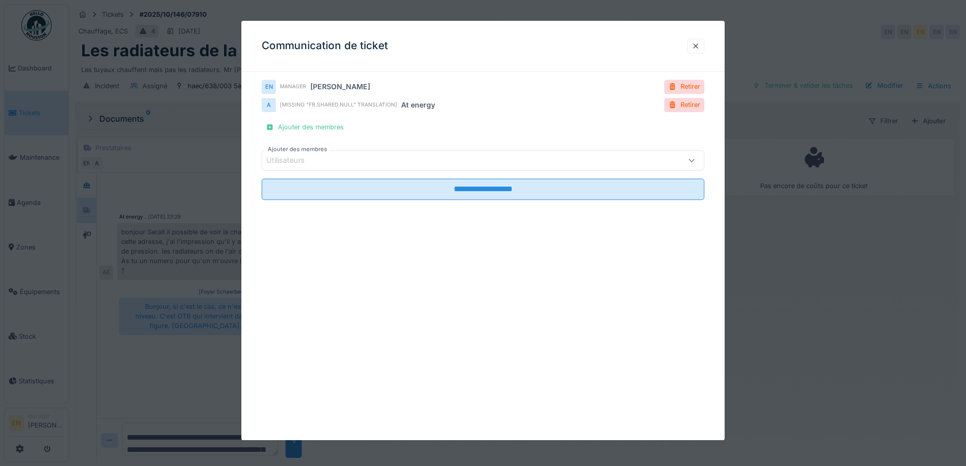
click at [349, 161] on div "Utilisateurs" at bounding box center [457, 160] width 382 height 11
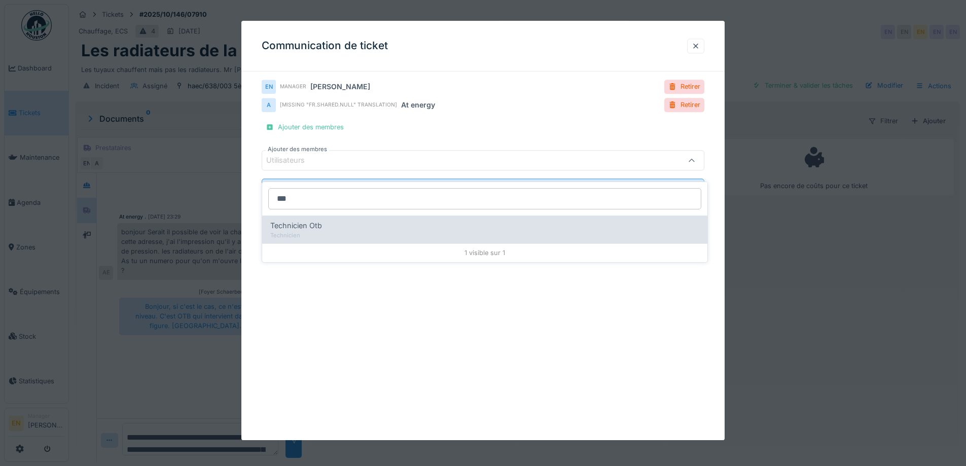
type input "***"
click at [335, 220] on div "Technicien Otb" at bounding box center [484, 225] width 429 height 11
type input "****"
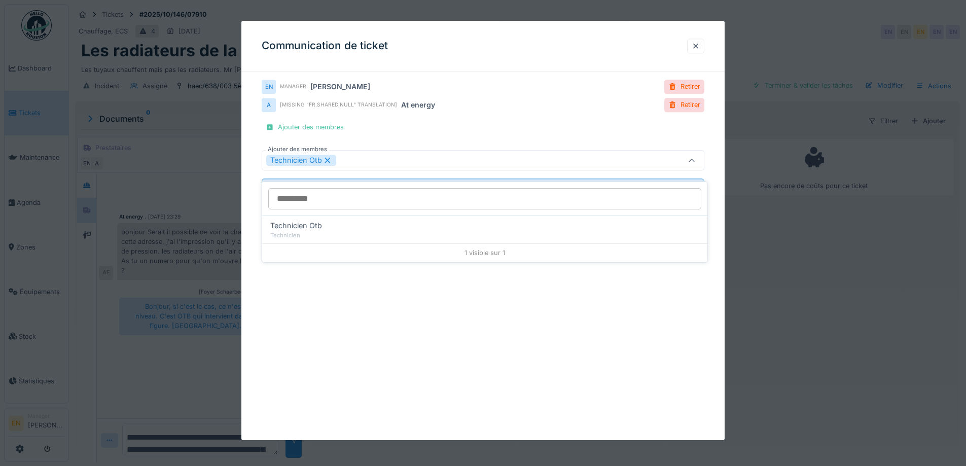
click at [550, 295] on div "**********" at bounding box center [482, 230] width 483 height 419
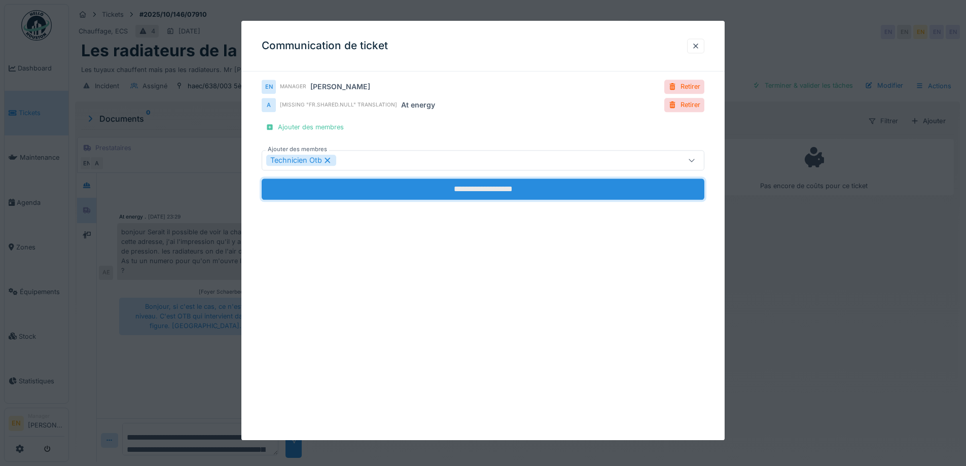
click at [496, 190] on input "**********" at bounding box center [483, 189] width 443 height 21
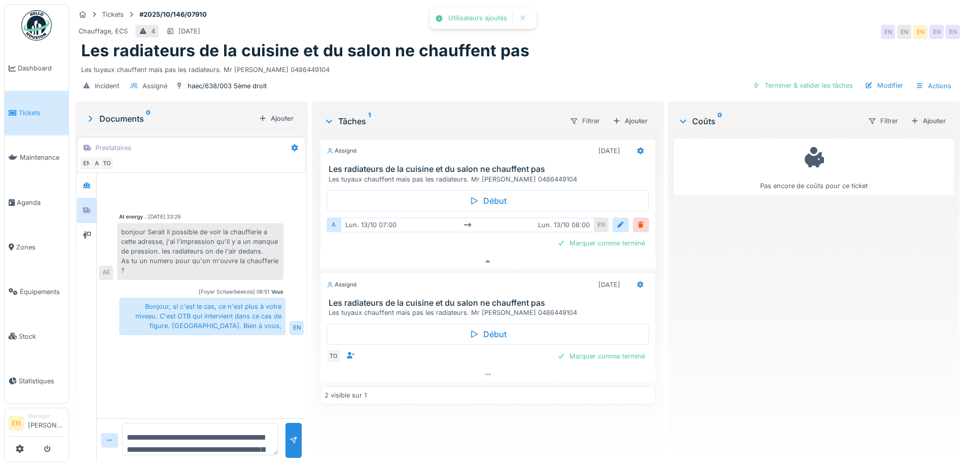
click at [259, 357] on div "At energy . 13/10/2025 23:29 bonjour Serait il possible de voir la chaufferie a…" at bounding box center [201, 295] width 209 height 245
click at [637, 281] on icon at bounding box center [640, 284] width 7 height 7
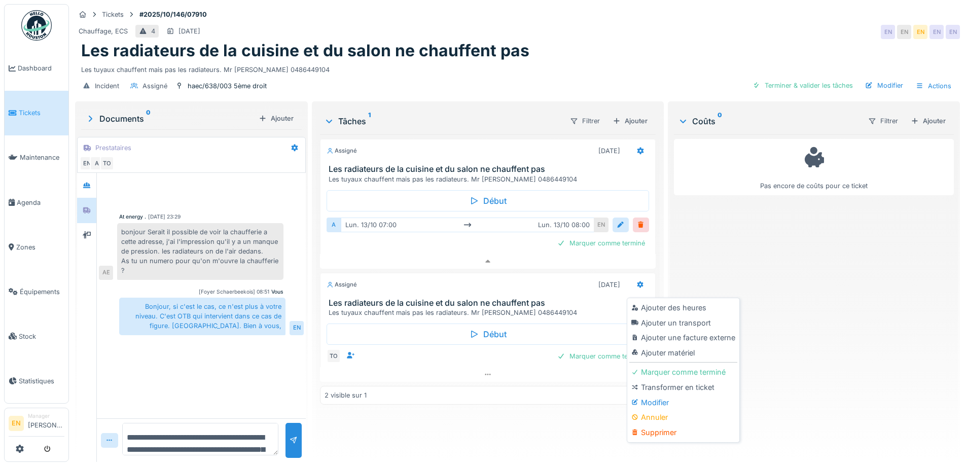
click at [654, 395] on div "Modifier" at bounding box center [683, 402] width 108 height 15
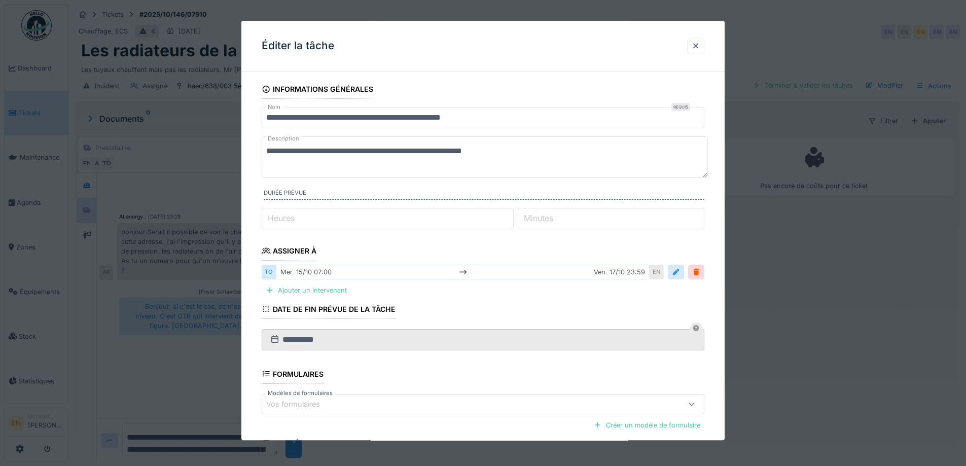
click at [443, 153] on textarea "**********" at bounding box center [485, 157] width 446 height 42
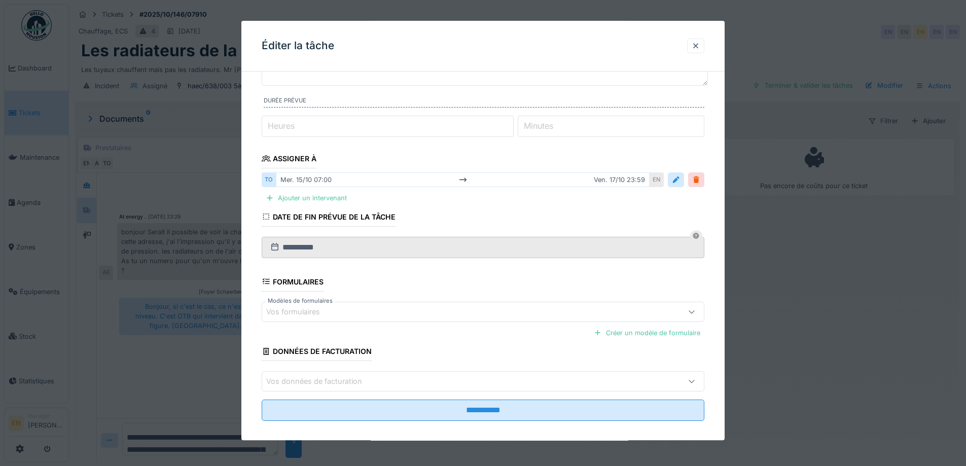
scroll to position [101, 0]
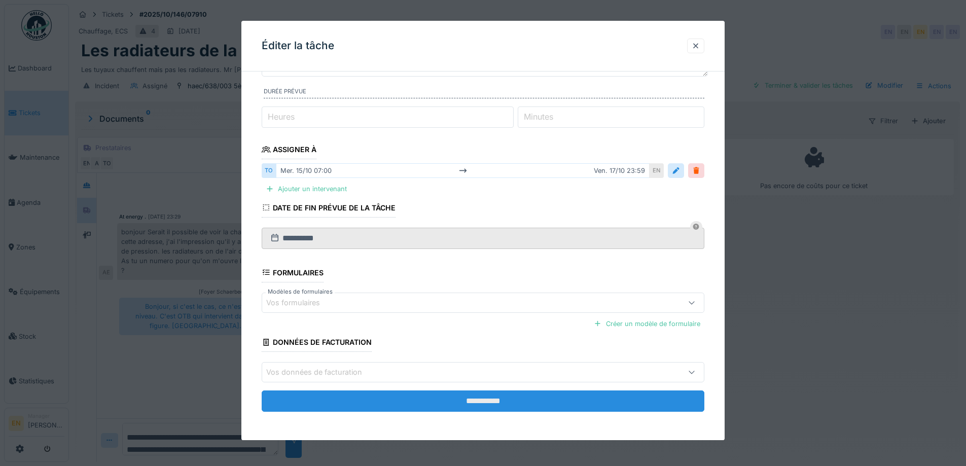
type textarea "**********"
click at [494, 401] on input "**********" at bounding box center [483, 400] width 443 height 21
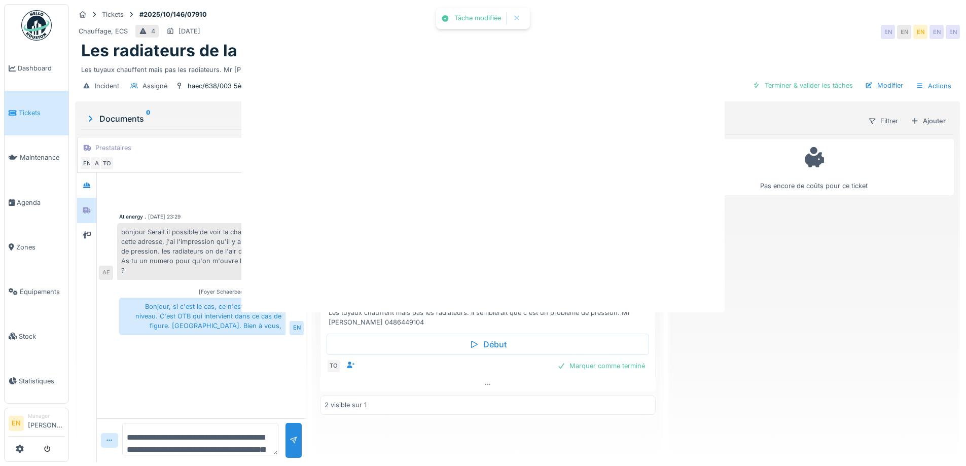
scroll to position [0, 0]
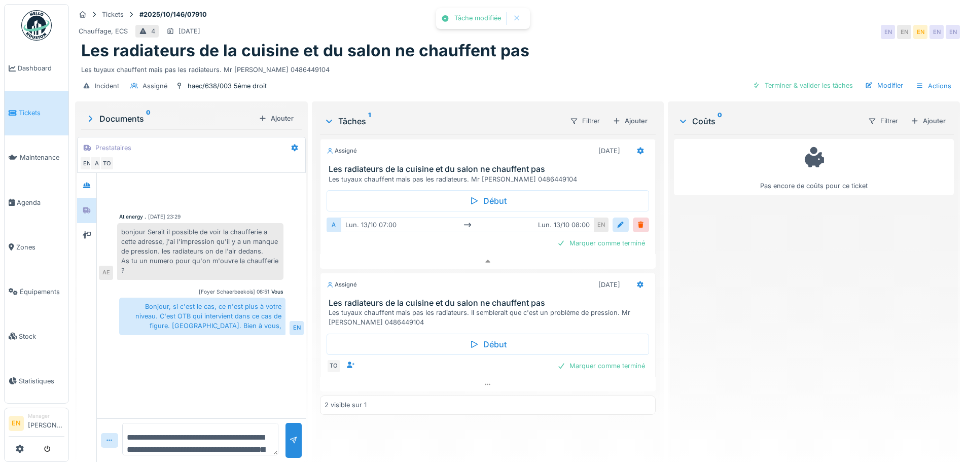
click at [708, 336] on div "Pas encore de coûts pour ce ticket" at bounding box center [814, 293] width 280 height 319
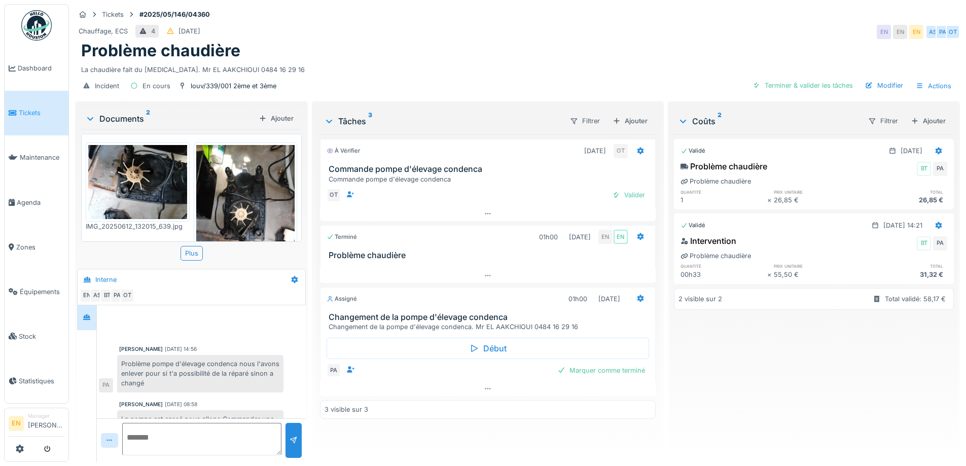
scroll to position [8, 0]
click at [577, 45] on div "Problème chaudière" at bounding box center [517, 50] width 873 height 19
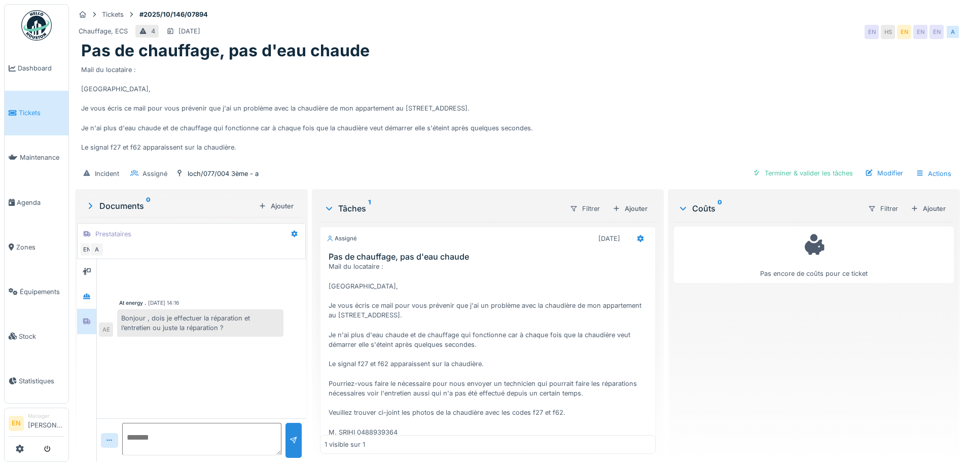
scroll to position [8, 0]
click at [548, 98] on div "Mail du locataire : [GEOGRAPHIC_DATA], Je vous écris ce mail pour vous prévenir…" at bounding box center [517, 111] width 873 height 101
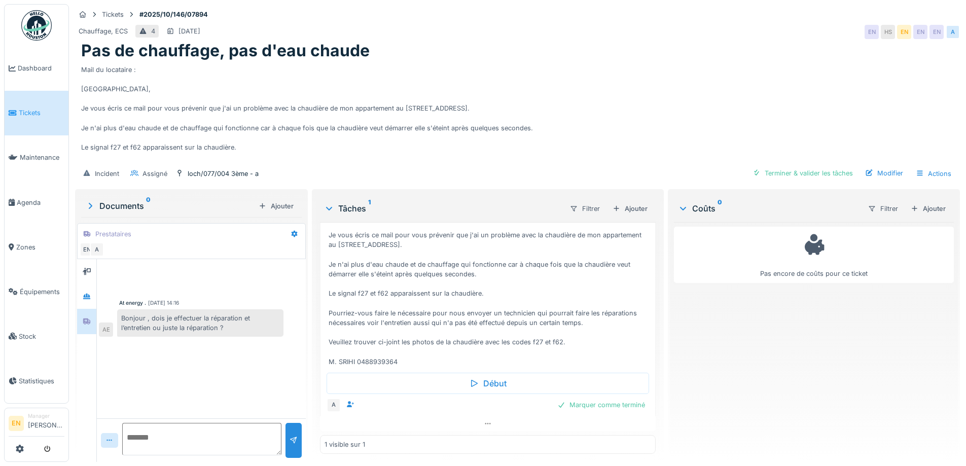
click at [200, 432] on textarea at bounding box center [201, 439] width 159 height 32
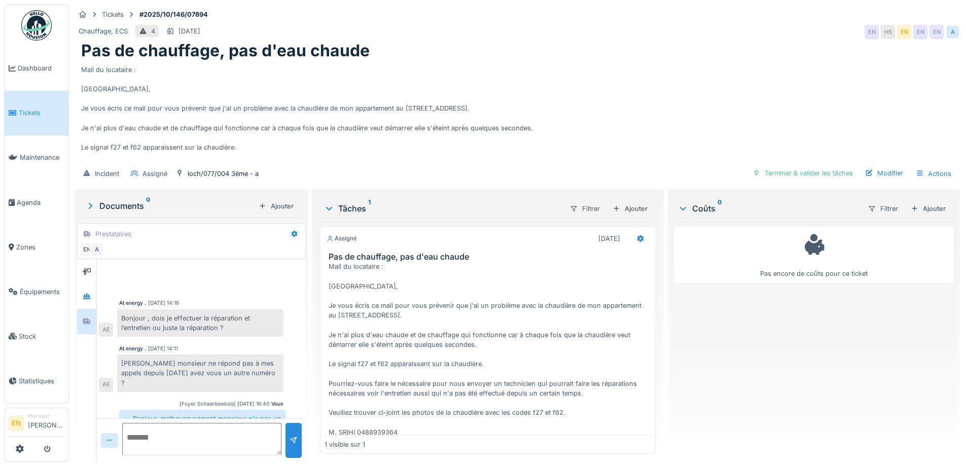
click at [204, 427] on textarea at bounding box center [201, 439] width 159 height 32
type textarea "**********"
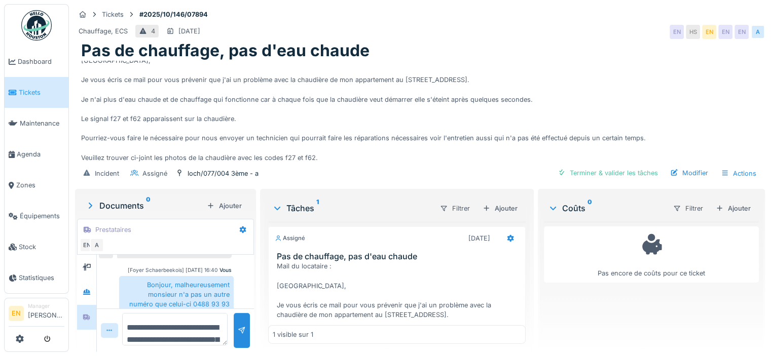
scroll to position [29, 0]
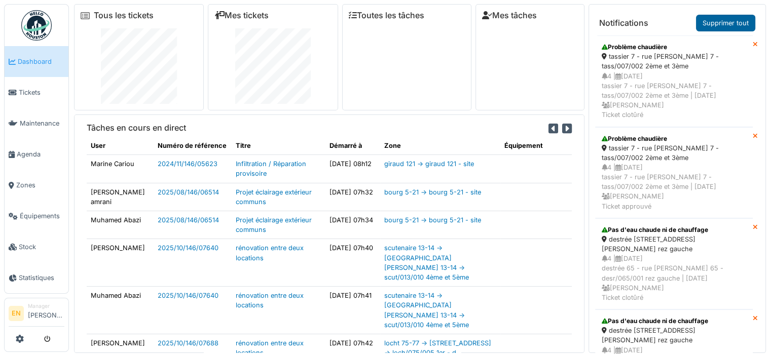
click at [731, 22] on link "Supprimer tout" at bounding box center [725, 23] width 59 height 17
click at [28, 183] on span "Zones" at bounding box center [40, 186] width 48 height 10
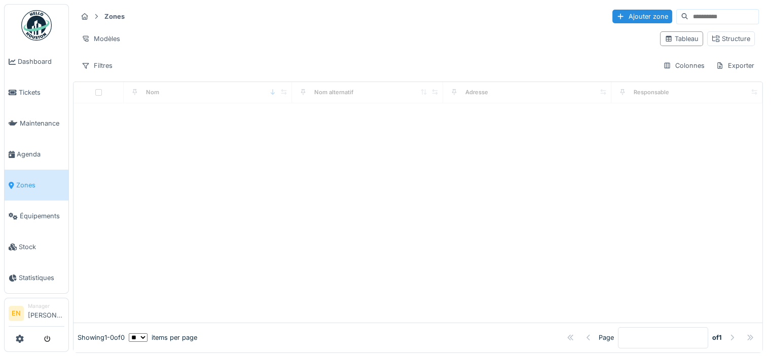
click at [699, 13] on input at bounding box center [724, 17] width 70 height 14
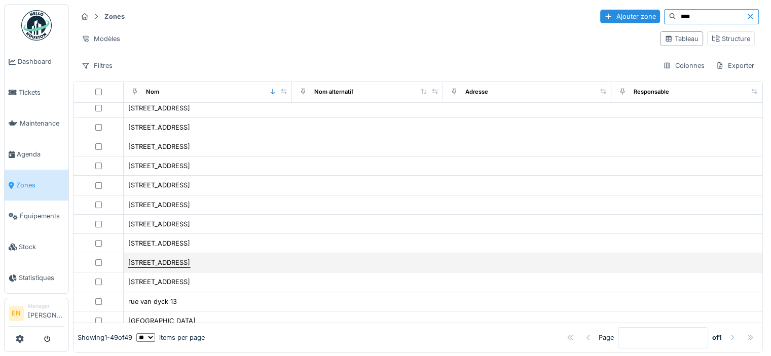
scroll to position [152, 0]
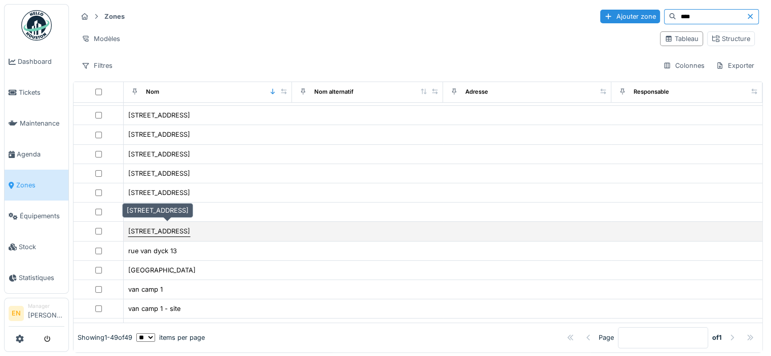
type input "***"
click at [190, 227] on div "rue van droogenbroeck 62" at bounding box center [159, 232] width 62 height 10
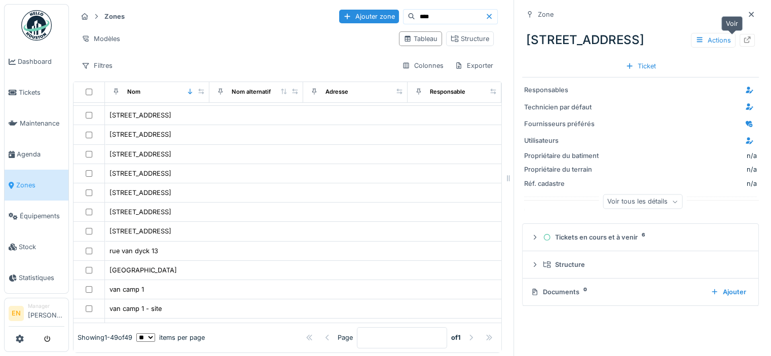
click at [743, 40] on icon at bounding box center [747, 40] width 8 height 7
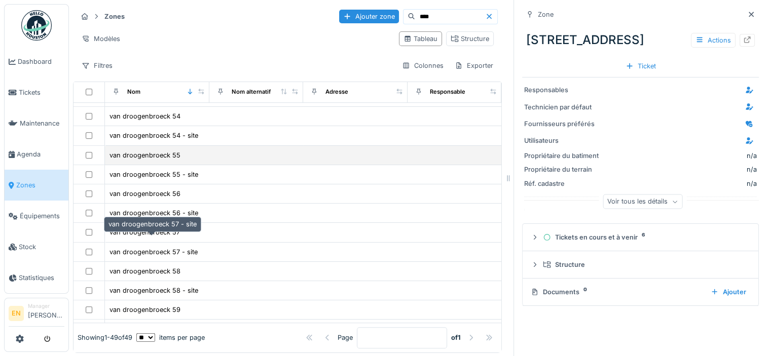
scroll to position [659, 0]
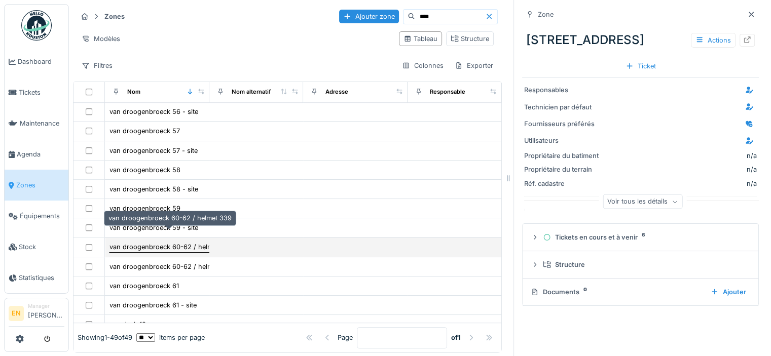
click at [172, 242] on div "van droogenbroeck 60-62 / helmet 339" at bounding box center [171, 247] width 123 height 10
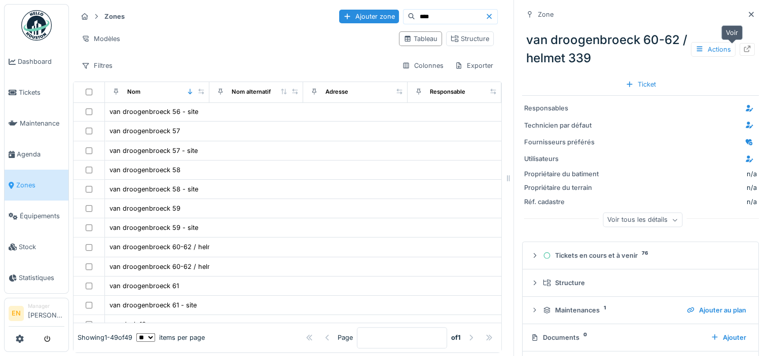
click at [743, 50] on icon at bounding box center [747, 49] width 8 height 7
click at [485, 17] on icon at bounding box center [489, 16] width 8 height 7
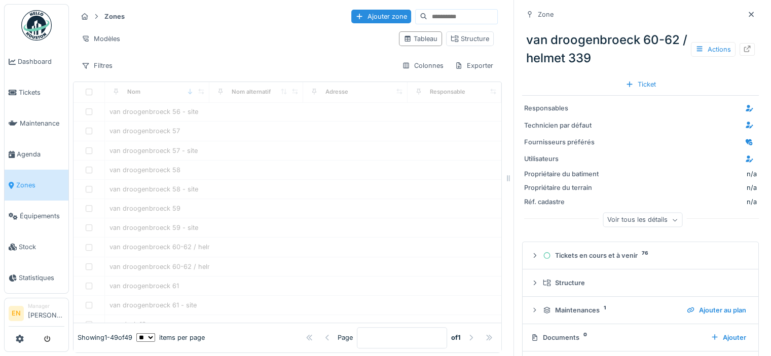
click at [467, 15] on input at bounding box center [462, 17] width 70 height 14
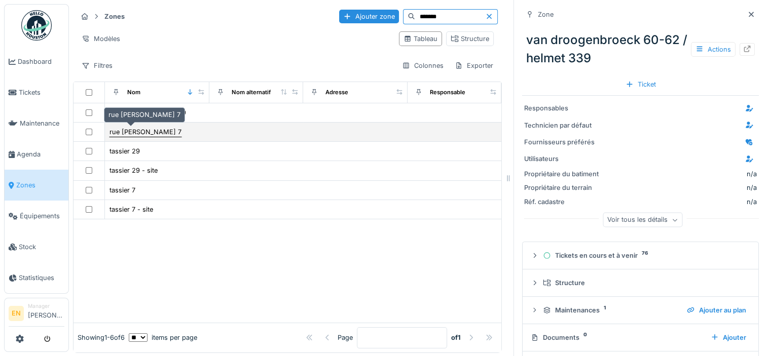
type input "*******"
click at [140, 133] on div "rue s. tassier 7" at bounding box center [146, 132] width 72 height 10
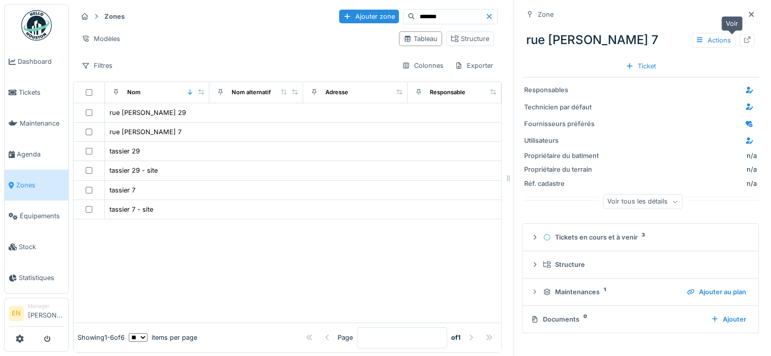
click at [743, 40] on icon at bounding box center [747, 40] width 8 height 7
click at [485, 17] on div at bounding box center [491, 17] width 12 height 10
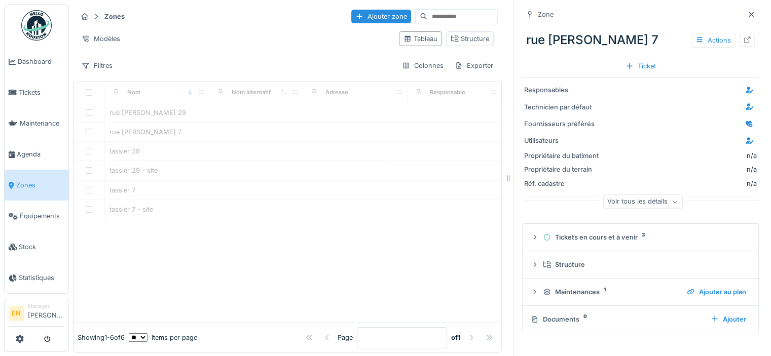
click at [453, 11] on input at bounding box center [462, 17] width 70 height 14
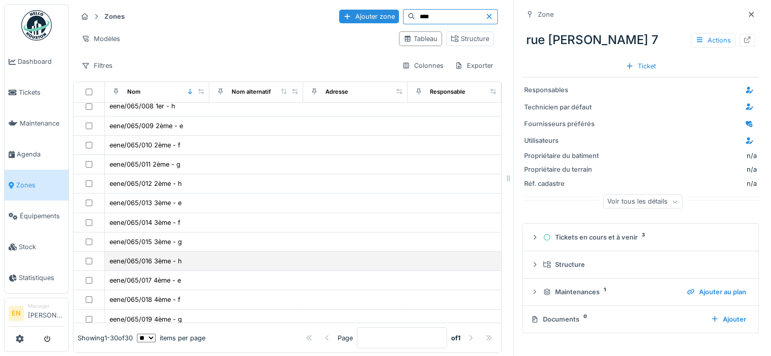
scroll to position [163, 0]
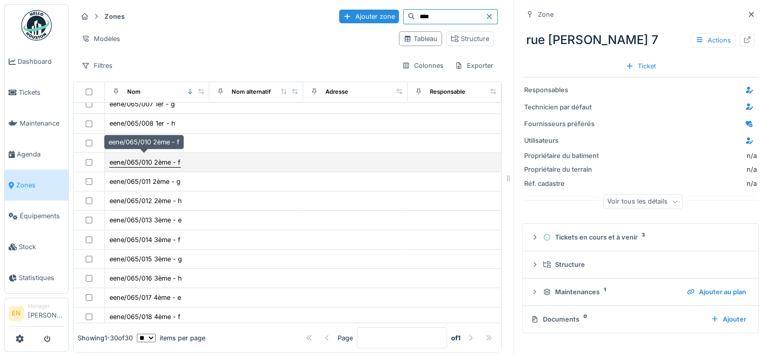
type input "****"
click at [159, 159] on div "eene/065/010 2ème - f" at bounding box center [145, 163] width 71 height 10
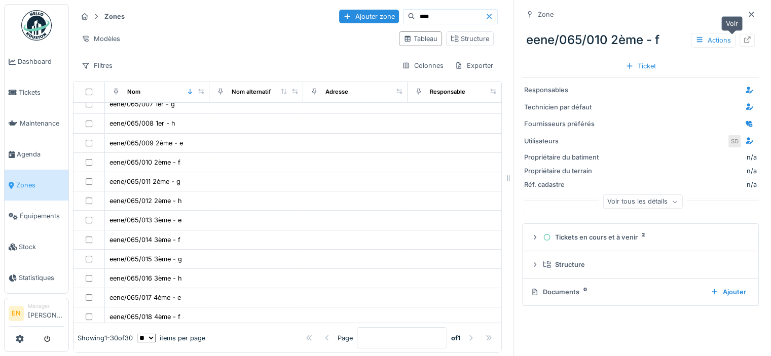
click at [743, 41] on icon at bounding box center [747, 40] width 8 height 7
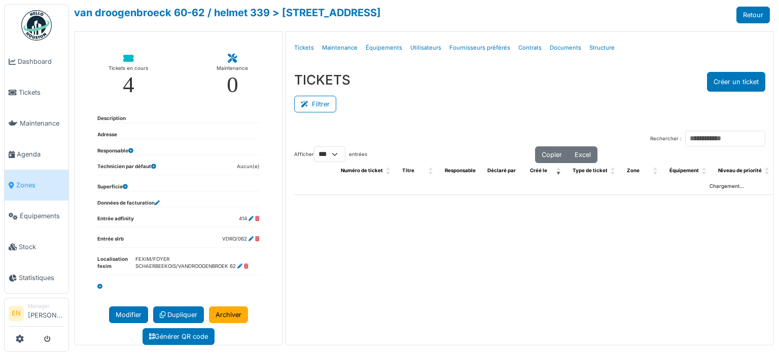
select select "***"
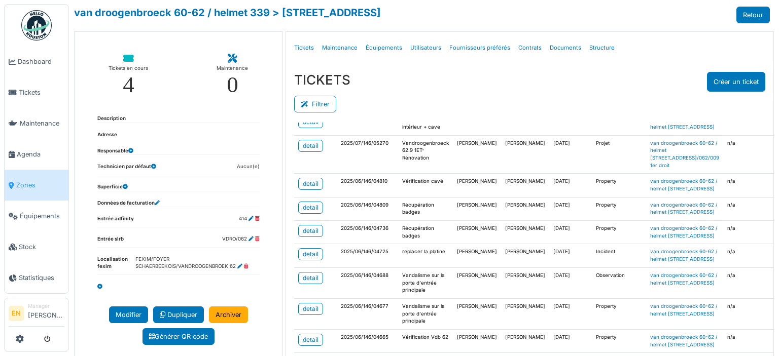
scroll to position [507, 0]
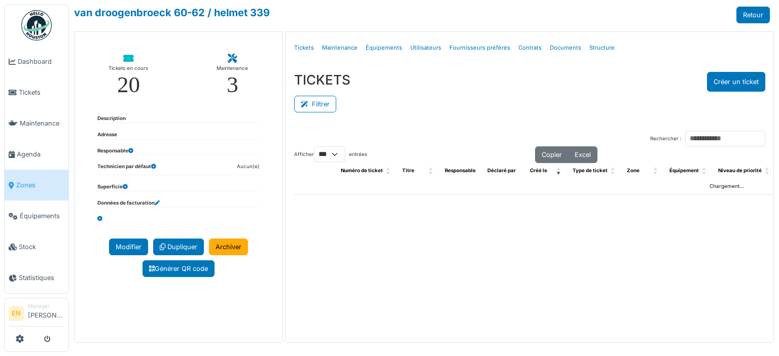
select select "***"
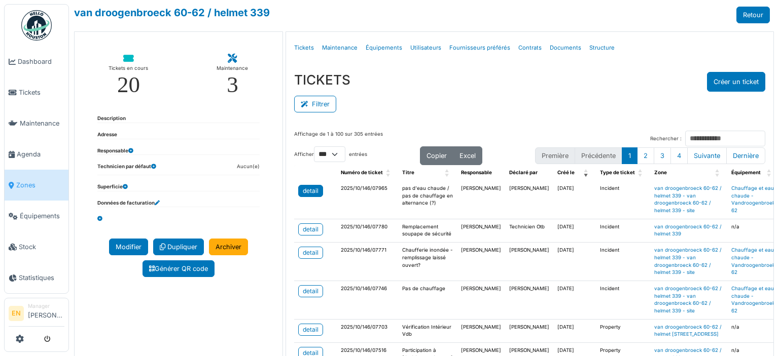
click at [304, 190] on div "detail" at bounding box center [311, 191] width 16 height 9
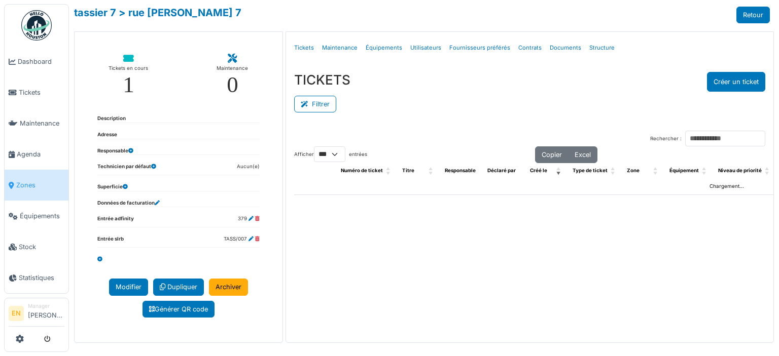
select select "***"
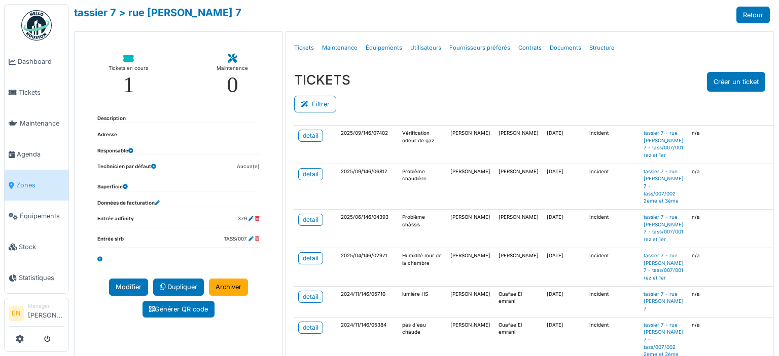
scroll to position [152, 0]
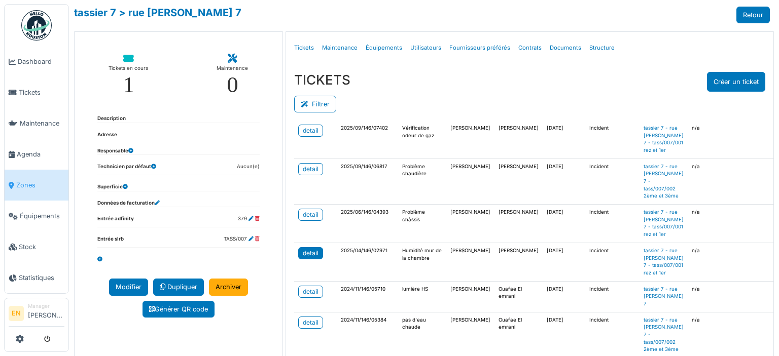
click at [304, 258] on div "detail" at bounding box center [311, 253] width 16 height 9
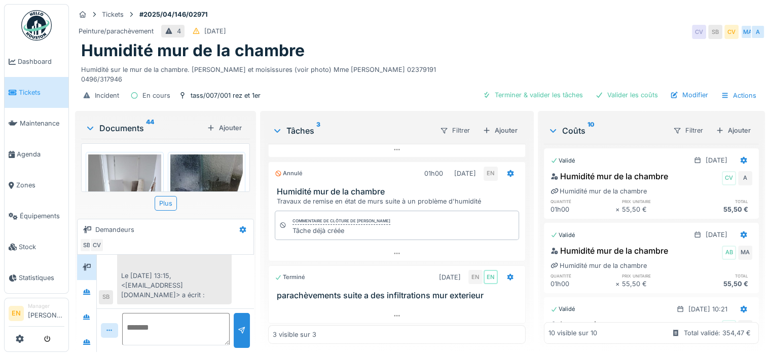
scroll to position [8, 0]
click at [393, 313] on icon at bounding box center [397, 316] width 8 height 7
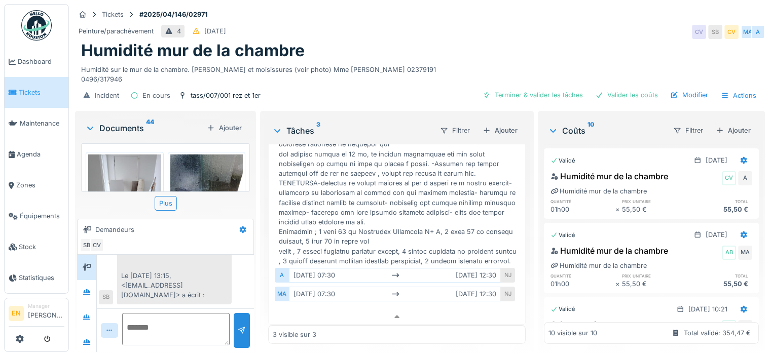
scroll to position [352, 0]
click at [154, 277] on div "Bonjour monsieur, Le refus des travaux conserne la terrasse du logement qui cau…" at bounding box center [174, 110] width 115 height 387
click at [87, 288] on div at bounding box center [87, 293] width 8 height 10
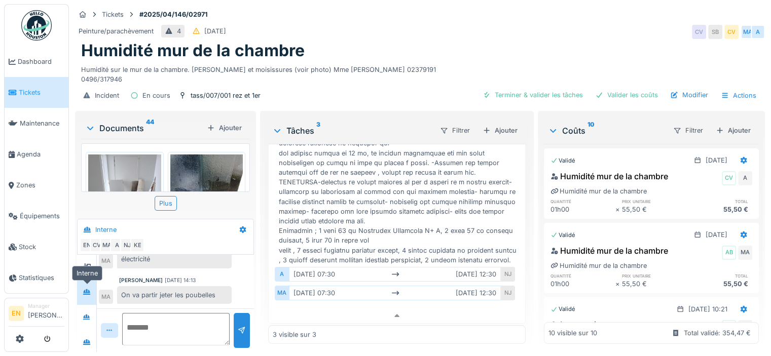
scroll to position [574, 0]
click at [87, 314] on icon at bounding box center [86, 317] width 7 height 6
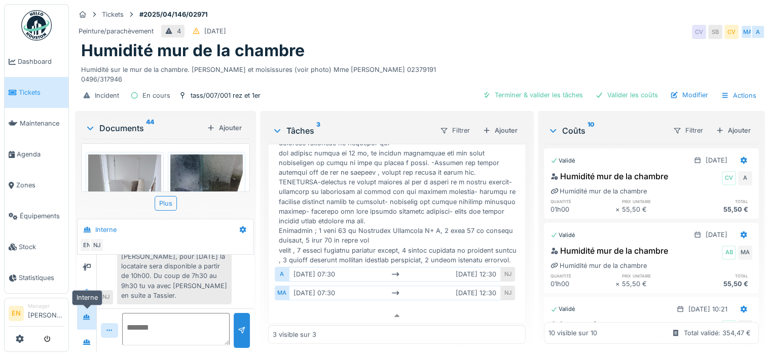
scroll to position [57, 0]
click at [91, 336] on div at bounding box center [86, 342] width 15 height 13
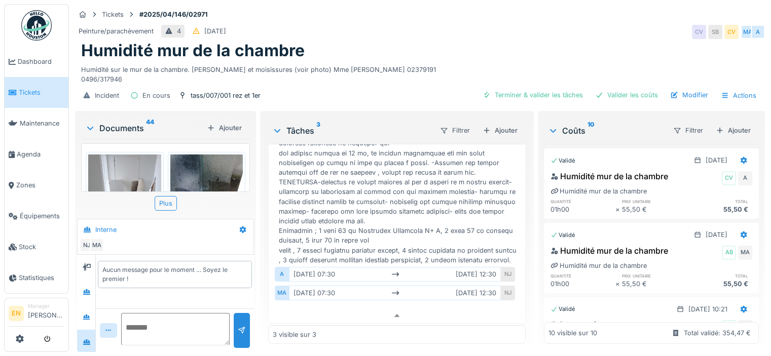
scroll to position [0, 0]
click at [83, 296] on div at bounding box center [87, 293] width 8 height 10
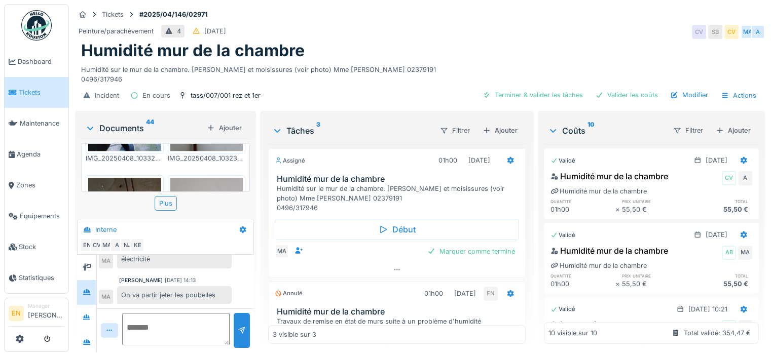
scroll to position [1137, 0]
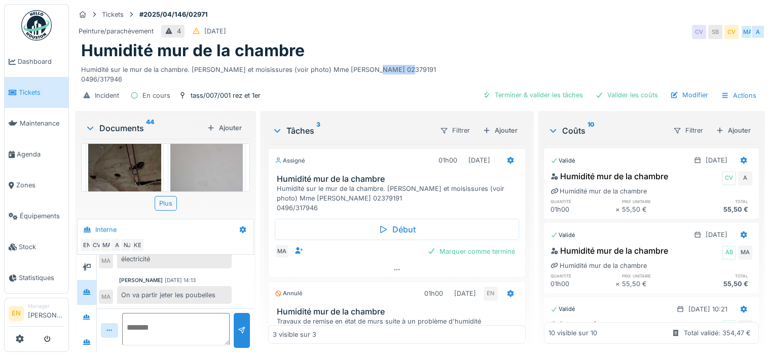
drag, startPoint x: 369, startPoint y: 63, endPoint x: 404, endPoint y: 65, distance: 34.5
click at [404, 65] on div "Humidité sur le mur de la chambre. [PERSON_NAME] et moisissures (voir photo) Mm…" at bounding box center [420, 72] width 678 height 23
click at [552, 41] on div "Humidité mur de la chambre" at bounding box center [420, 50] width 678 height 19
click at [519, 48] on div "Humidité mur de la chambre" at bounding box center [420, 50] width 678 height 19
click at [507, 41] on div "Humidité mur de la chambre" at bounding box center [420, 50] width 678 height 19
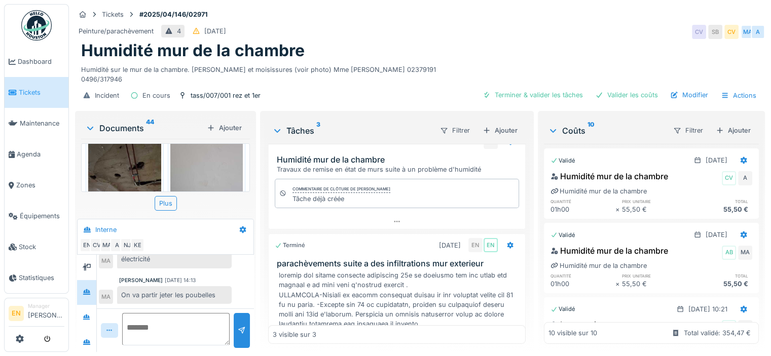
scroll to position [352, 0]
